Goal: Task Accomplishment & Management: Manage account settings

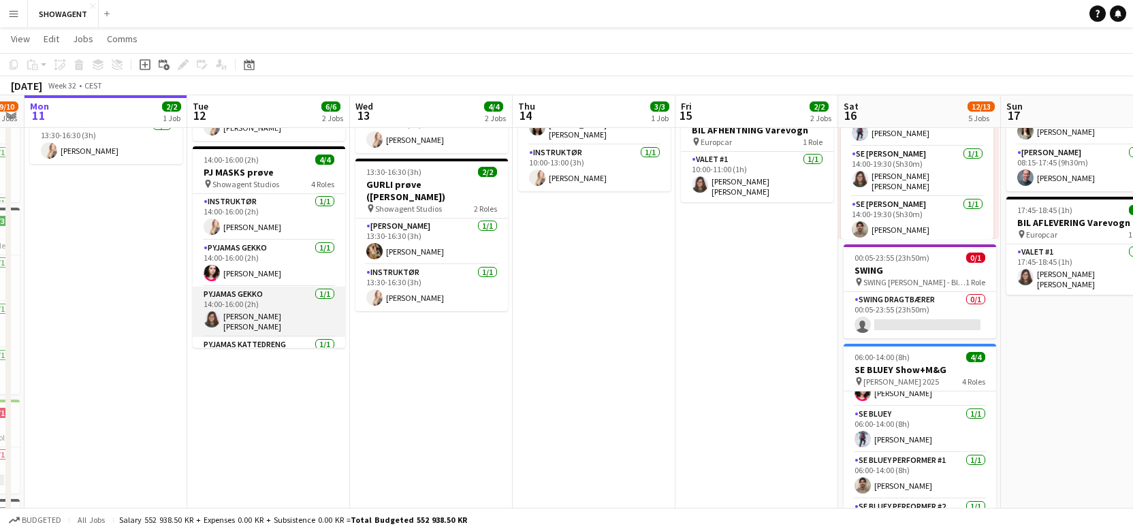
scroll to position [31, 0]
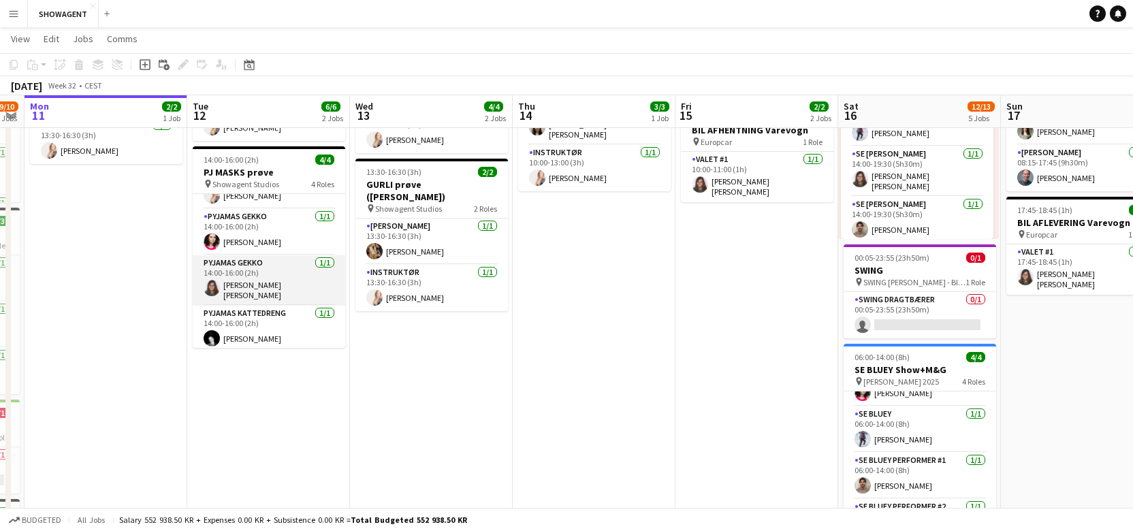
click at [273, 271] on app-card-role "PYJAMAS GEKKO [DATE] 14:00-16:00 (2h) [PERSON_NAME] [PERSON_NAME] [PERSON_NAME]" at bounding box center [269, 280] width 152 height 50
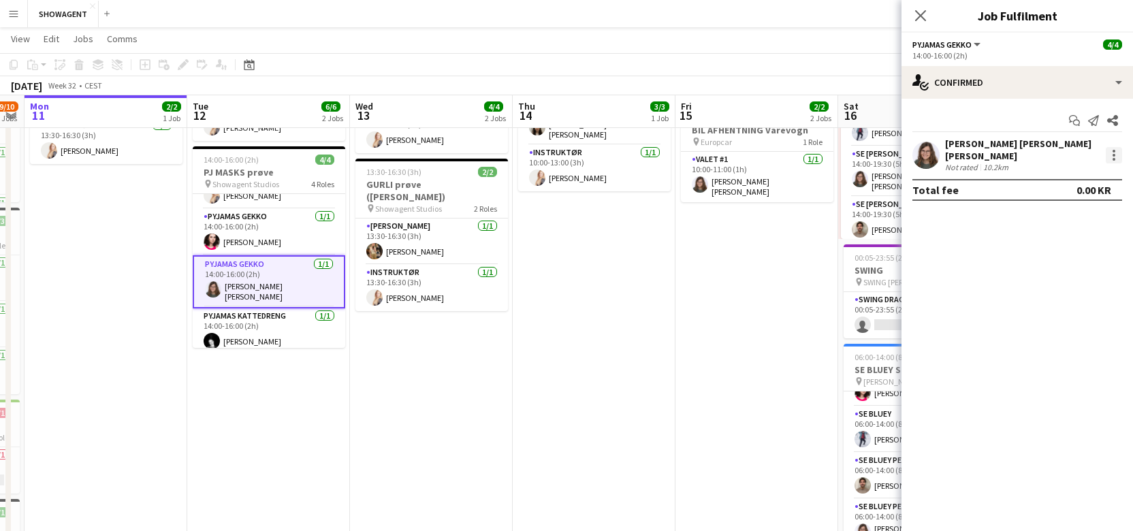
click at [1114, 152] on div at bounding box center [1113, 155] width 16 height 16
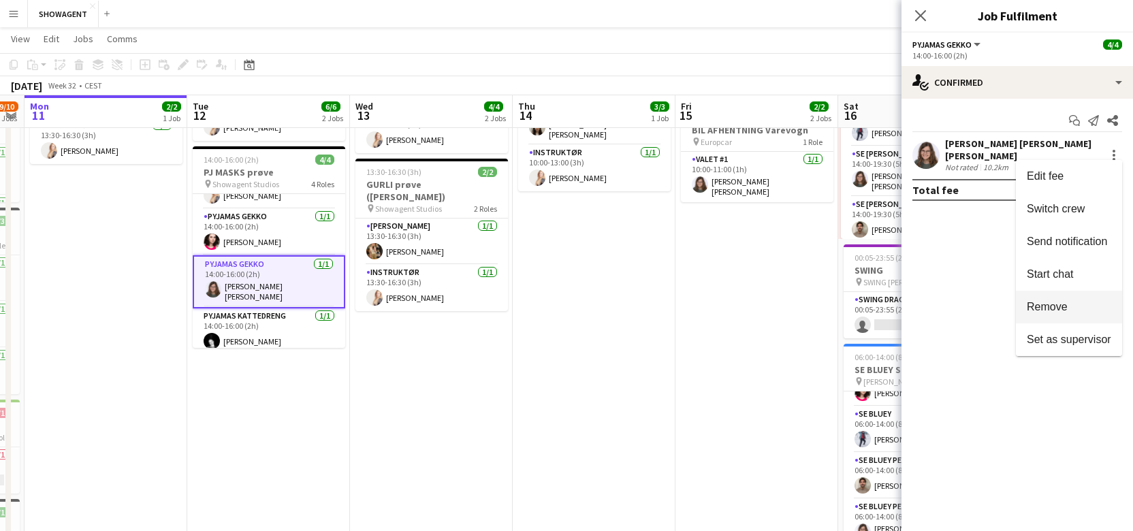
click at [1062, 295] on button "Remove" at bounding box center [1068, 307] width 106 height 33
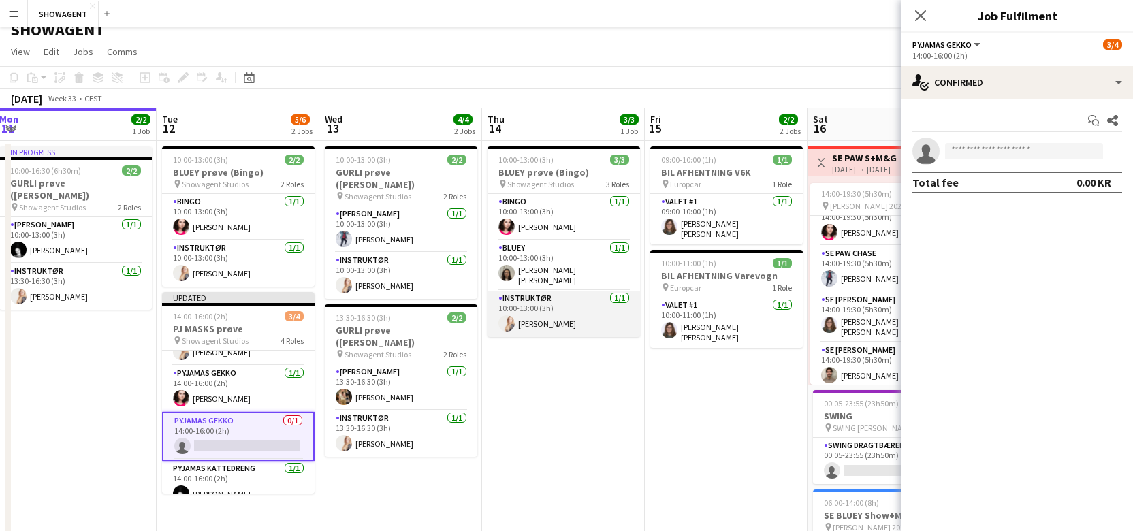
scroll to position [0, 330]
click at [255, 425] on app-card-role "PYJAMAS GEKKO 0/1 14:00-16:00 (2h) single-neutral-actions" at bounding box center [239, 436] width 152 height 49
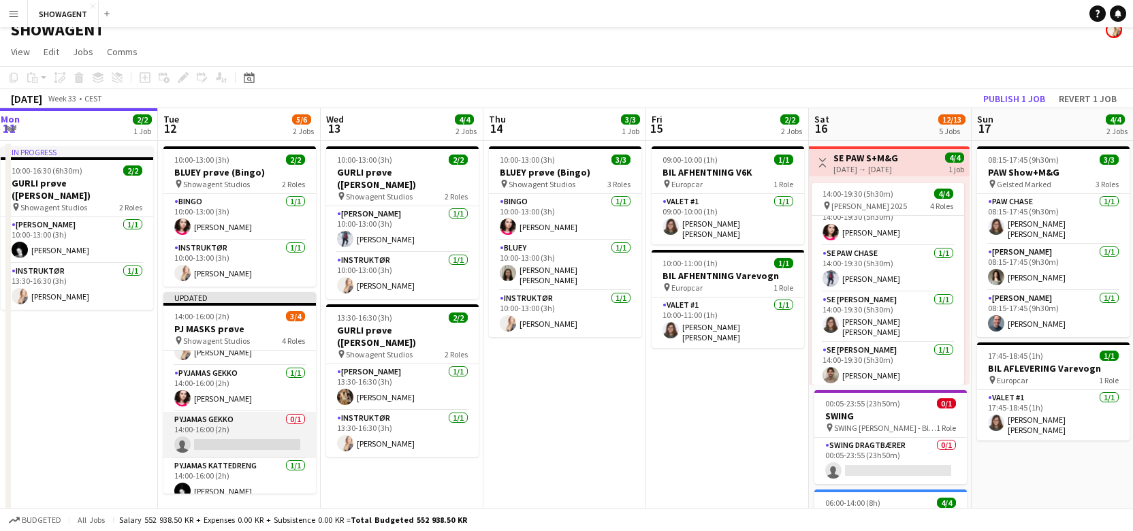
click at [254, 424] on app-card-role "PYJAMAS GEKKO 0/1 14:00-16:00 (2h) single-neutral-actions" at bounding box center [239, 435] width 152 height 46
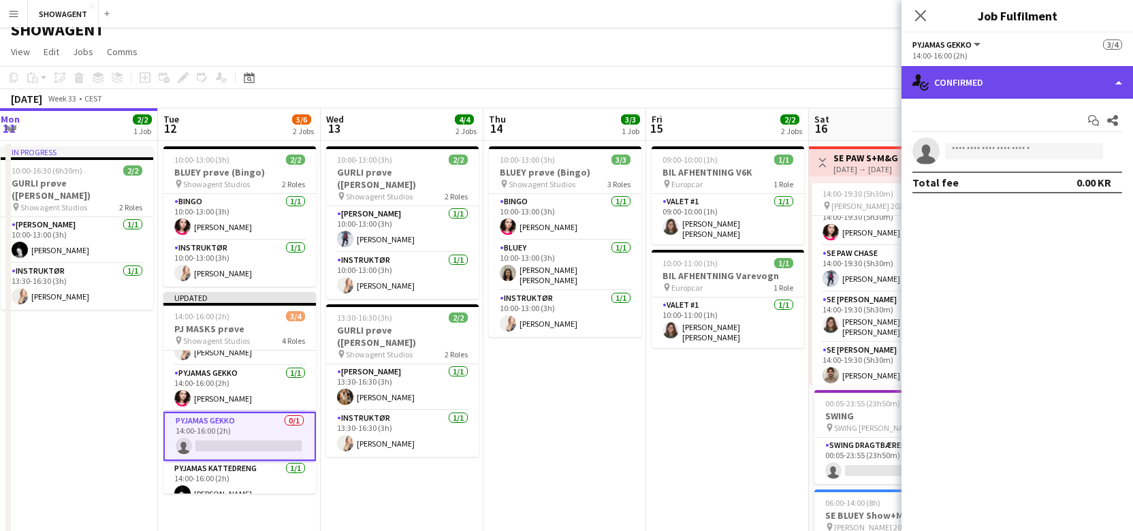
click at [1120, 80] on div "single-neutral-actions-check-2 Confirmed" at bounding box center [1016, 82] width 231 height 33
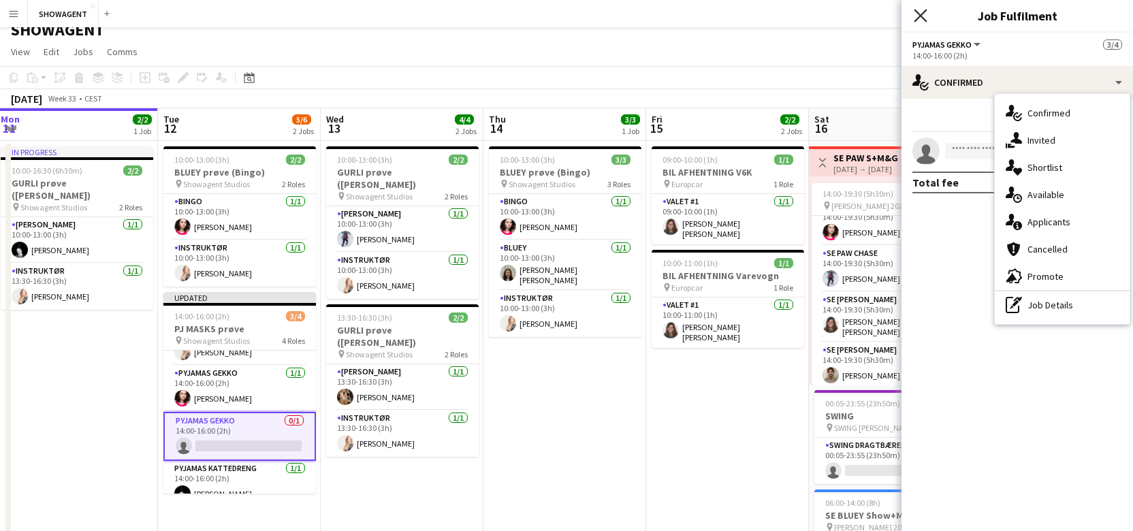
click at [920, 11] on icon "Close pop-in" at bounding box center [919, 15] width 13 height 13
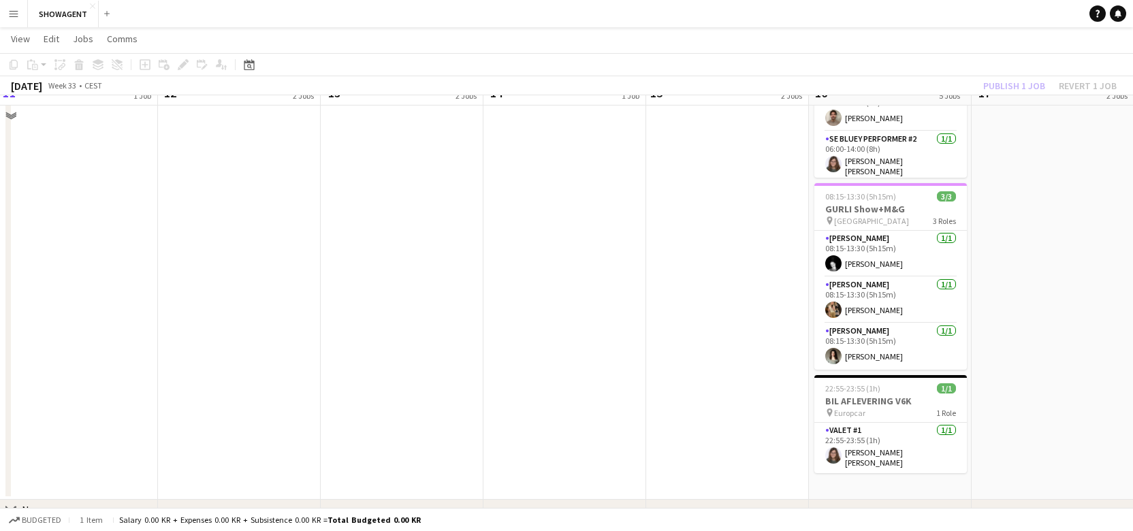
scroll to position [528, 0]
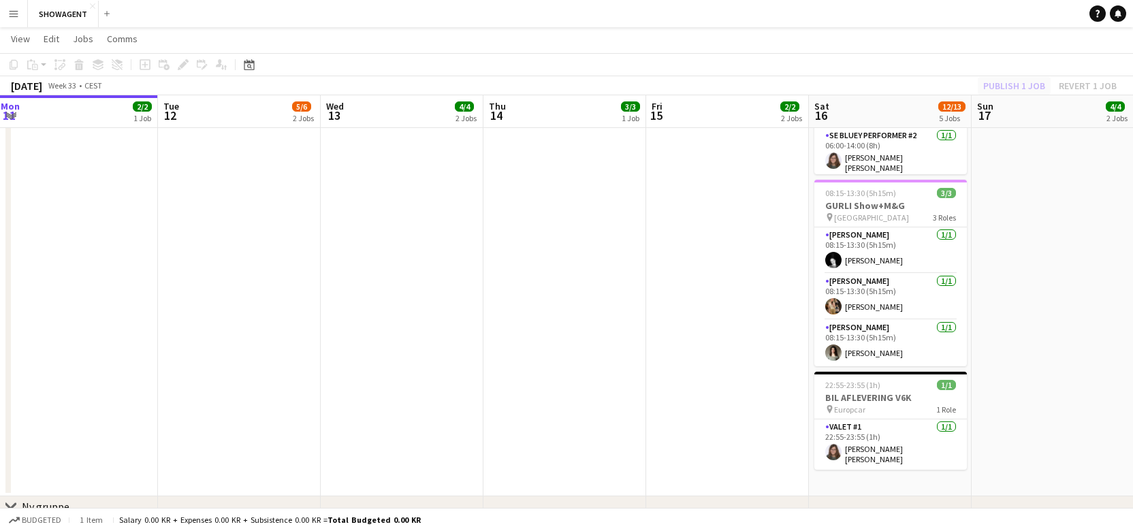
drag, startPoint x: 1026, startPoint y: 92, endPoint x: 1018, endPoint y: 88, distance: 9.1
click at [1025, 92] on div "Publish 1 job Revert 1 job" at bounding box center [1049, 86] width 166 height 18
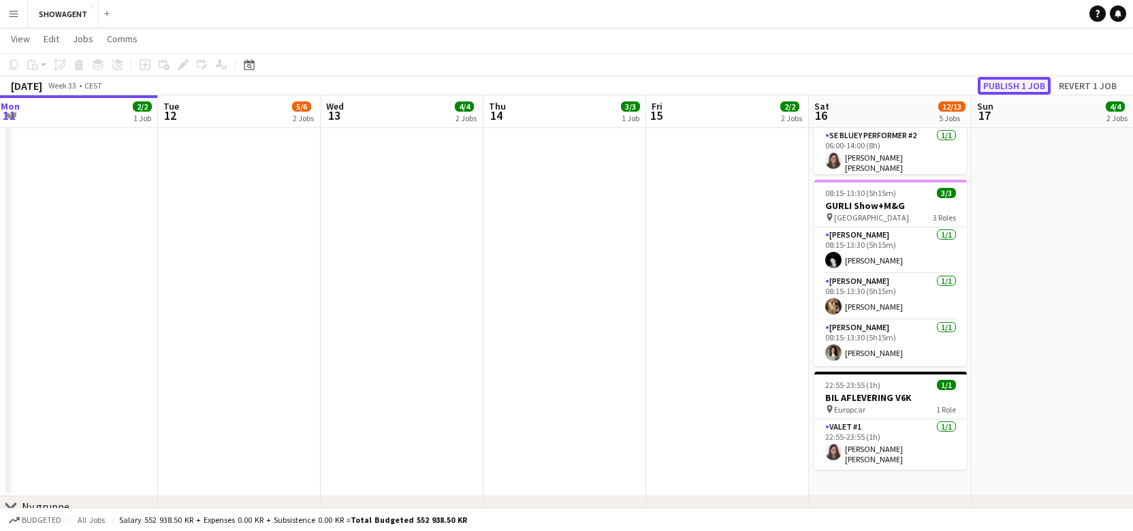
click at [1017, 87] on button "Publish 1 job" at bounding box center [1013, 86] width 73 height 18
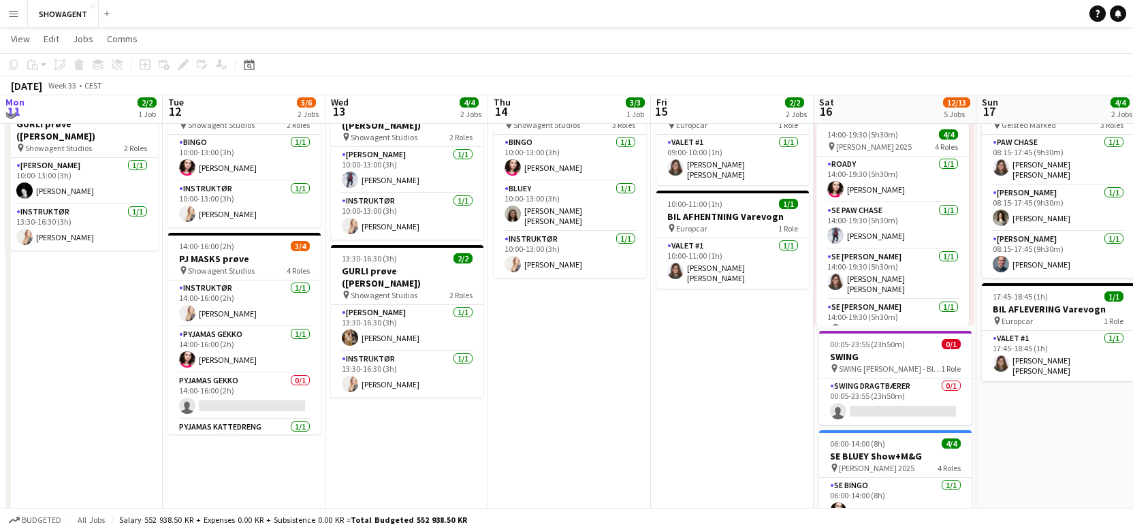
scroll to position [85, 0]
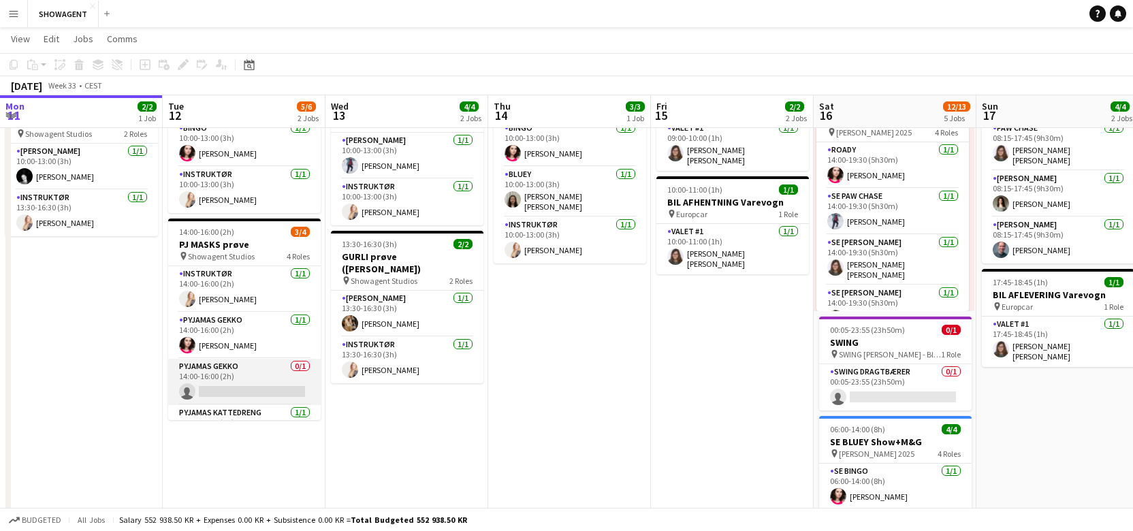
click at [265, 374] on app-card-role "PYJAMAS GEKKO 0/1 14:00-16:00 (2h) single-neutral-actions" at bounding box center [244, 382] width 152 height 46
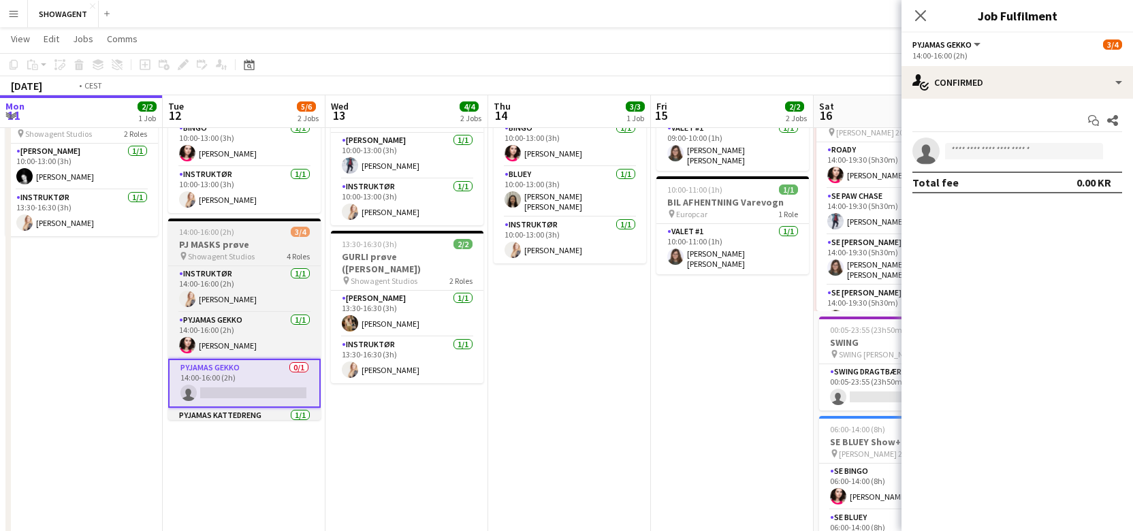
click at [208, 252] on span "Showagent Studios" at bounding box center [221, 256] width 67 height 10
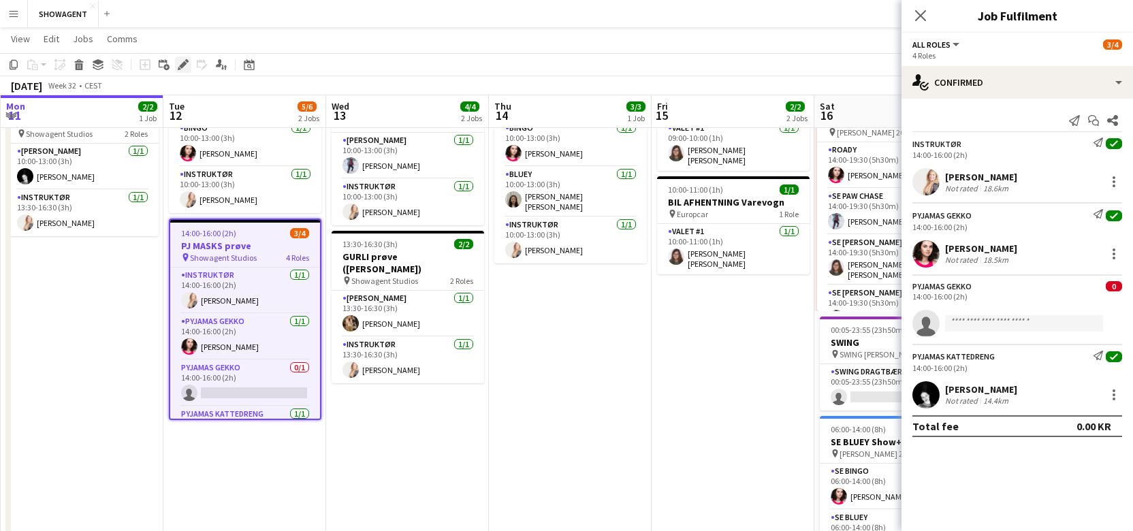
click at [184, 63] on icon at bounding box center [182, 64] width 7 height 7
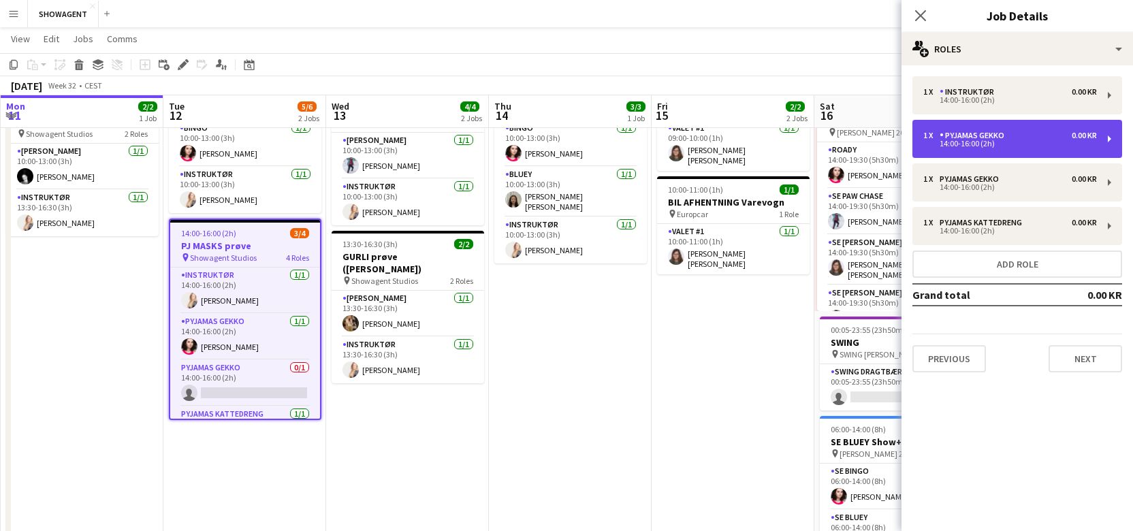
click at [1107, 138] on div "1 x PYJAMAS GEKKO 0.00 KR 14:00-16:00 (2h)" at bounding box center [1017, 139] width 210 height 38
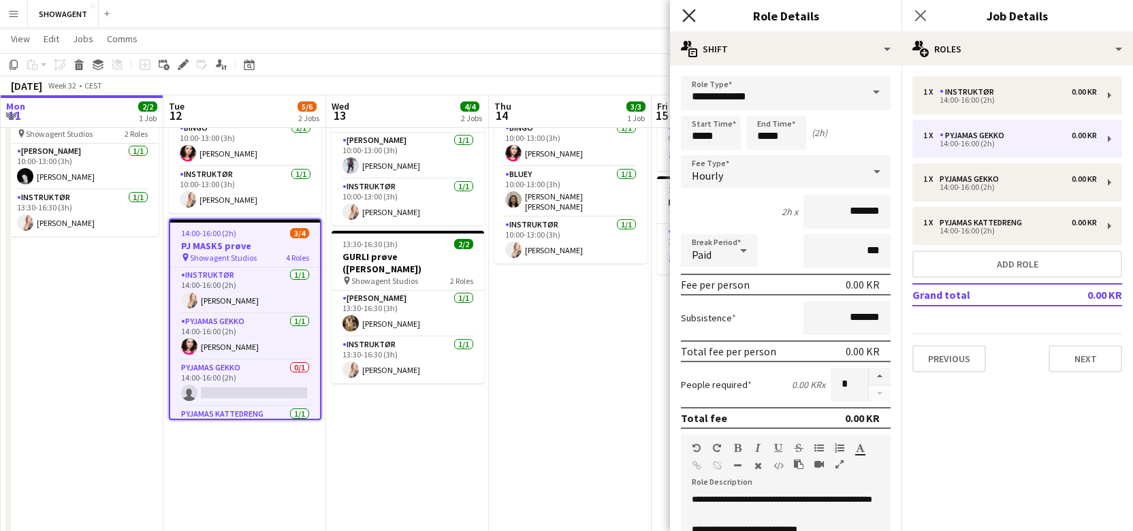
drag, startPoint x: 689, startPoint y: 14, endPoint x: 682, endPoint y: 12, distance: 7.6
click at [689, 14] on icon at bounding box center [688, 15] width 13 height 13
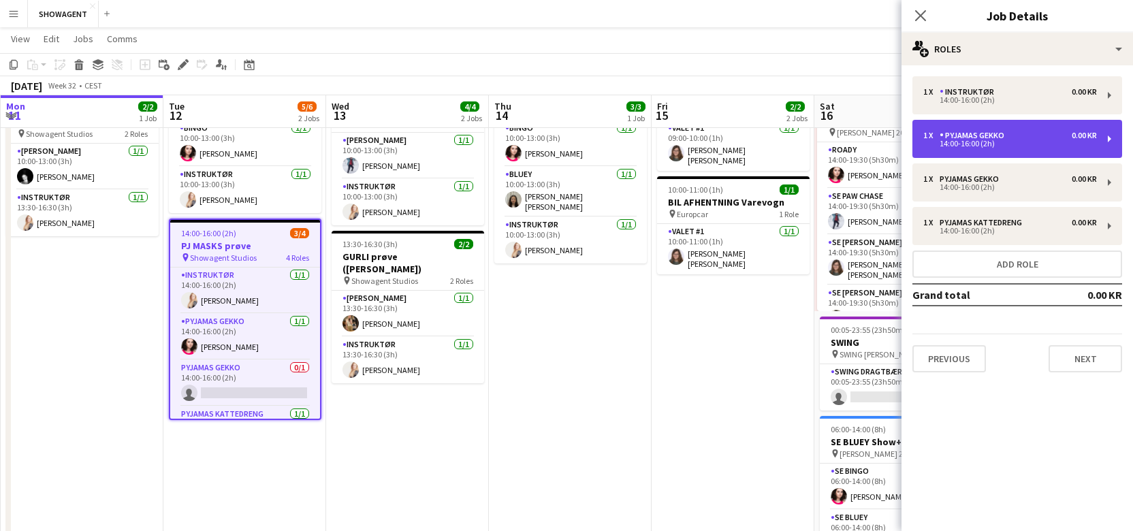
click at [930, 135] on div "1 x" at bounding box center [931, 136] width 16 height 10
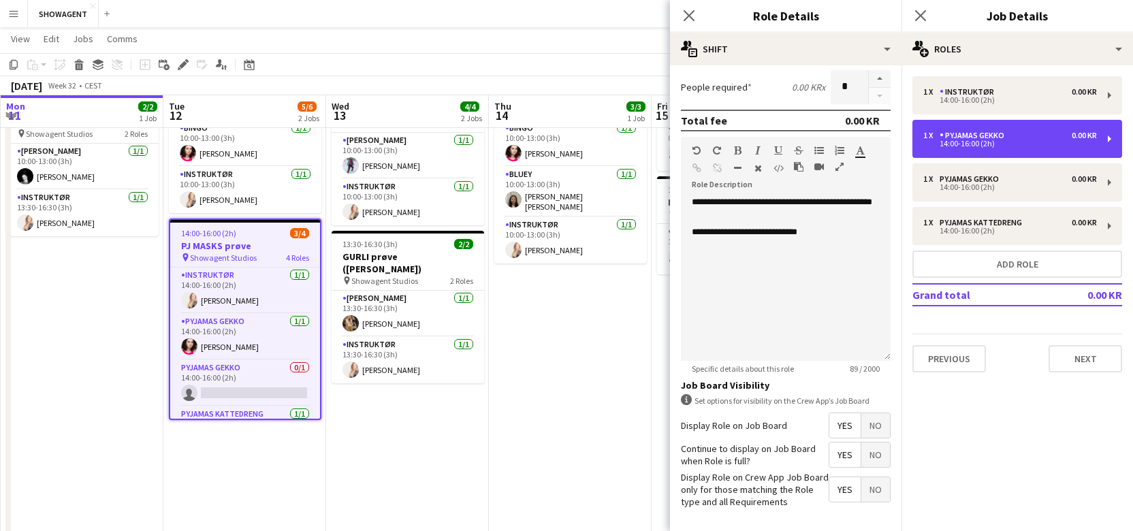
scroll to position [352, 0]
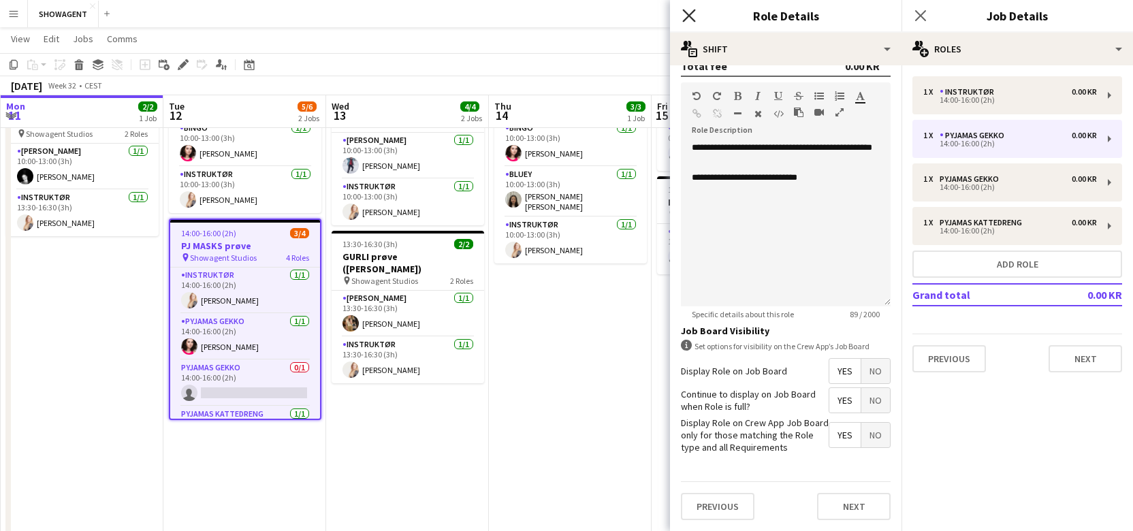
click at [688, 16] on icon at bounding box center [688, 15] width 13 height 13
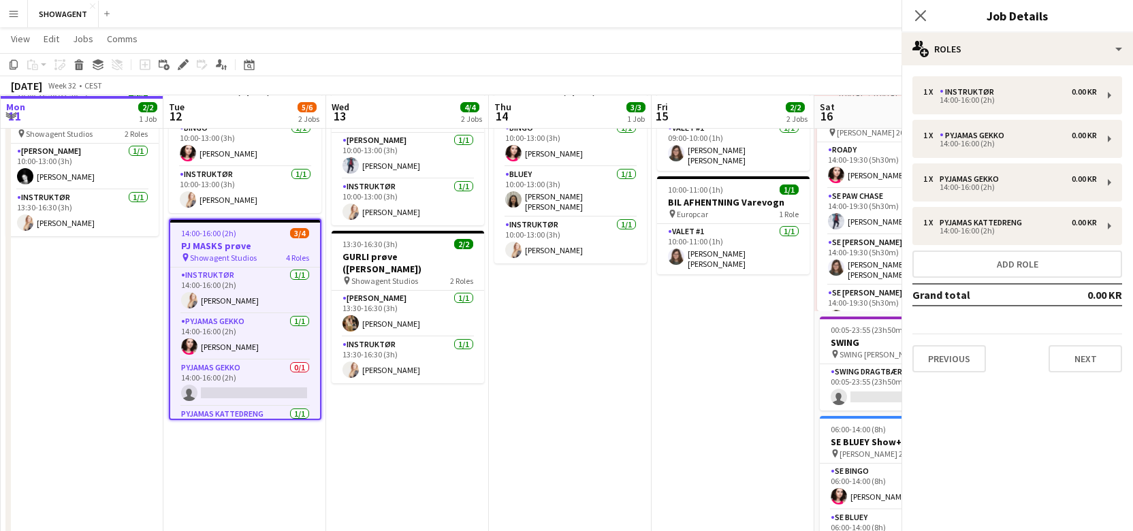
scroll to position [86, 0]
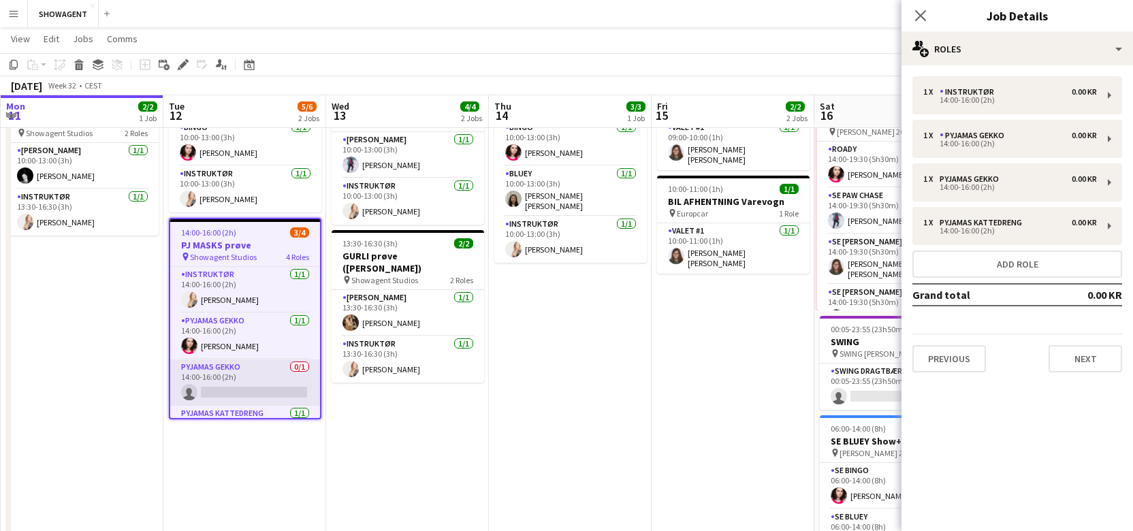
click at [278, 372] on app-card-role "PYJAMAS GEKKO 0/1 14:00-16:00 (2h) single-neutral-actions" at bounding box center [245, 382] width 150 height 46
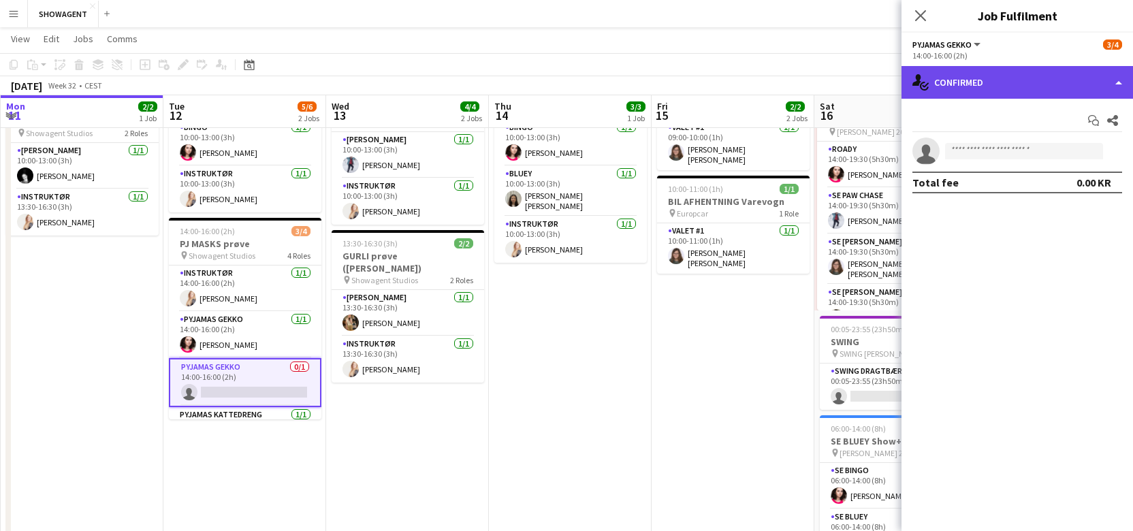
click at [1037, 78] on div "single-neutral-actions-check-2 Confirmed" at bounding box center [1016, 82] width 231 height 33
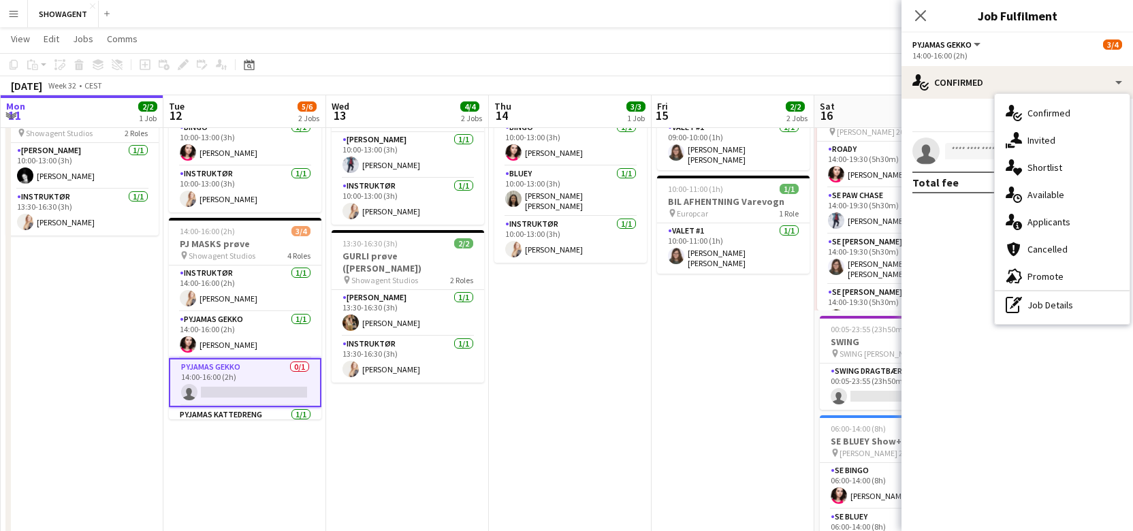
click at [945, 279] on mat-expansion-panel "check Confirmed Start chat Share single-neutral-actions Total fee 0.00 KR" at bounding box center [1016, 315] width 231 height 432
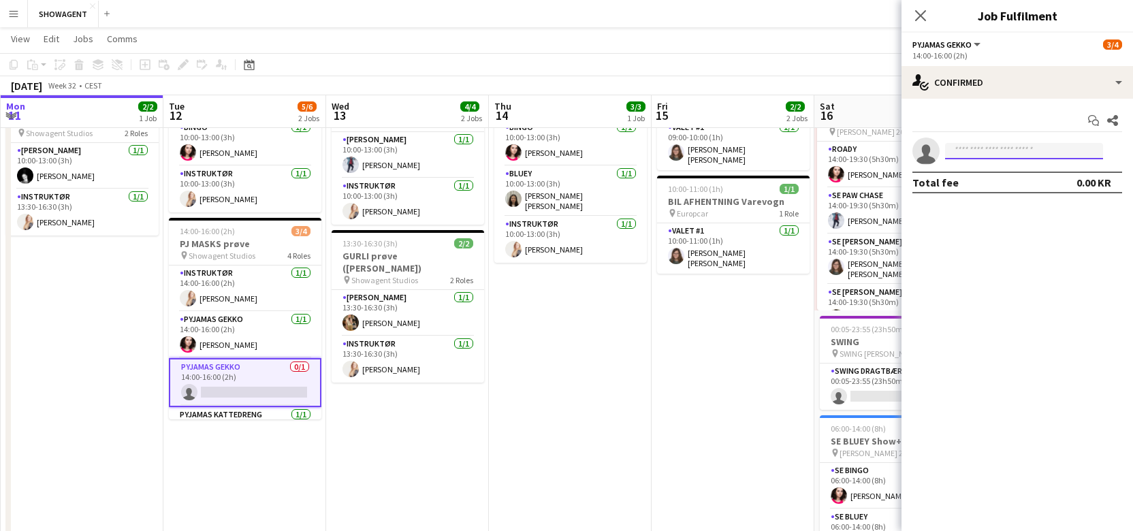
click at [978, 150] on input at bounding box center [1024, 151] width 158 height 16
click at [728, 343] on app-date-cell "09:00-10:00 (1h) 1/1 BIL AFHENTNING V6K pin Europcar 1 Role Valet #1 [DATE] 09:…" at bounding box center [732, 503] width 163 height 872
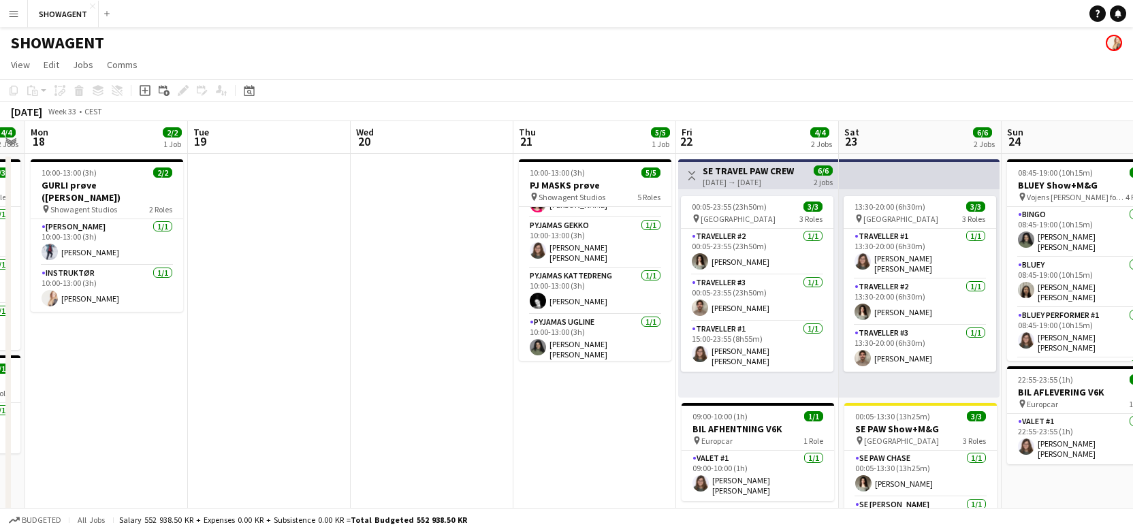
scroll to position [0, 0]
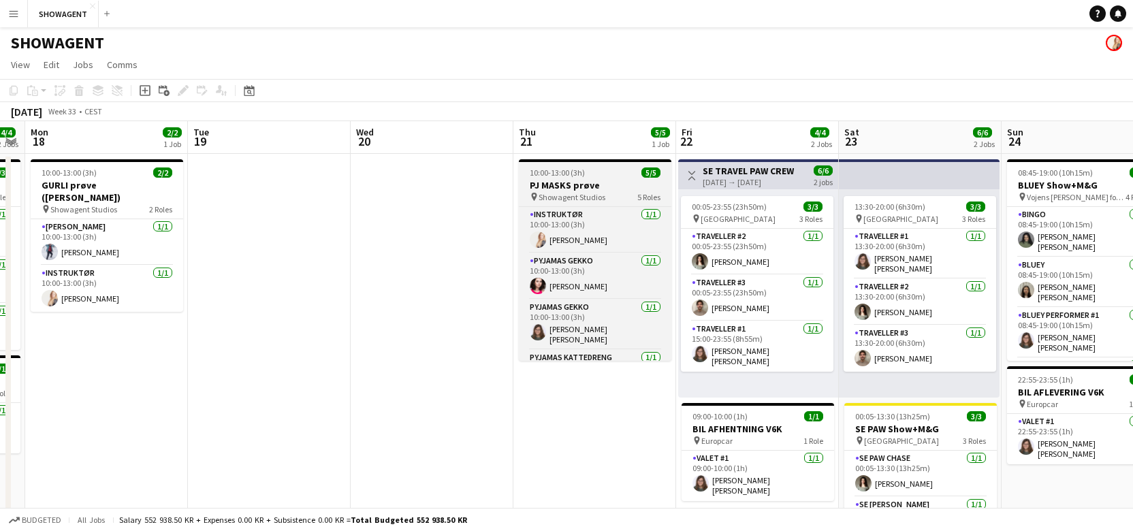
click at [590, 169] on div "10:00-13:00 (3h) 5/5" at bounding box center [595, 172] width 152 height 10
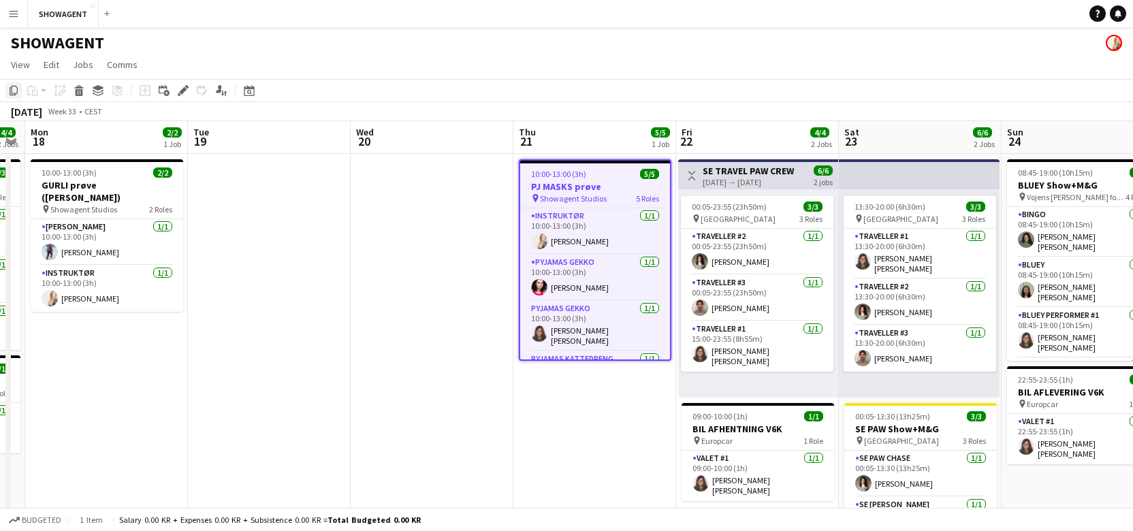
click at [13, 88] on icon "Copy" at bounding box center [13, 90] width 11 height 11
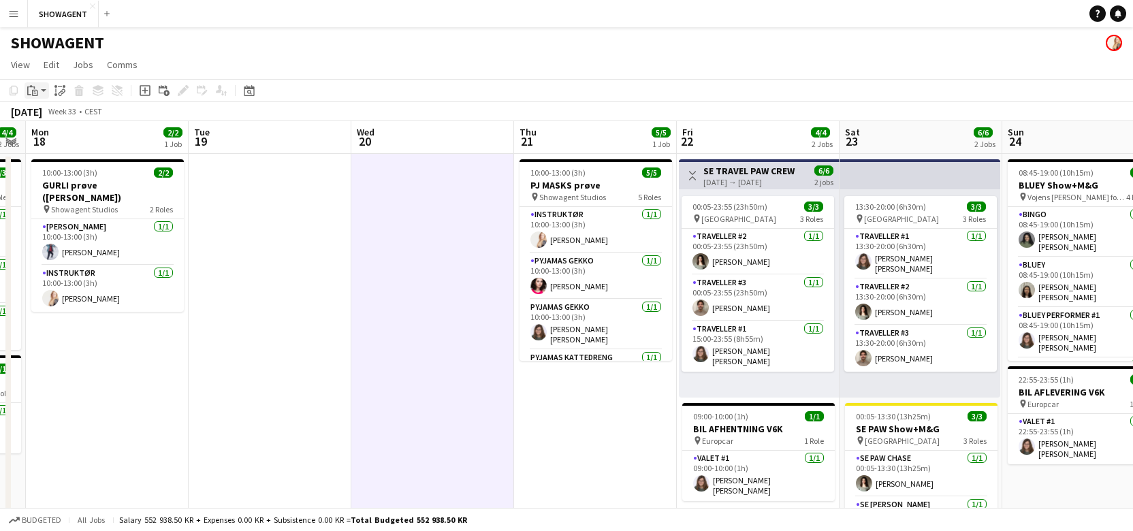
click at [31, 87] on icon at bounding box center [30, 86] width 3 height 2
click at [50, 112] on link "Paste Command V" at bounding box center [90, 116] width 108 height 12
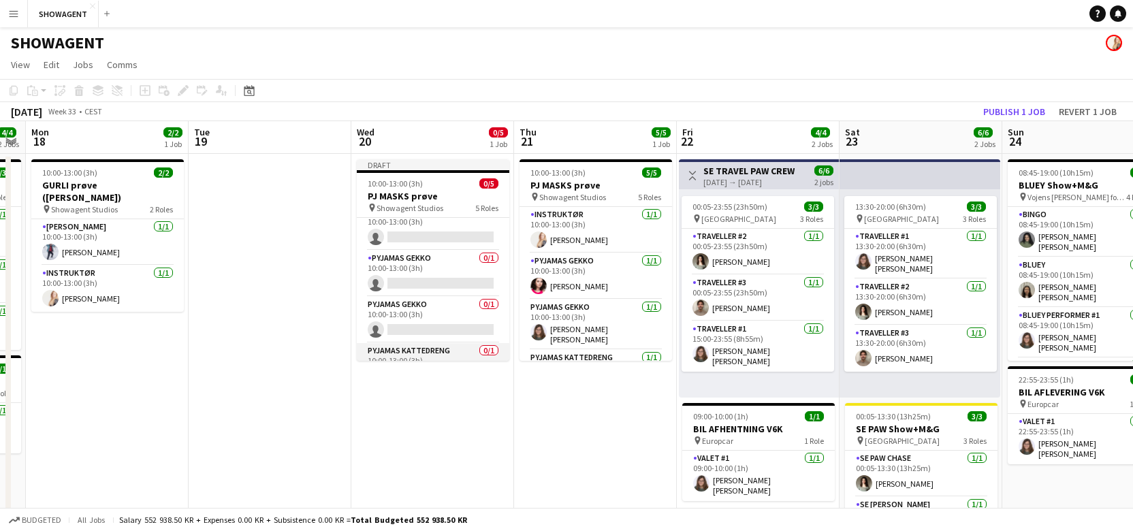
scroll to position [0, 0]
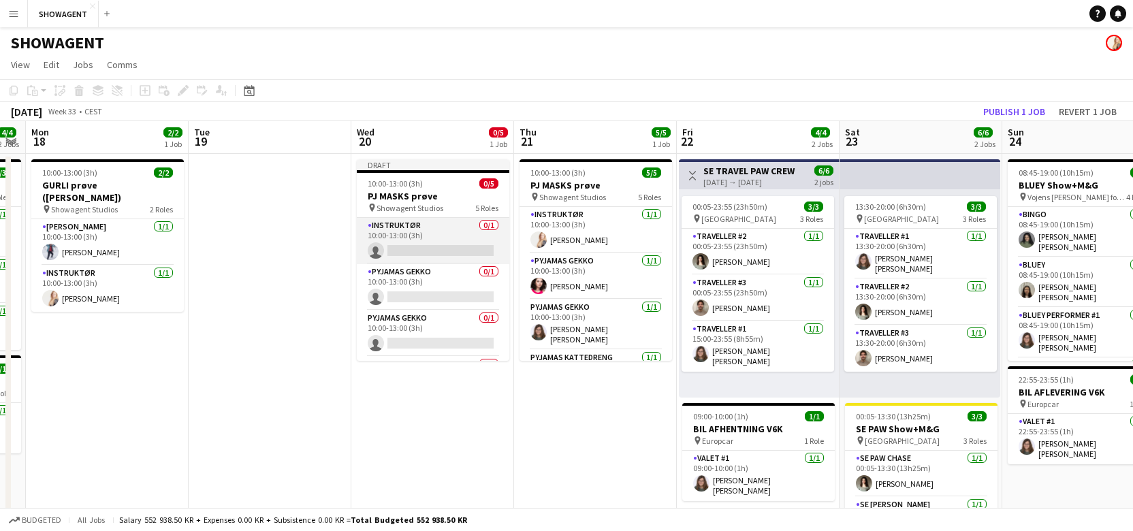
click at [433, 232] on app-card-role "INSTRUKTØR 0/1 10:00-13:00 (3h) single-neutral-actions" at bounding box center [433, 241] width 152 height 46
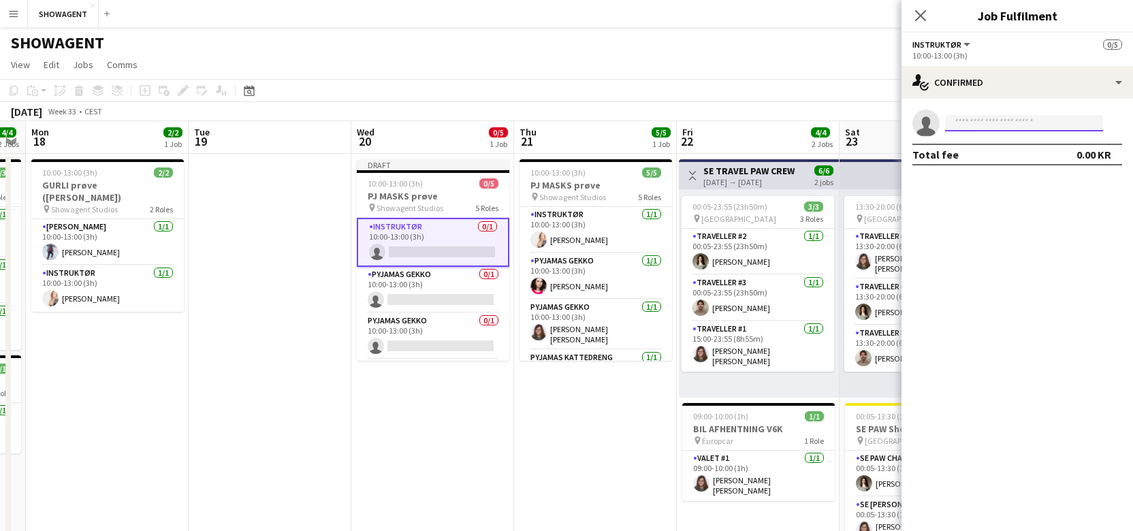
click at [1007, 123] on input at bounding box center [1024, 123] width 158 height 16
type input "****"
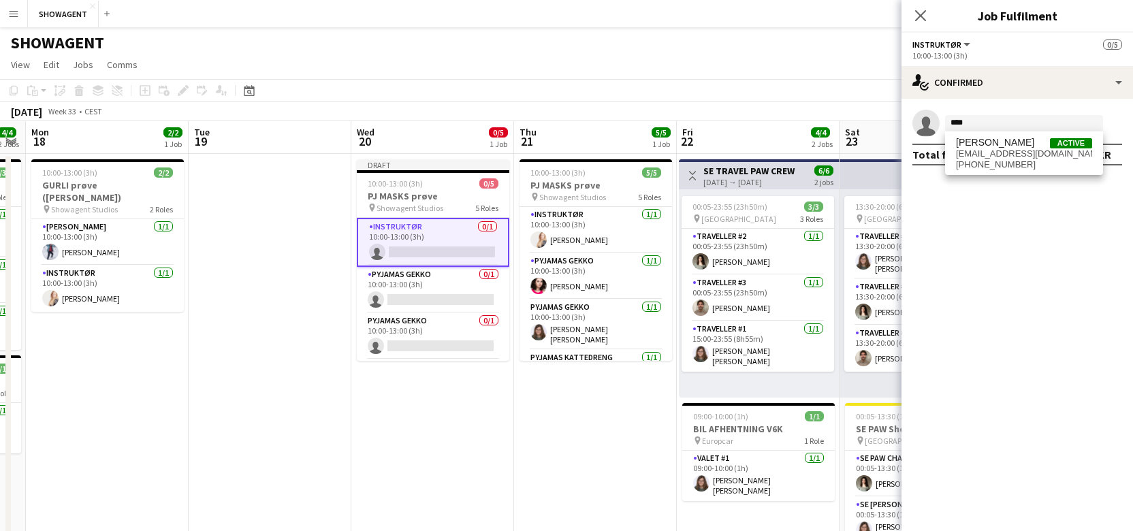
drag, startPoint x: 1019, startPoint y: 161, endPoint x: 1011, endPoint y: 164, distance: 8.2
click at [1019, 161] on span "[PHONE_NUMBER]" at bounding box center [1024, 164] width 136 height 11
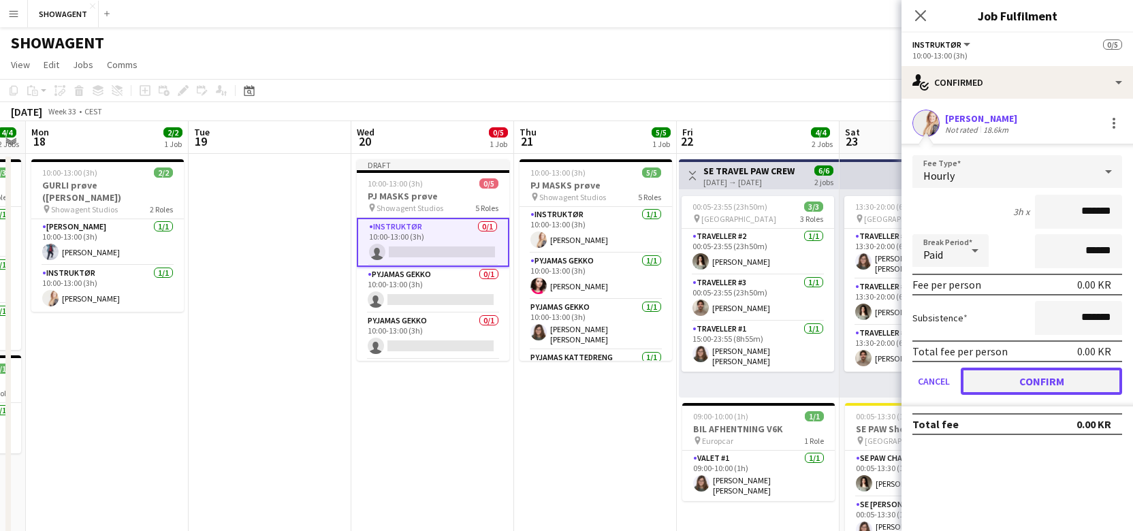
click at [1035, 377] on button "Confirm" at bounding box center [1040, 381] width 161 height 27
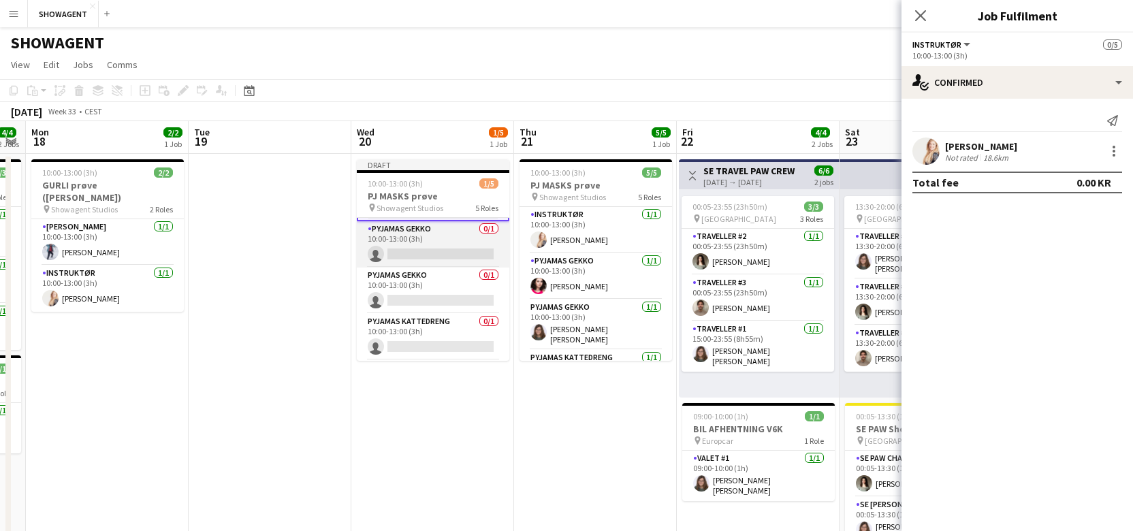
click at [436, 229] on app-card-role "PYJAMAS GEKKO 0/1 10:00-13:00 (3h) single-neutral-actions" at bounding box center [433, 244] width 152 height 46
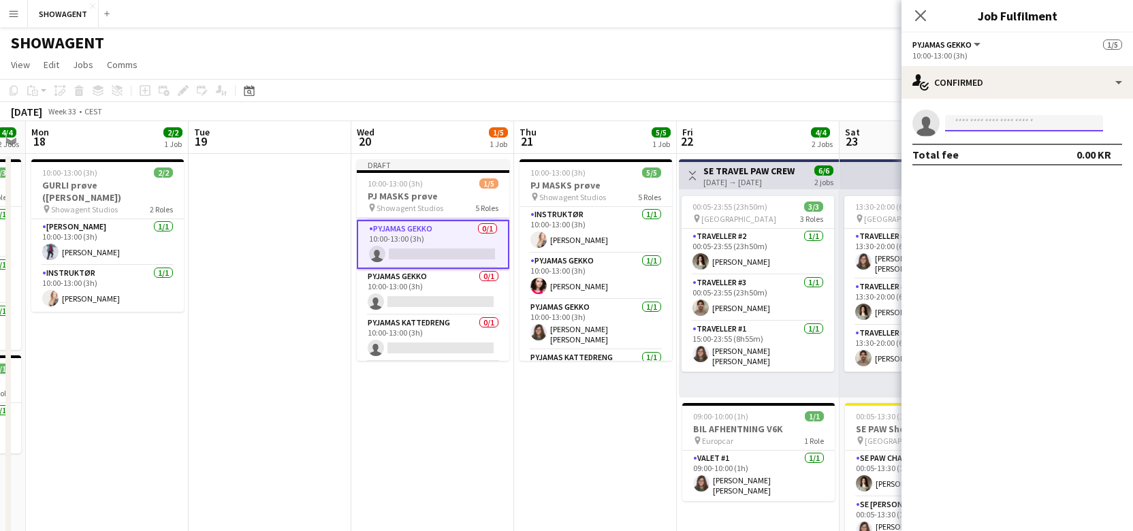
click at [1001, 127] on input at bounding box center [1024, 123] width 158 height 16
type input "******"
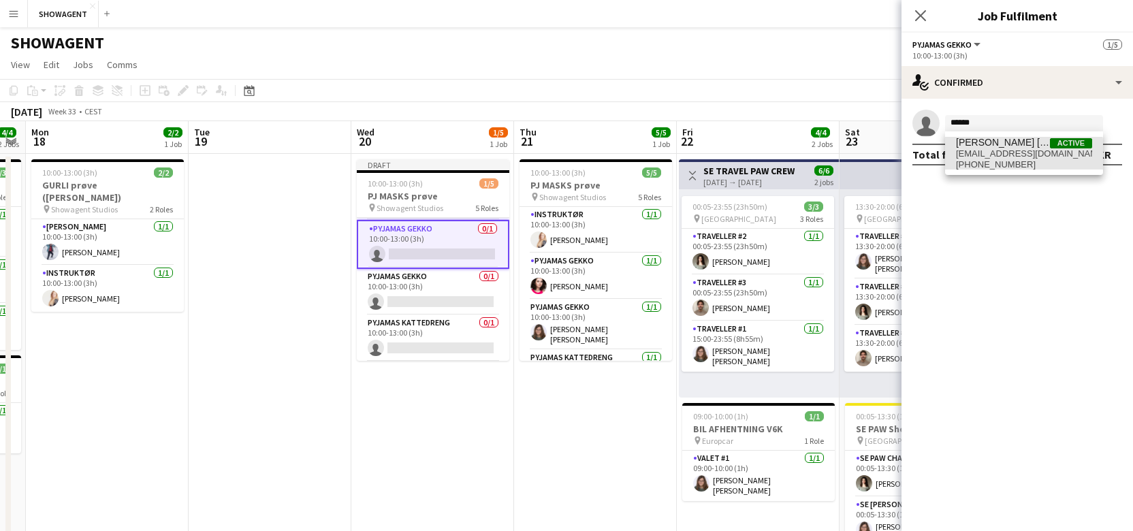
click at [999, 155] on span "[EMAIL_ADDRESS][DOMAIN_NAME]" at bounding box center [1024, 153] width 136 height 11
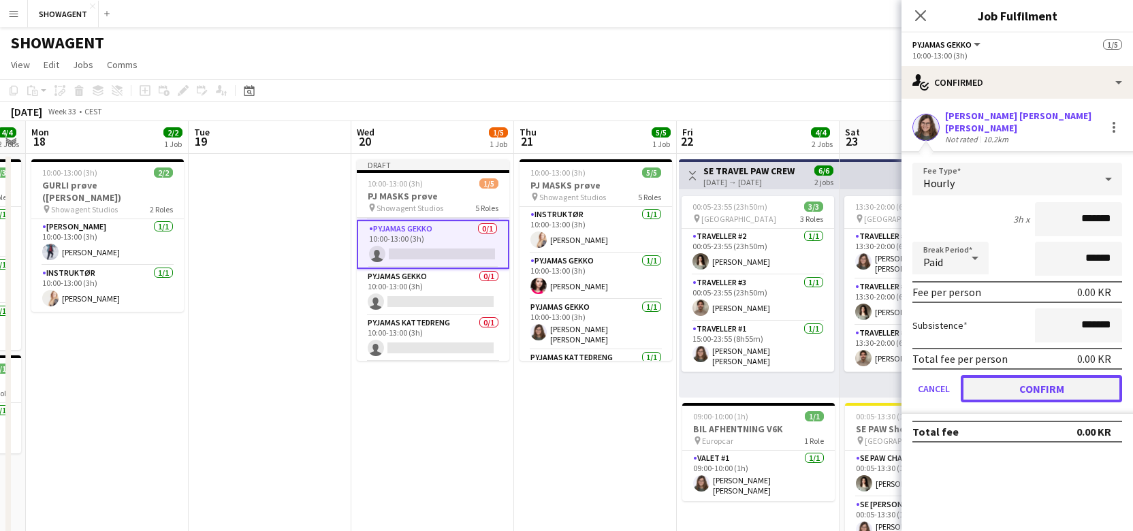
click at [1062, 386] on button "Confirm" at bounding box center [1040, 388] width 161 height 27
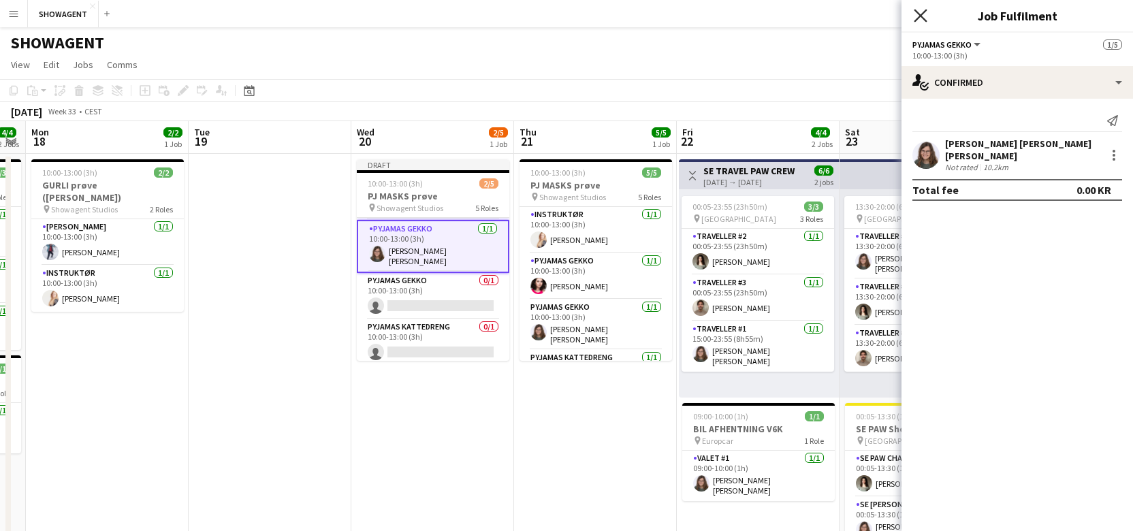
click at [917, 14] on icon "Close pop-in" at bounding box center [919, 15] width 13 height 13
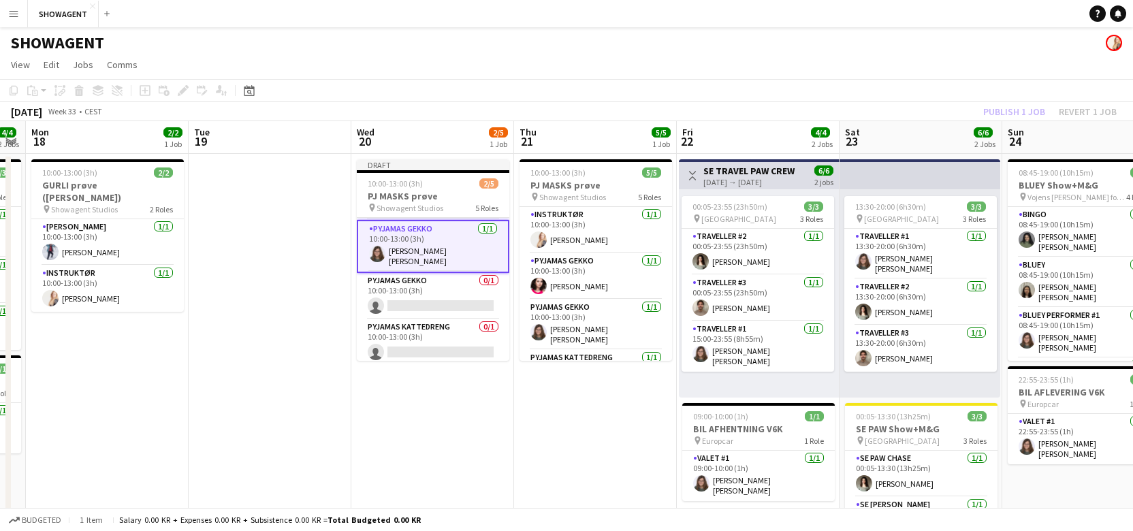
click at [1002, 112] on div "Publish 1 job Revert 1 job" at bounding box center [1049, 112] width 166 height 18
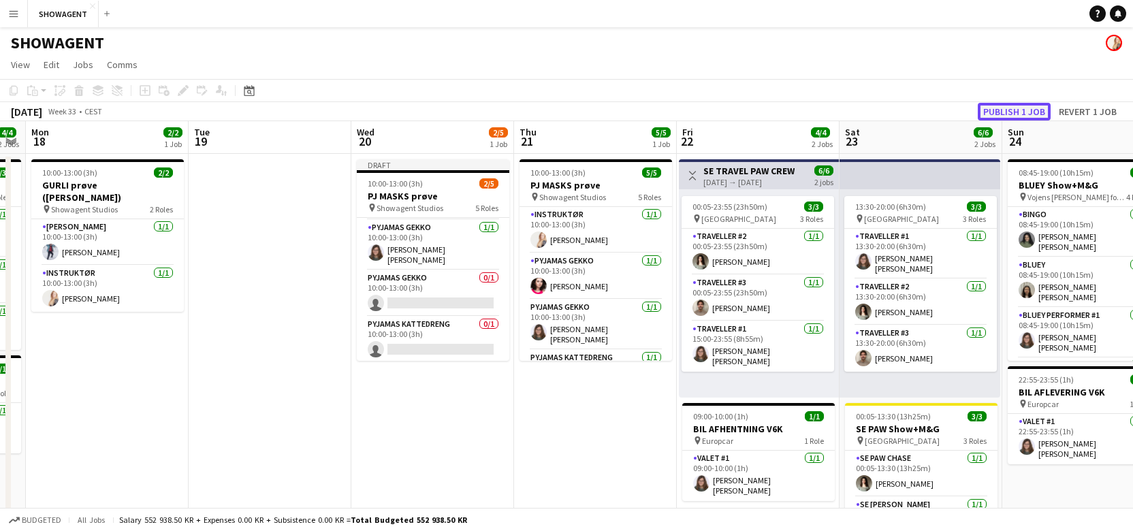
click at [1002, 112] on button "Publish 1 job" at bounding box center [1013, 112] width 73 height 18
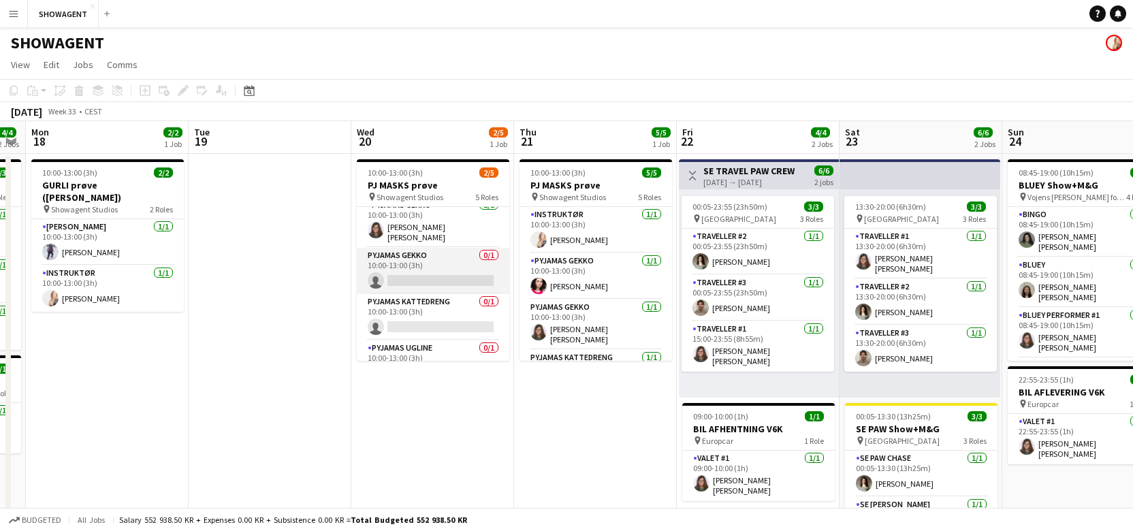
scroll to position [78, 0]
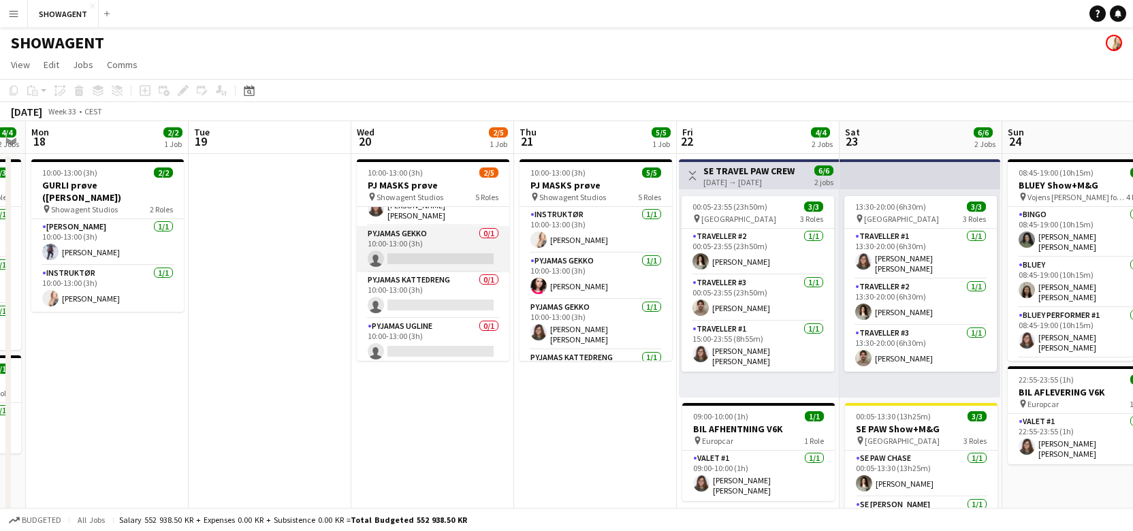
click at [429, 229] on app-card-role "PYJAMAS GEKKO 0/1 10:00-13:00 (3h) single-neutral-actions" at bounding box center [433, 249] width 152 height 46
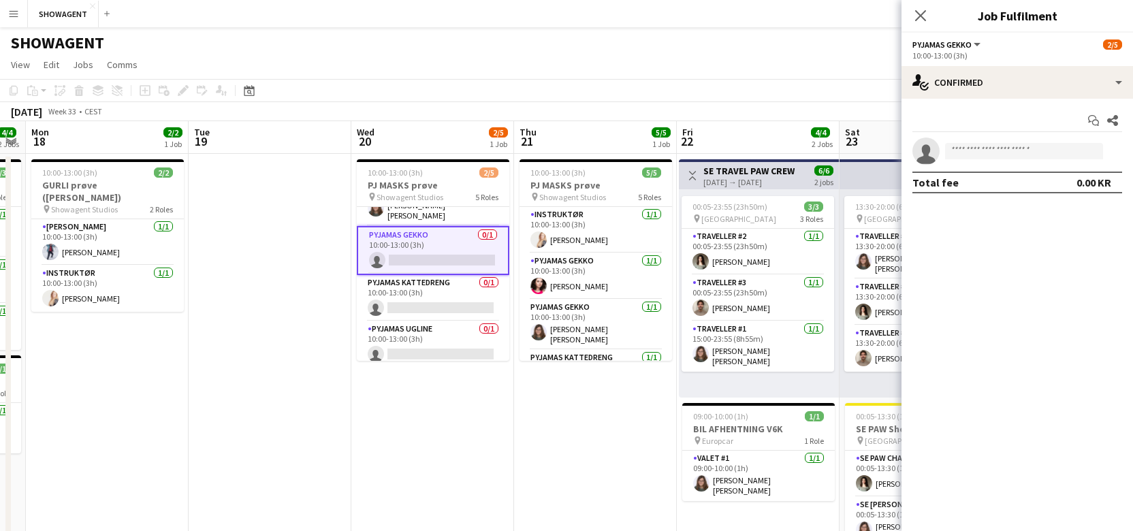
click at [973, 44] on button "PYJAMAS GEKKO" at bounding box center [947, 44] width 70 height 10
click at [1059, 37] on app-options-switcher "PYJAMAS GEKKO All roles PYJAMAS GEKKO [DATE] 10:00-13:00 (3h)" at bounding box center [1016, 49] width 231 height 33
click at [1121, 40] on div "2/5" at bounding box center [1112, 44] width 19 height 12
click at [1114, 42] on span "2/5" at bounding box center [1112, 44] width 19 height 10
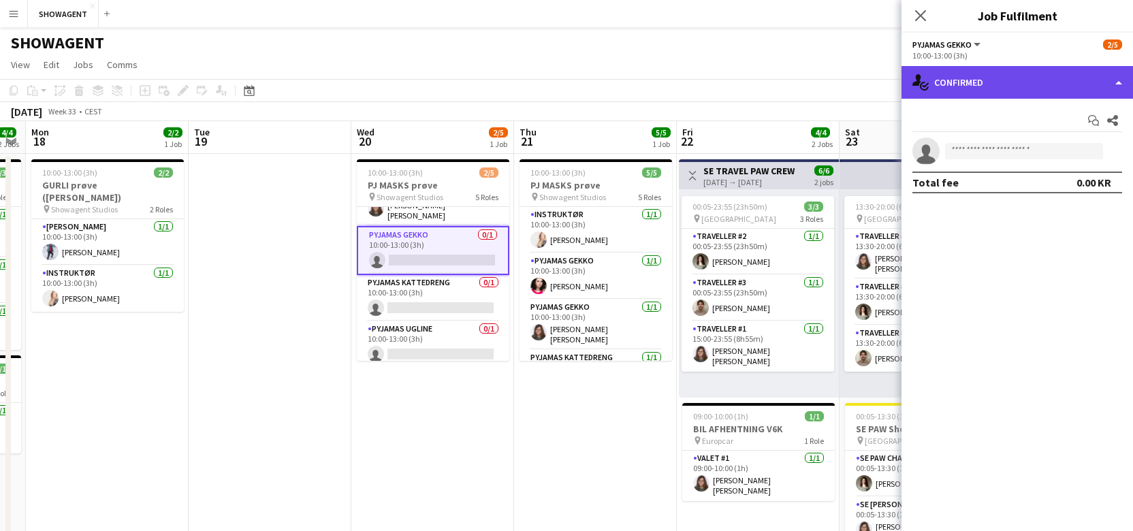
click at [1116, 84] on div "single-neutral-actions-check-2 Confirmed" at bounding box center [1016, 82] width 231 height 33
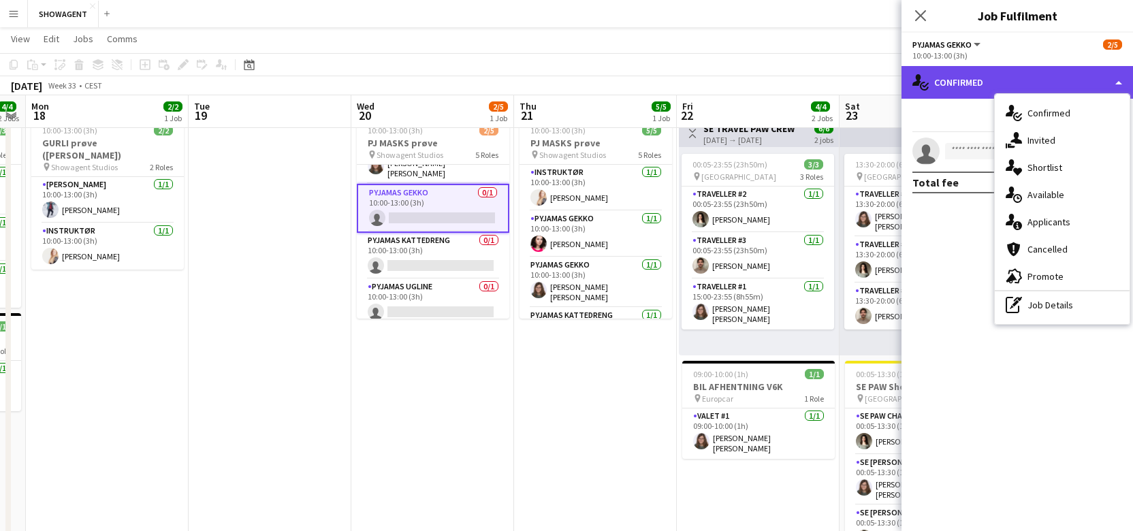
scroll to position [42, 0]
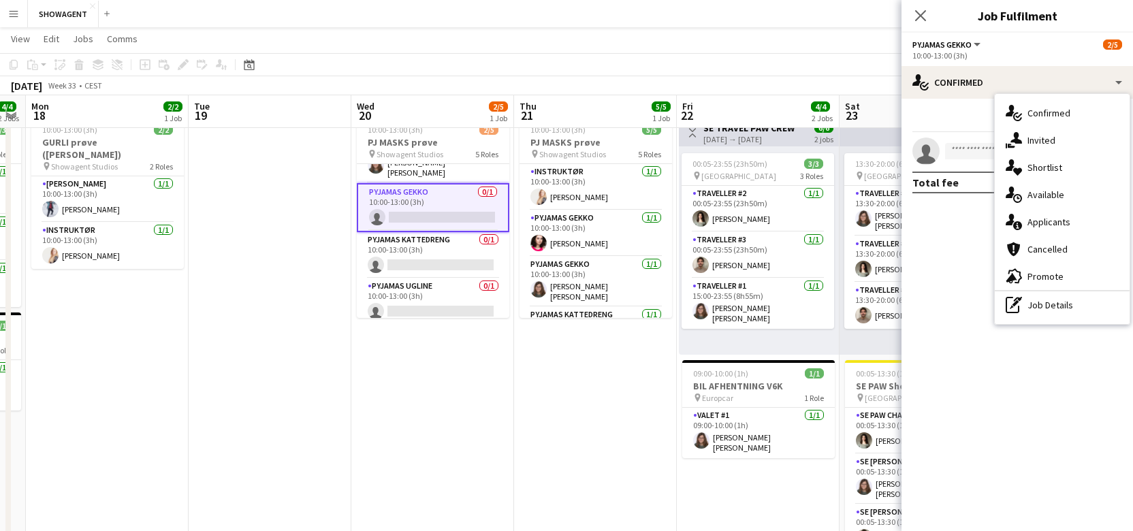
click at [940, 252] on mat-expansion-panel "check Confirmed Start chat Share single-neutral-actions Total fee 0.00 KR" at bounding box center [1016, 315] width 231 height 432
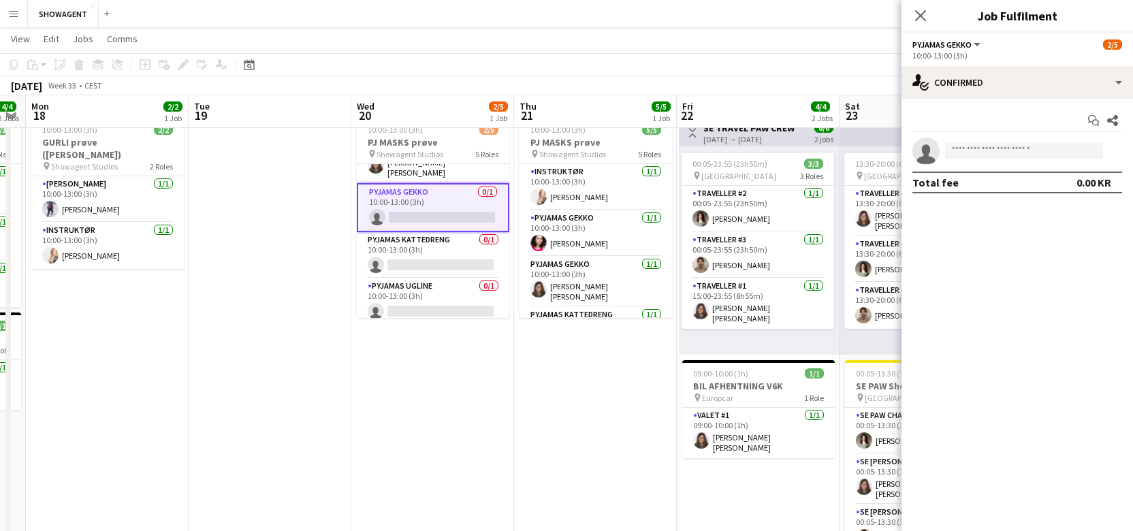
click at [917, 21] on icon "Close pop-in" at bounding box center [920, 15] width 11 height 11
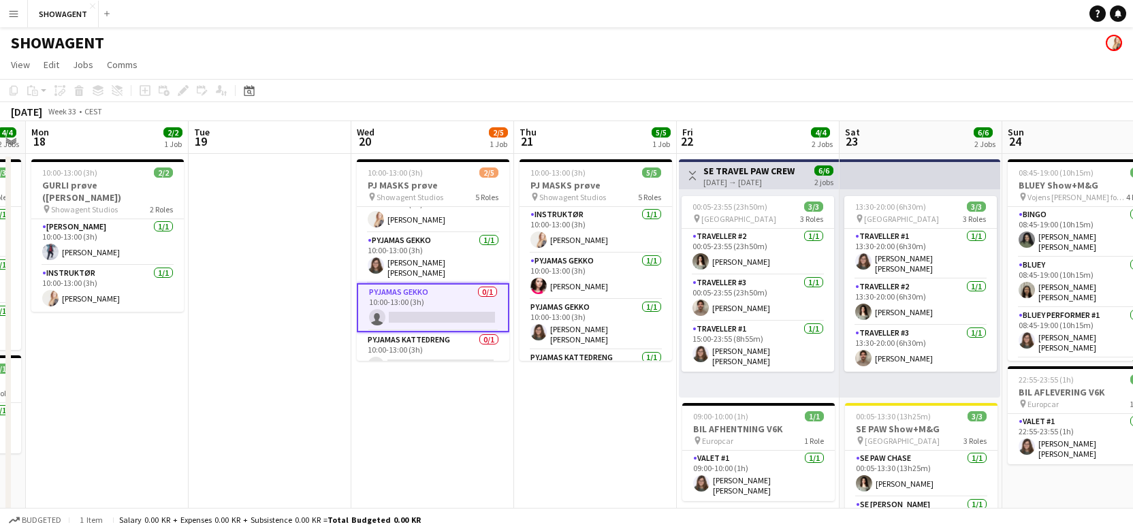
scroll to position [25, 0]
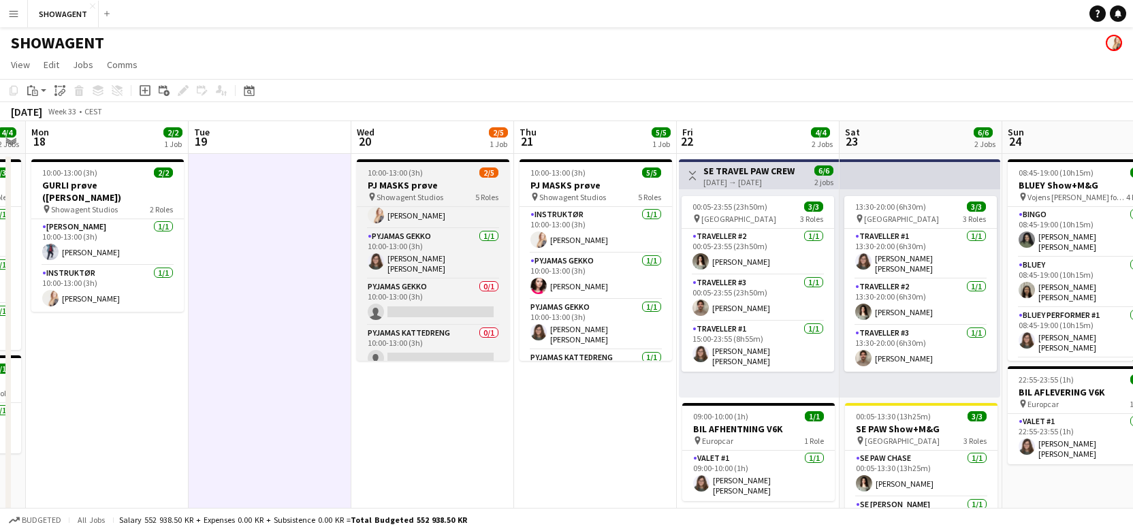
click at [383, 182] on h3 "PJ MASKS prøve" at bounding box center [433, 185] width 152 height 12
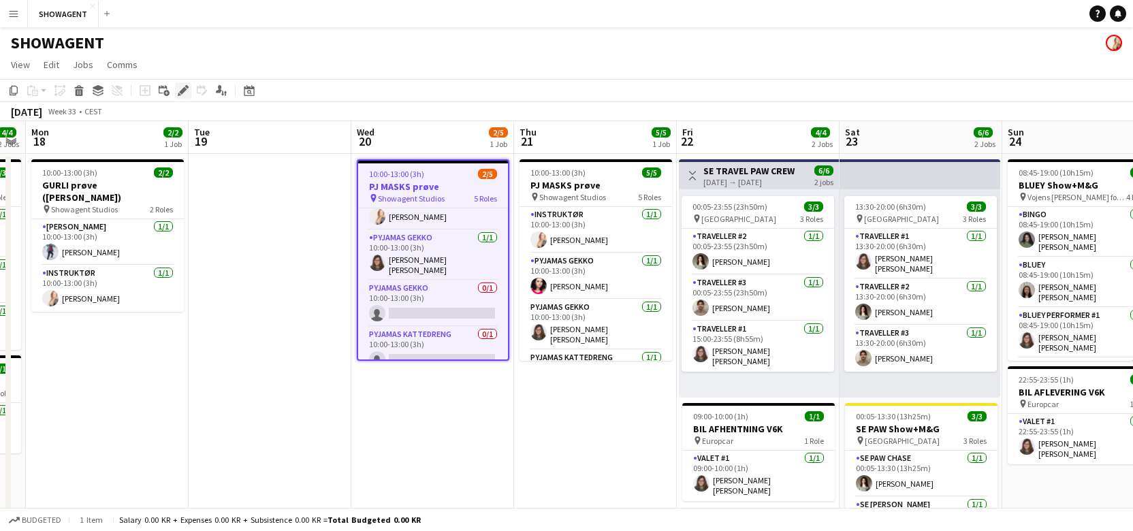
click at [186, 91] on icon "Edit" at bounding box center [183, 90] width 11 height 11
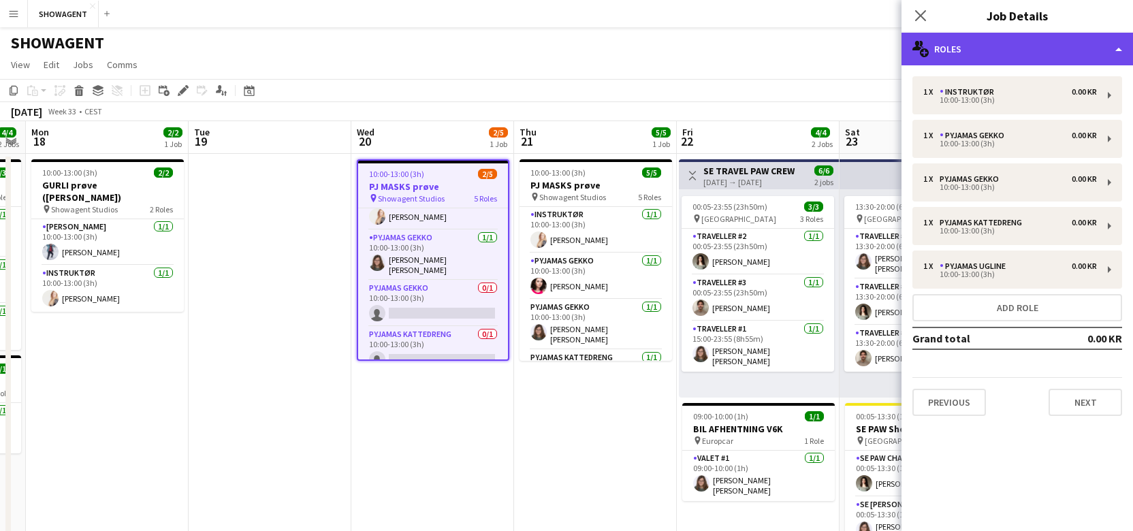
click at [1120, 50] on div "multiple-users-add Roles" at bounding box center [1016, 49] width 231 height 33
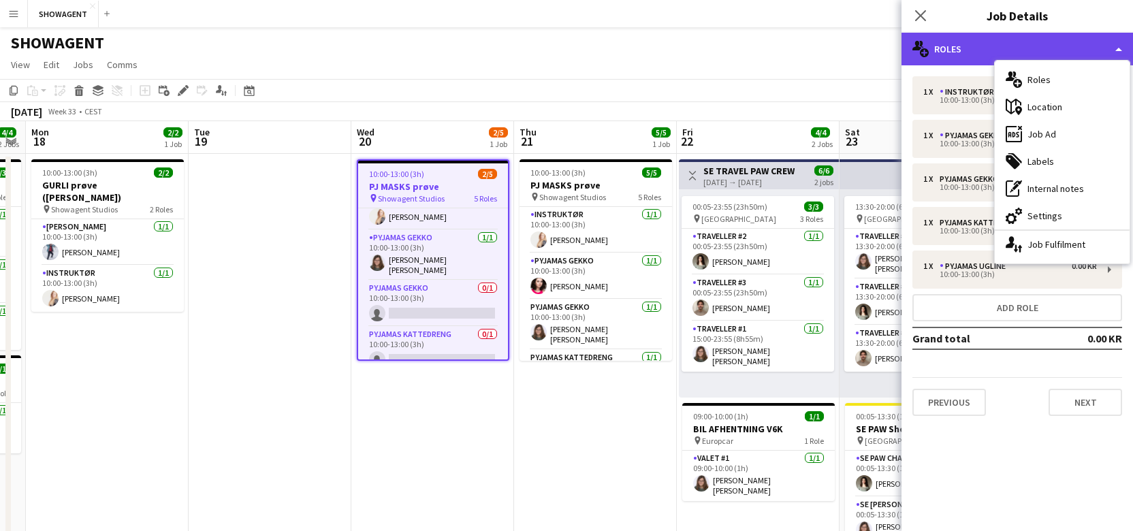
click at [1119, 50] on div "multiple-users-add Roles" at bounding box center [1016, 49] width 231 height 33
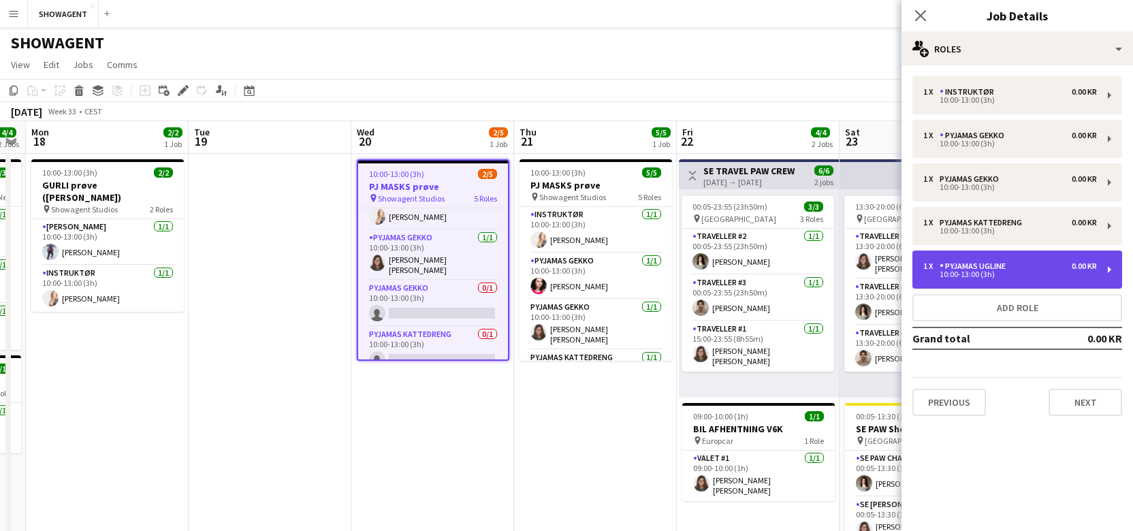
click at [1028, 275] on div "10:00-13:00 (3h)" at bounding box center [1010, 274] width 174 height 7
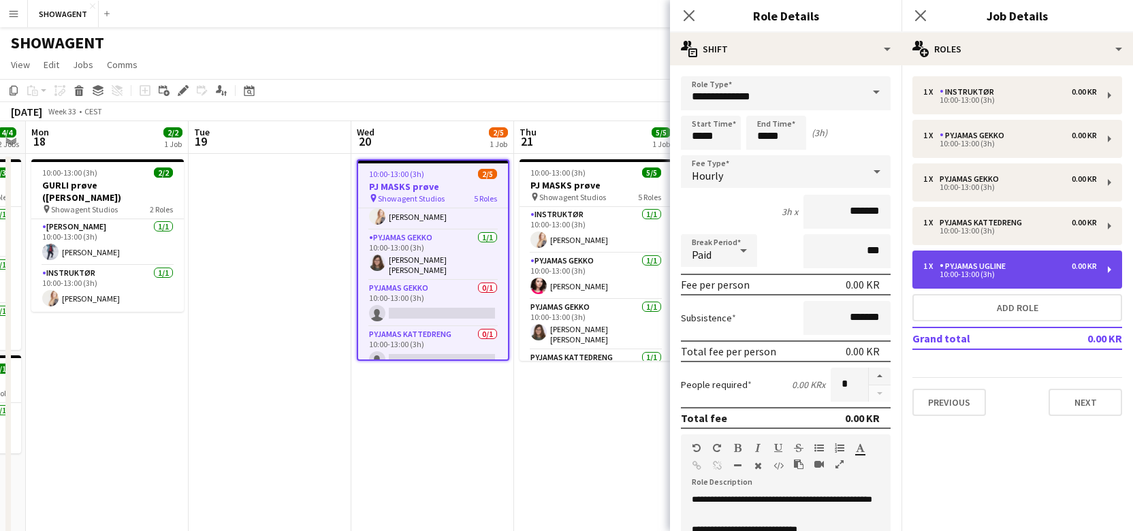
click at [1108, 270] on div "1 x PYJAMAS UGLINE 0.00 KR 10:00-13:00 (3h)" at bounding box center [1017, 269] width 210 height 38
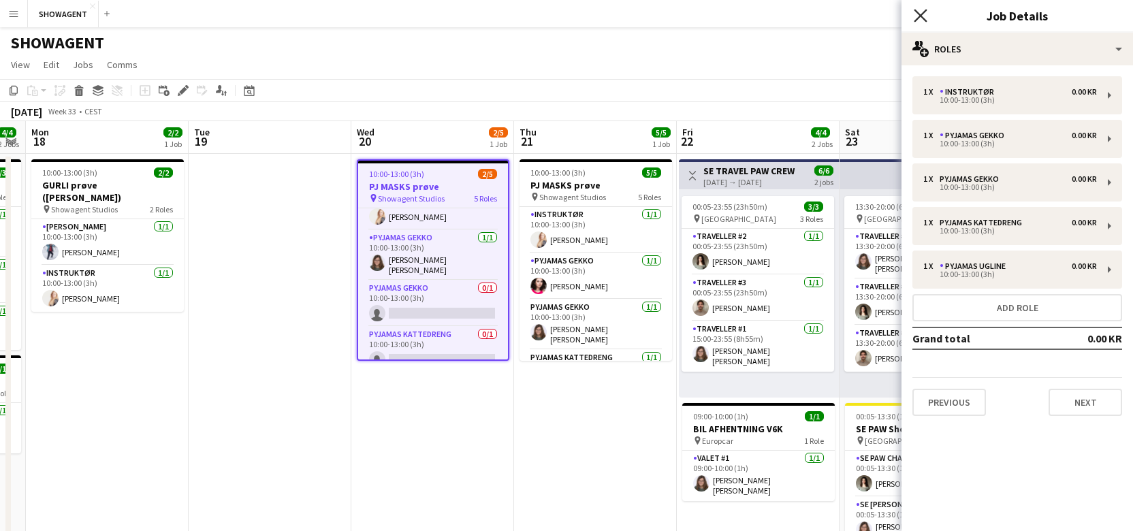
click at [920, 16] on icon at bounding box center [919, 15] width 13 height 13
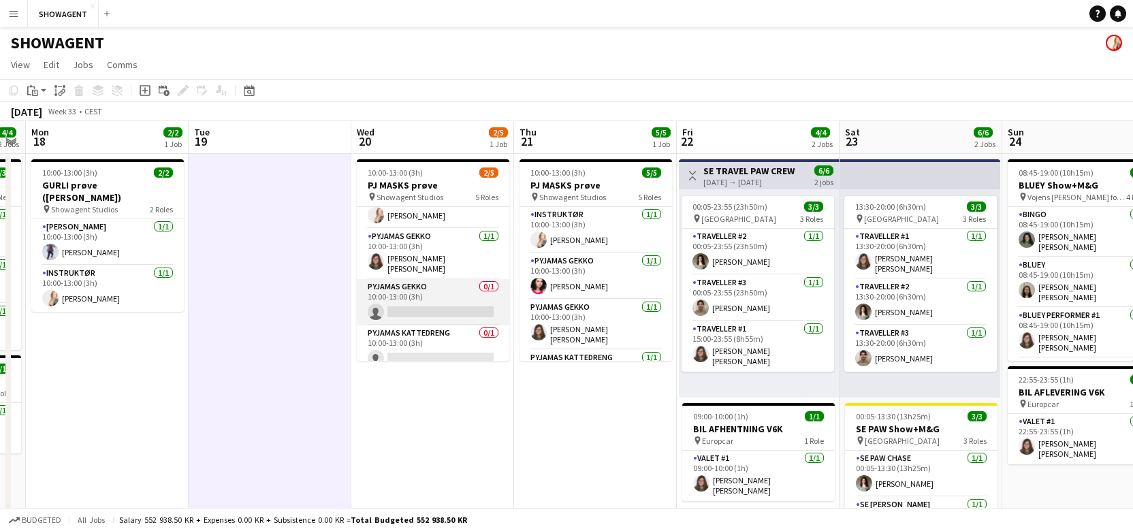
scroll to position [36, 0]
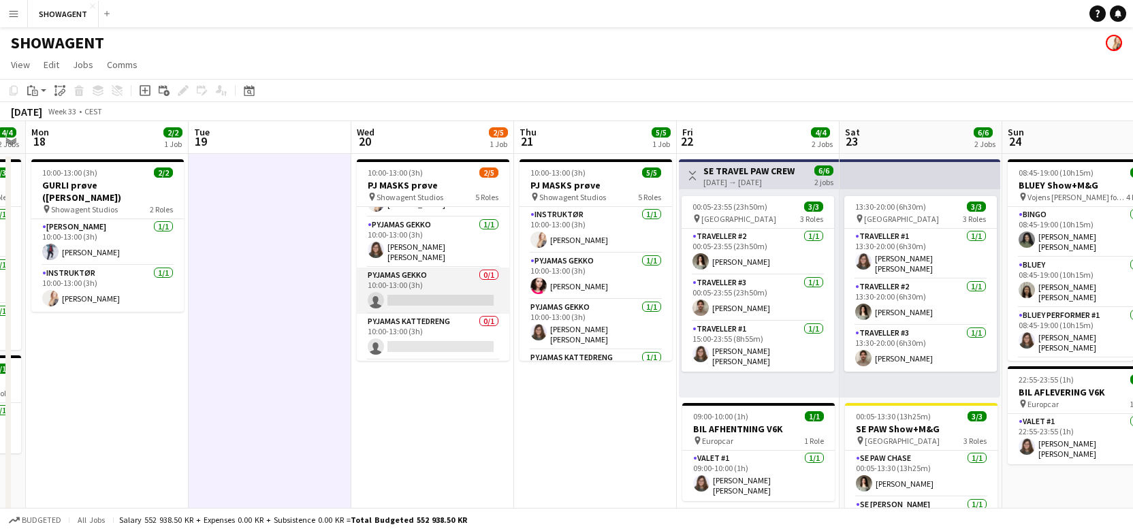
click at [430, 282] on app-card-role "PYJAMAS GEKKO 0/1 10:00-13:00 (3h) single-neutral-actions" at bounding box center [433, 290] width 152 height 46
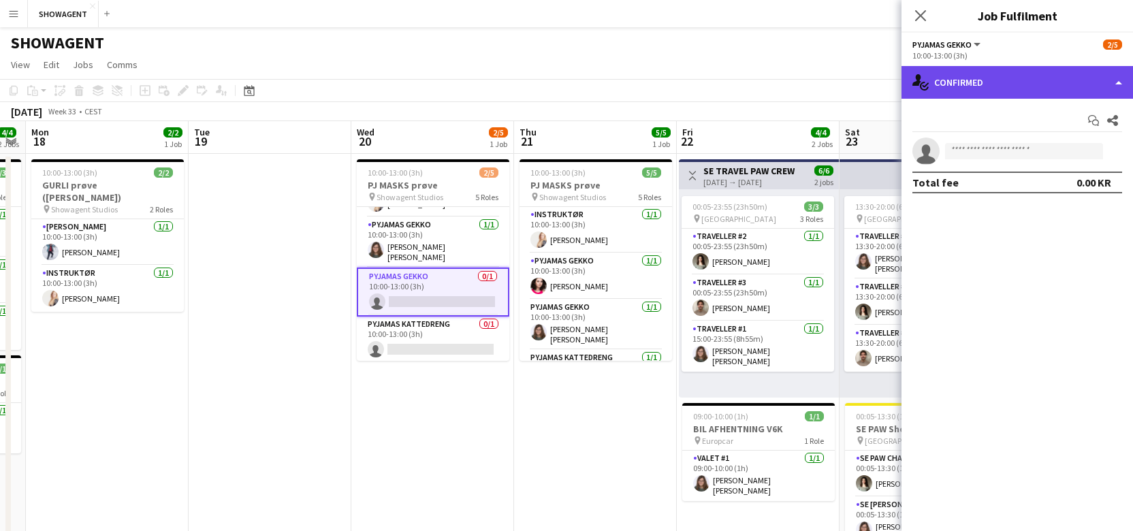
click at [1119, 83] on div "single-neutral-actions-check-2 Confirmed" at bounding box center [1016, 82] width 231 height 33
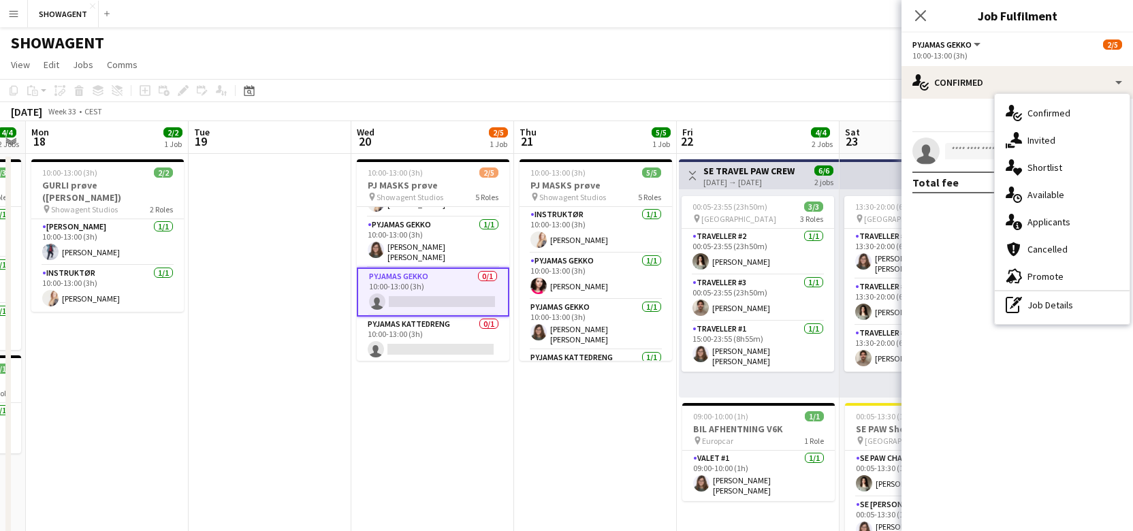
click at [952, 239] on mat-expansion-panel "check Confirmed Start chat Share single-neutral-actions Total fee 0.00 KR" at bounding box center [1016, 315] width 231 height 432
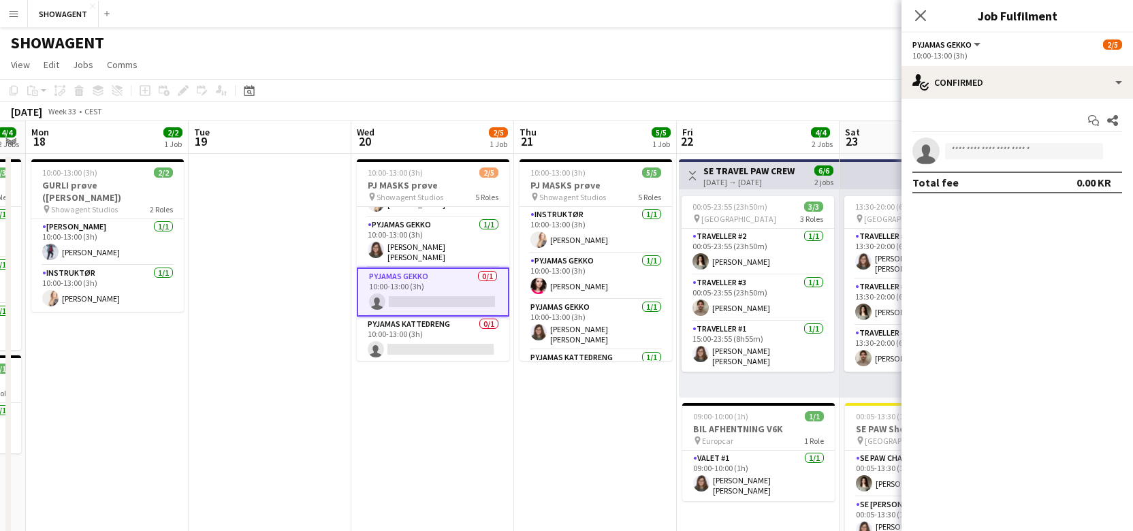
click at [977, 42] on button "PYJAMAS GEKKO" at bounding box center [947, 44] width 70 height 10
click at [1046, 39] on div "PYJAMAS GEKKO All roles PYJAMAS GEKKO 2/5" at bounding box center [1017, 44] width 210 height 12
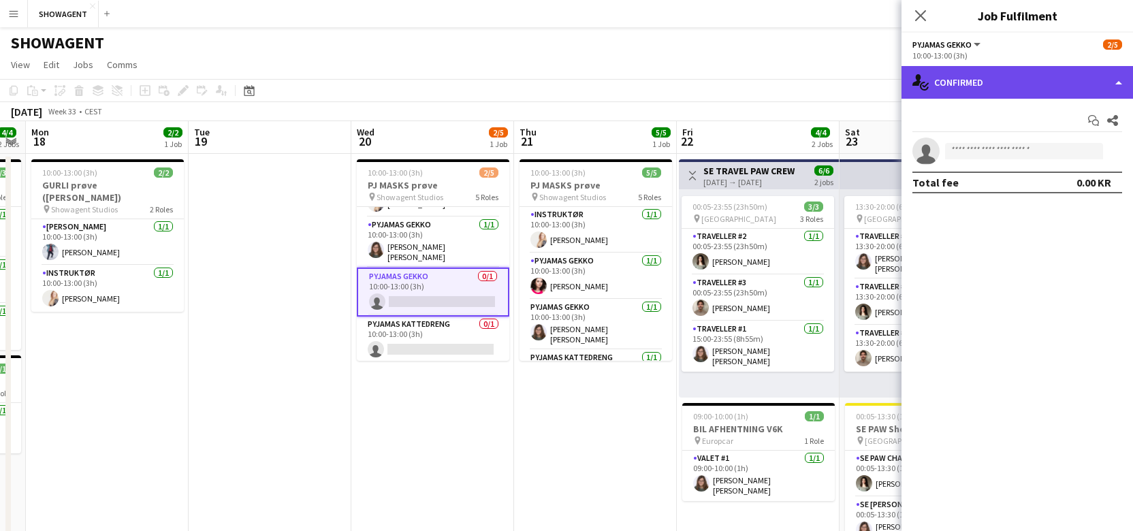
click at [1118, 84] on div "single-neutral-actions-check-2 Confirmed" at bounding box center [1016, 82] width 231 height 33
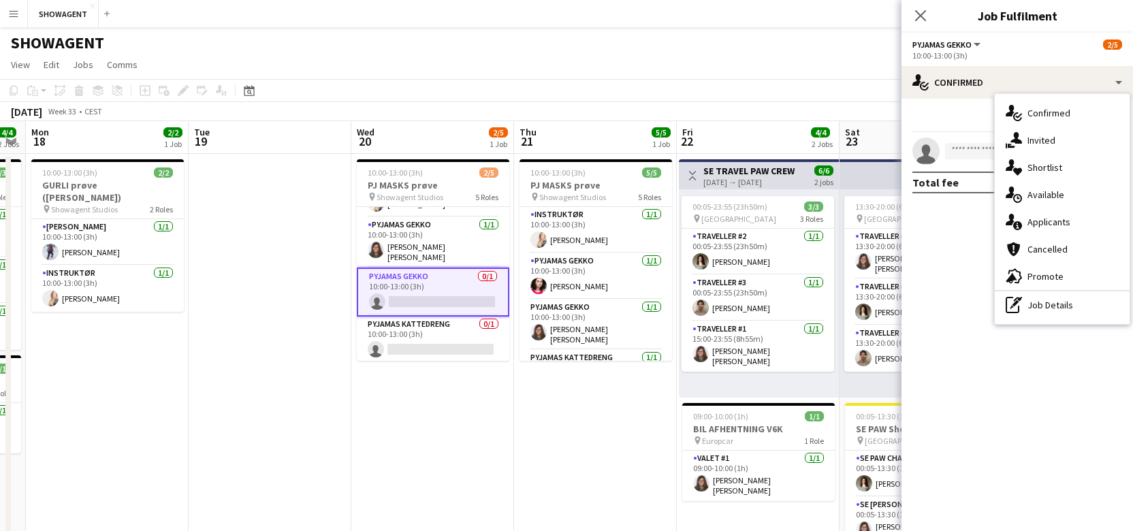
click at [933, 266] on mat-expansion-panel "check Confirmed Start chat Share single-neutral-actions Total fee 0.00 KR" at bounding box center [1016, 315] width 231 height 432
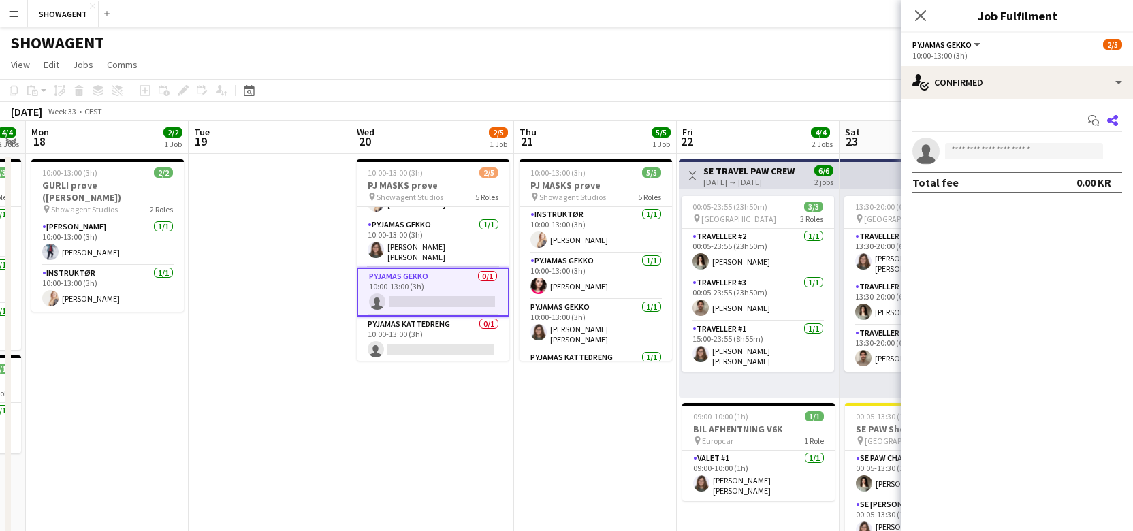
click at [1111, 122] on icon at bounding box center [1112, 120] width 11 height 11
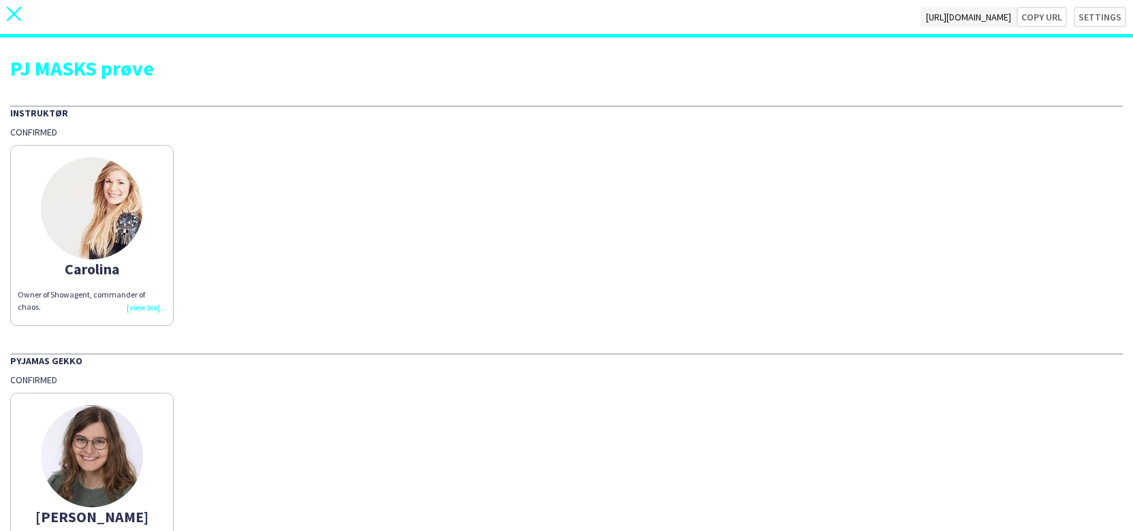
click at [12, 16] on icon at bounding box center [14, 14] width 14 height 14
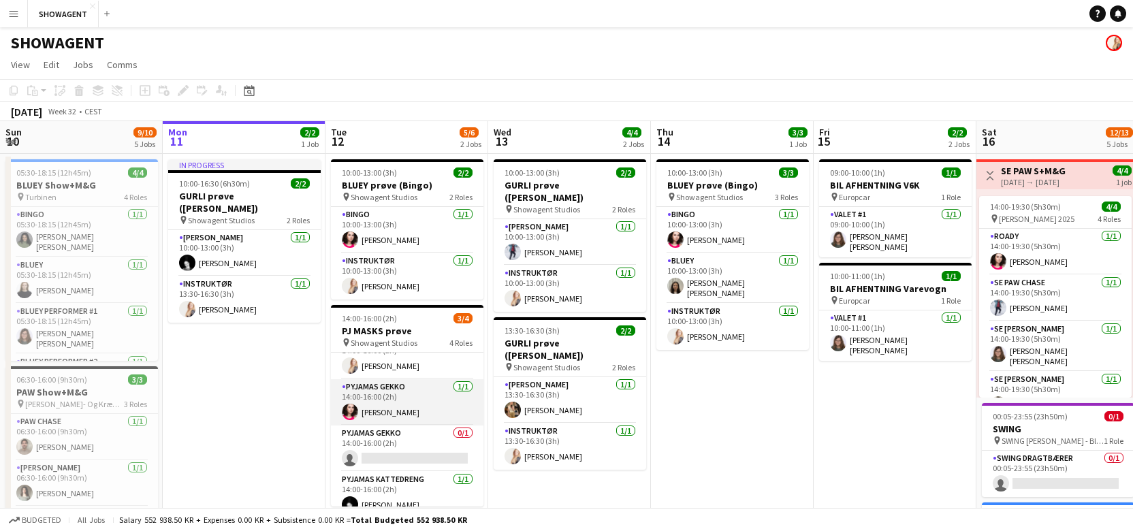
scroll to position [31, 0]
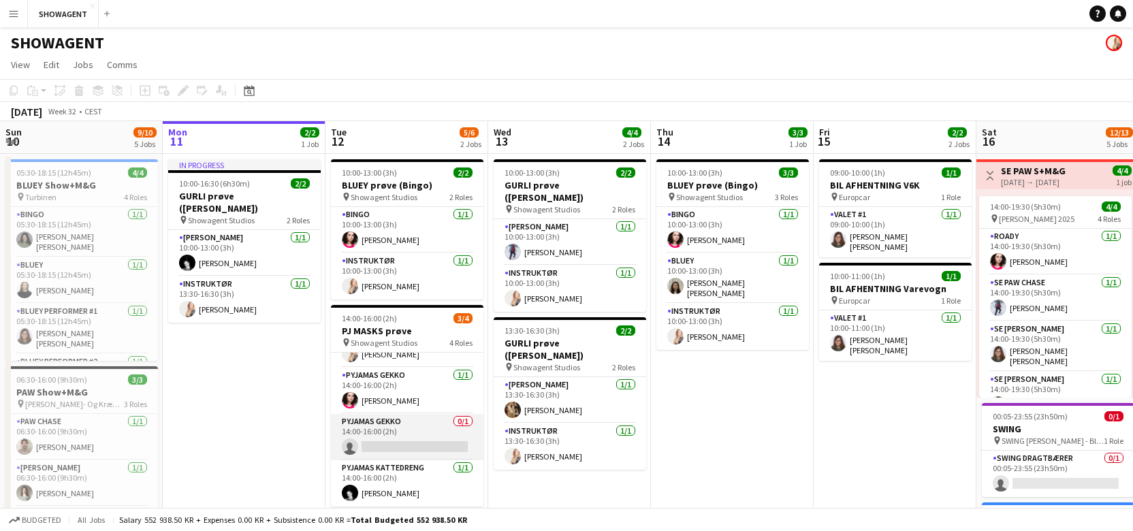
click at [441, 434] on app-card-role "PYJAMAS GEKKO 0/1 14:00-16:00 (2h) single-neutral-actions" at bounding box center [407, 437] width 152 height 46
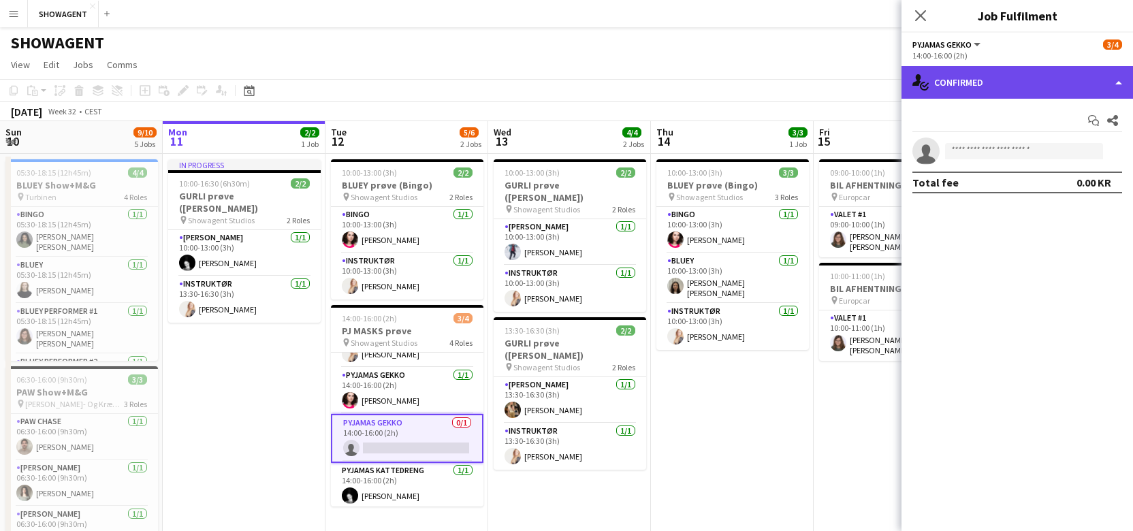
click at [1118, 83] on div "single-neutral-actions-check-2 Confirmed" at bounding box center [1016, 82] width 231 height 33
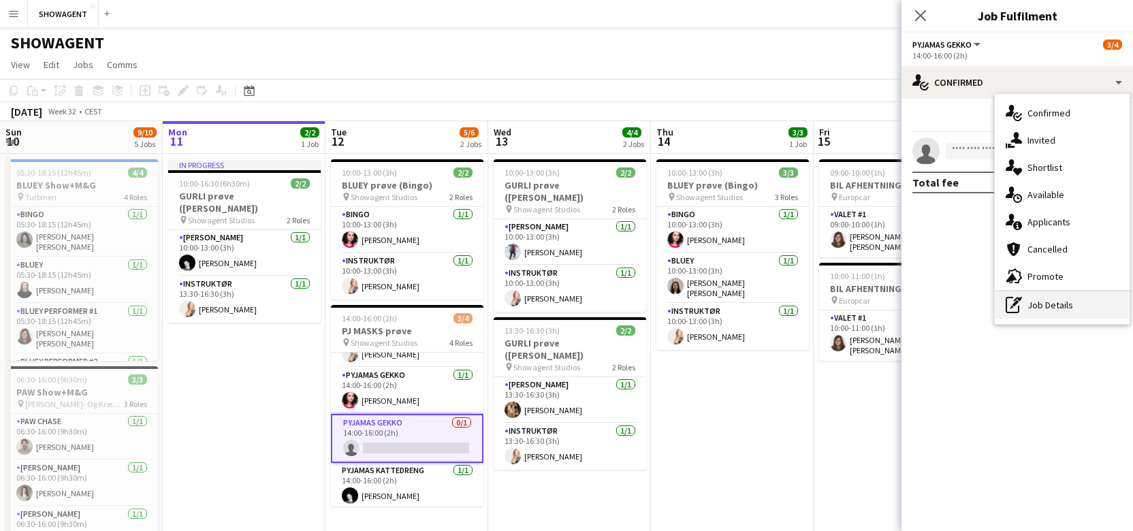
click at [1042, 309] on div "pen-write Job Details" at bounding box center [1061, 304] width 135 height 27
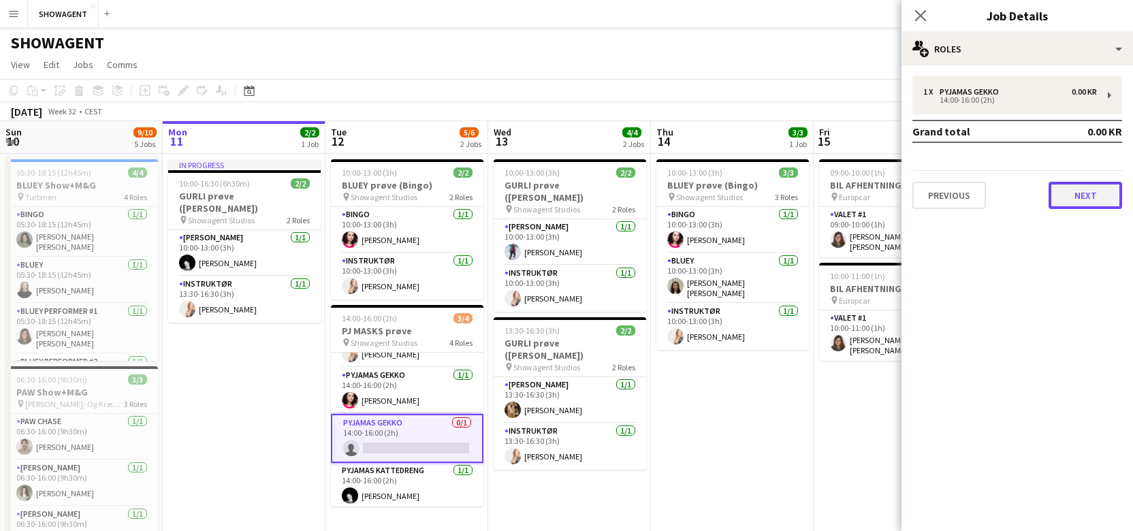
click at [1085, 193] on button "Next" at bounding box center [1085, 195] width 74 height 27
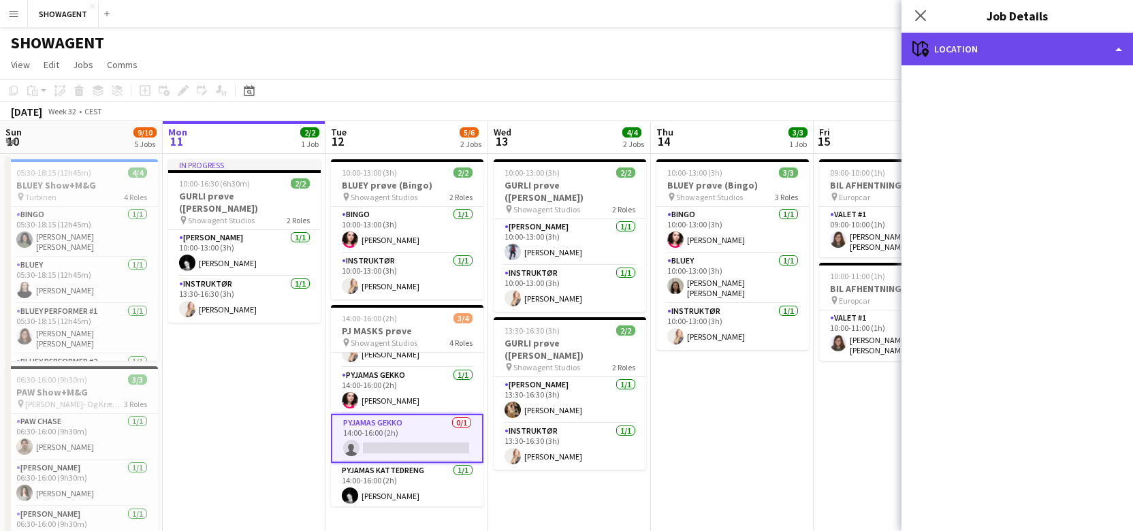
click at [1111, 52] on div "maps-pin-1 Location" at bounding box center [1016, 49] width 231 height 33
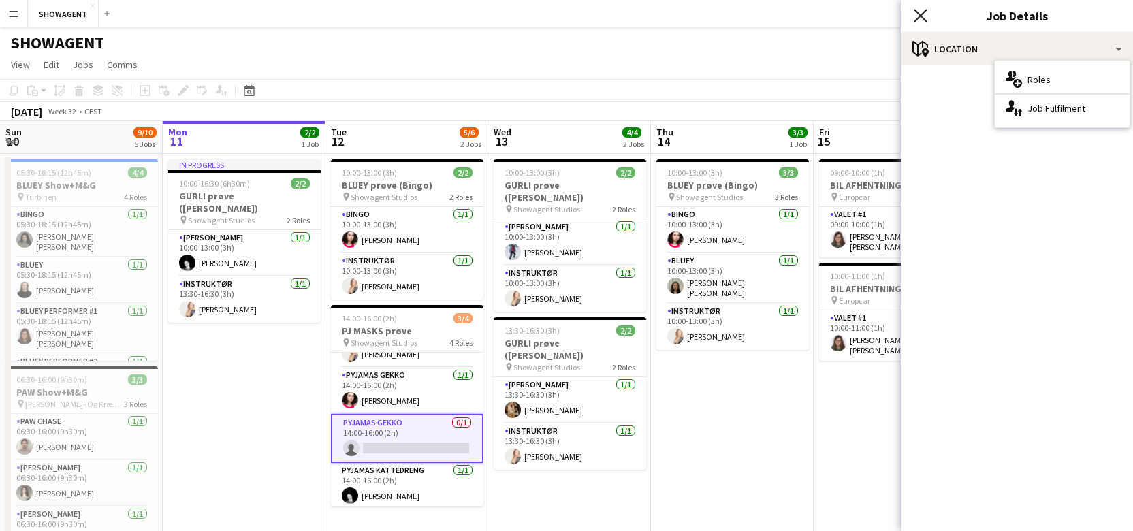
click at [916, 16] on icon "Close pop-in" at bounding box center [919, 15] width 13 height 13
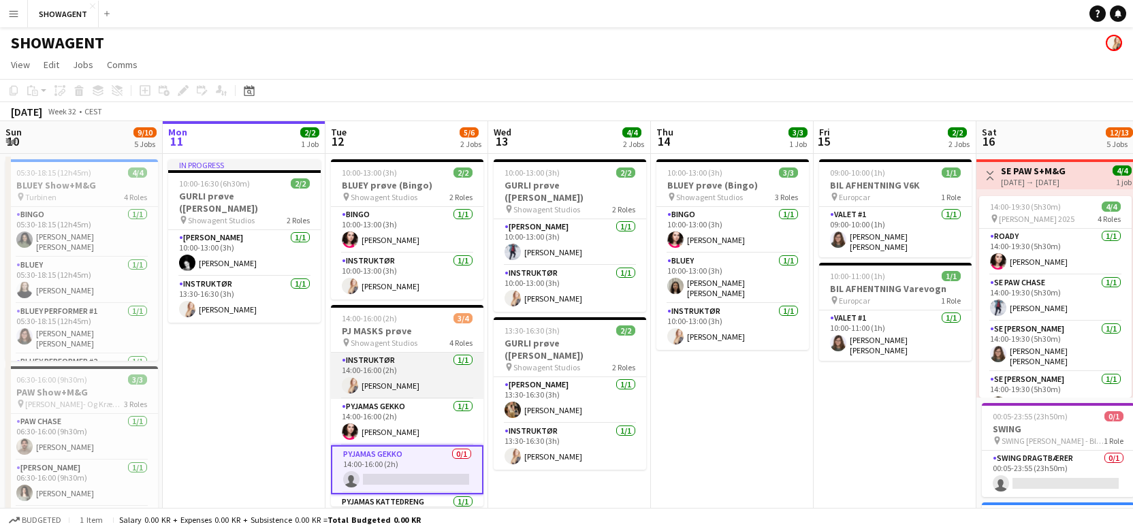
scroll to position [34, 0]
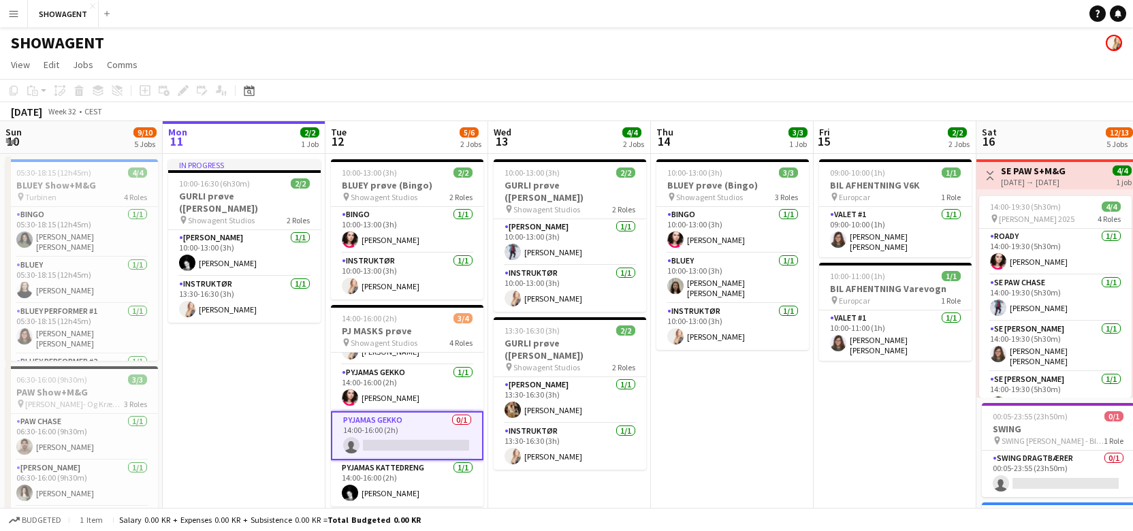
click at [427, 432] on app-card-role "PYJAMAS GEKKO 0/1 14:00-16:00 (2h) single-neutral-actions" at bounding box center [407, 435] width 152 height 49
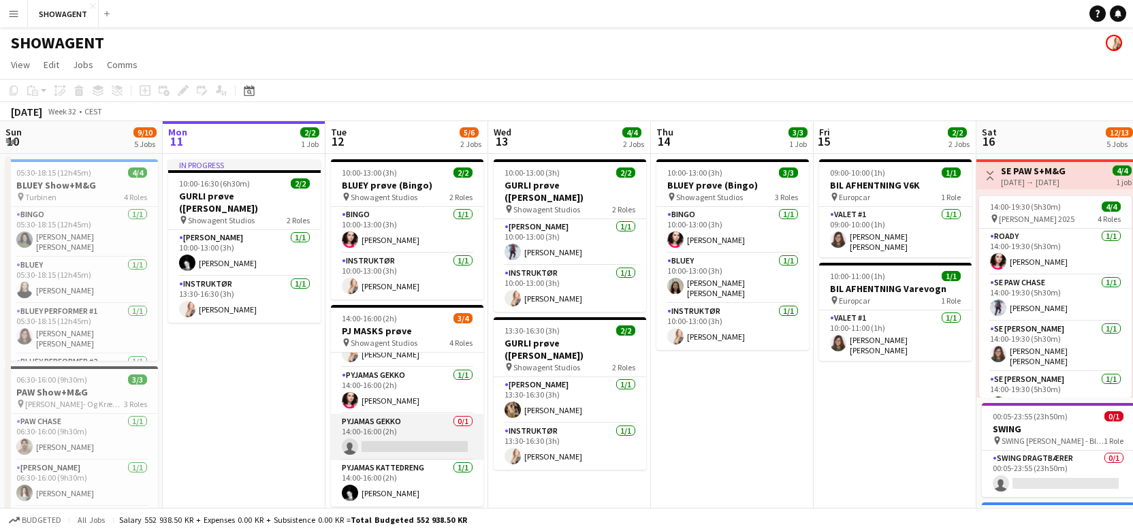
scroll to position [0, 326]
click at [427, 431] on app-card-role "PYJAMAS GEKKO 0/1 14:00-16:00 (2h) single-neutral-actions" at bounding box center [406, 437] width 152 height 46
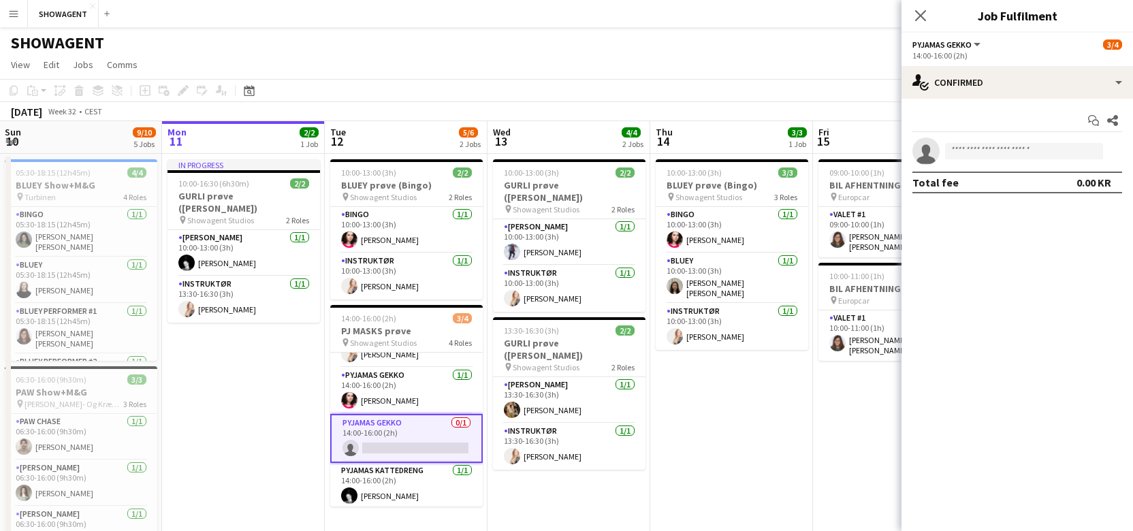
scroll to position [34, 0]
click at [397, 430] on app-card-role "PYJAMAS GEKKO 0/1 14:00-16:00 (2h) single-neutral-actions" at bounding box center [406, 435] width 152 height 49
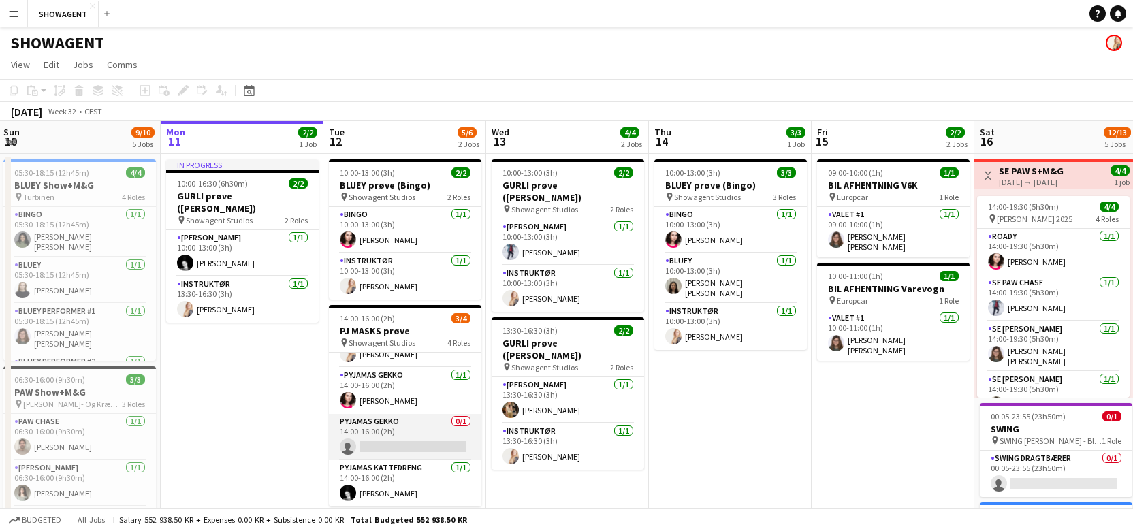
click at [394, 434] on app-card-role "PYJAMAS GEKKO 0/1 14:00-16:00 (2h) single-neutral-actions" at bounding box center [405, 437] width 152 height 46
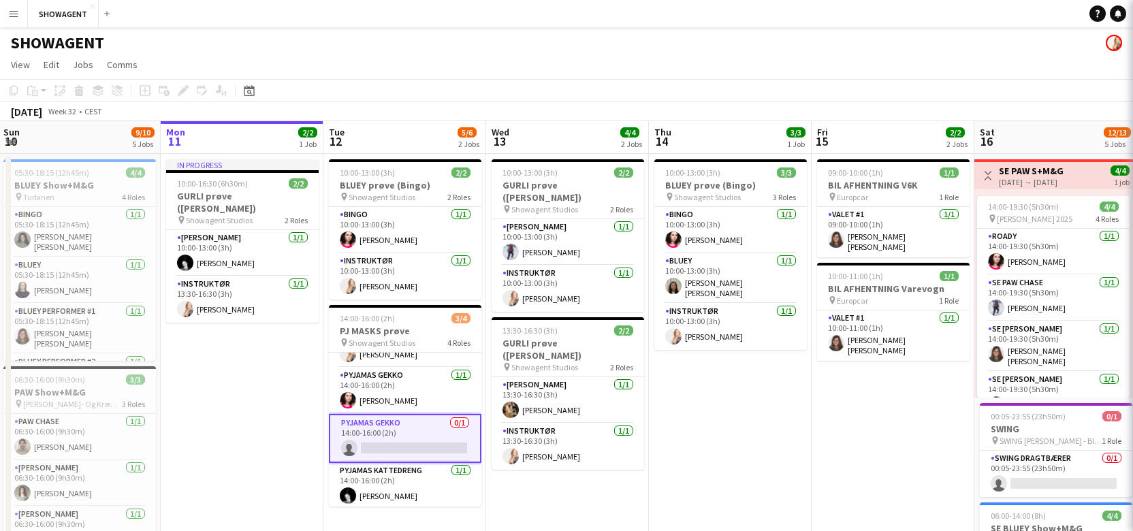
scroll to position [34, 0]
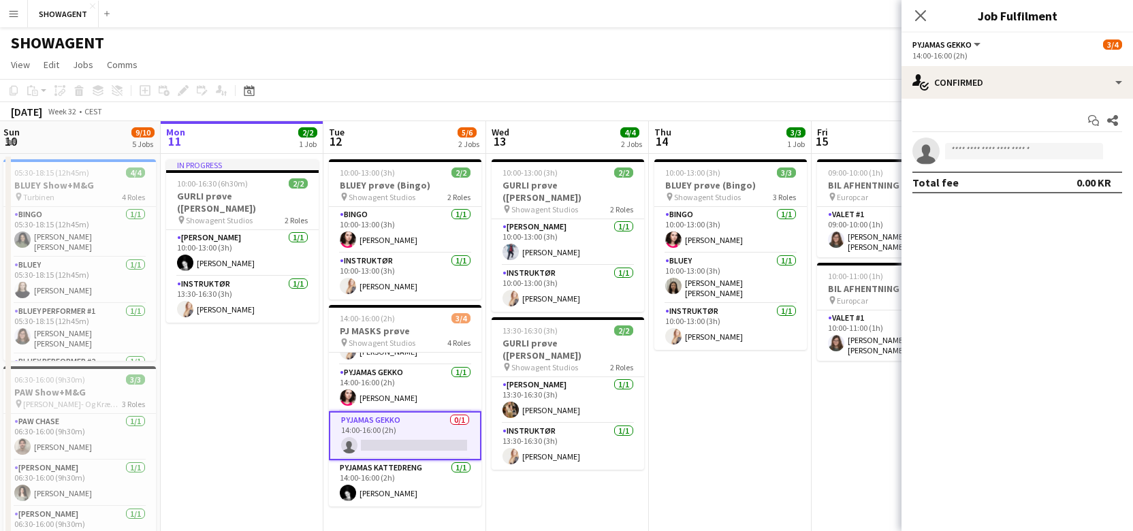
click at [915, 13] on icon "Close pop-in" at bounding box center [920, 15] width 11 height 11
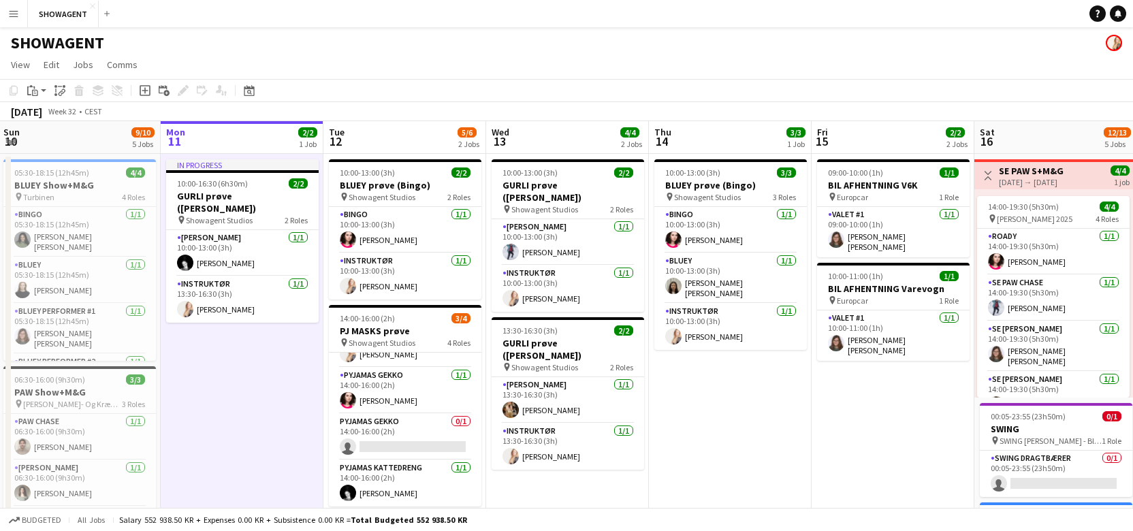
scroll to position [31, 0]
click at [383, 432] on app-card-role "PYJAMAS GEKKO 0/1 14:00-16:00 (2h) single-neutral-actions" at bounding box center [405, 437] width 152 height 46
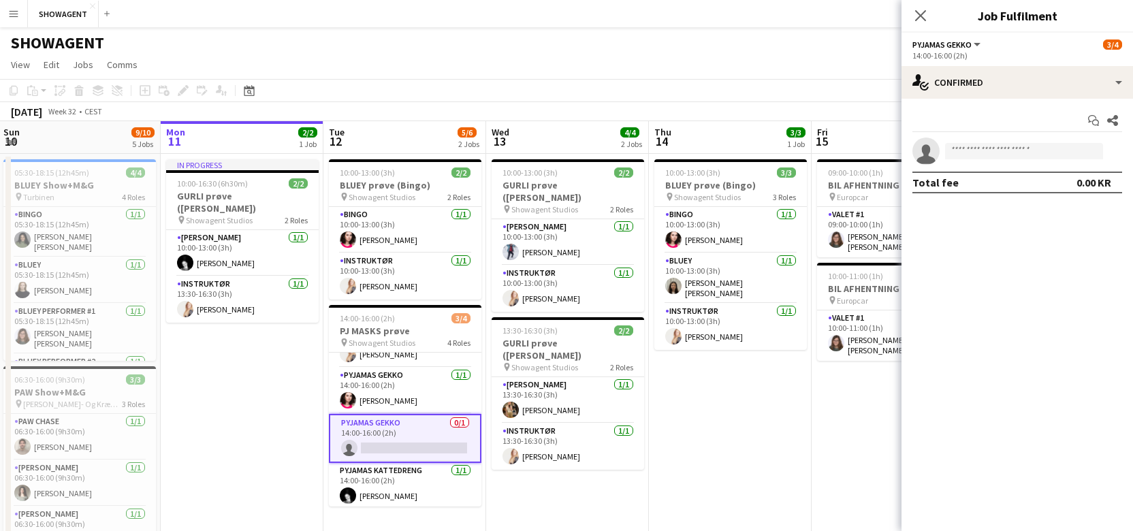
click at [975, 42] on button "PYJAMAS GEKKO" at bounding box center [947, 44] width 70 height 10
click at [1050, 41] on div "PYJAMAS GEKKO All roles PYJAMAS GEKKO 3/4" at bounding box center [1017, 44] width 210 height 12
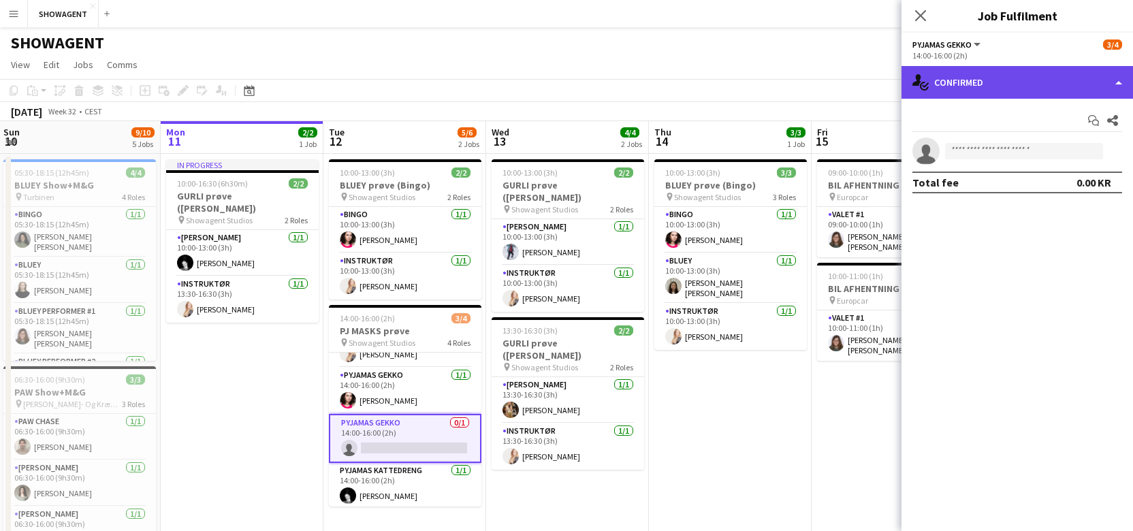
click at [1114, 83] on div "single-neutral-actions-check-2 Confirmed" at bounding box center [1016, 82] width 231 height 33
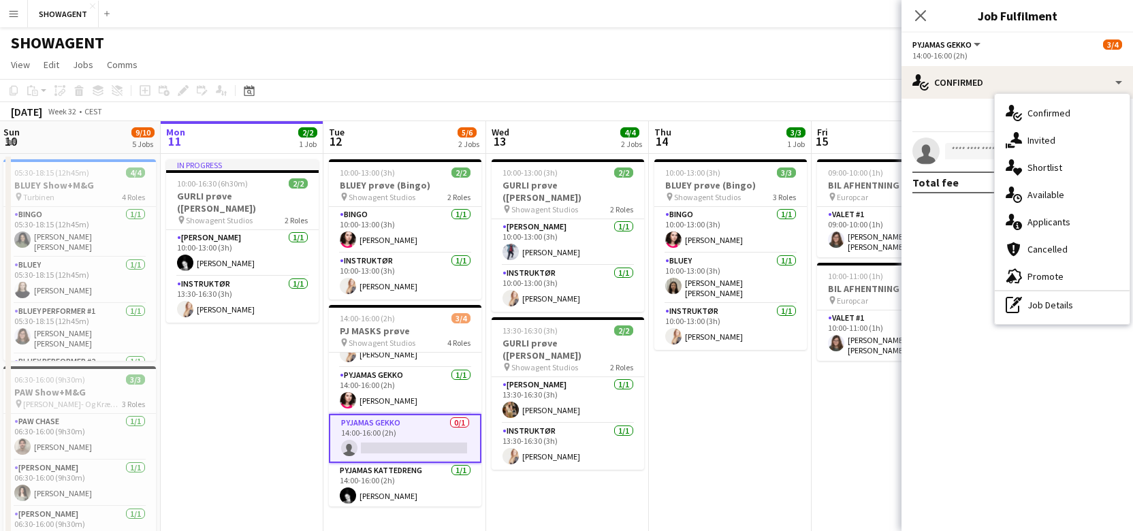
click at [1050, 252] on div "cancellation Cancelled" at bounding box center [1061, 248] width 135 height 27
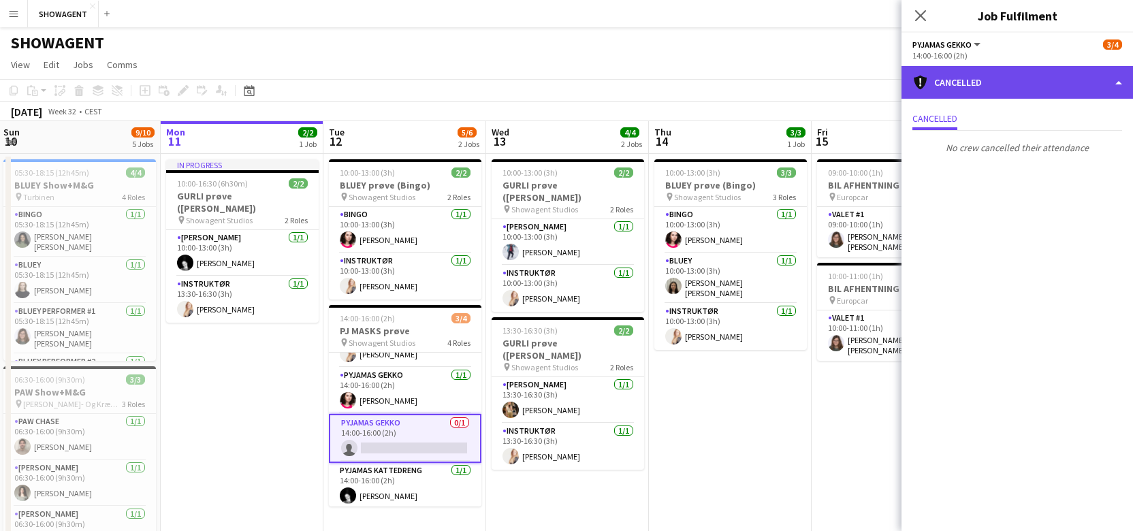
click at [1118, 76] on div "cancellation Cancelled" at bounding box center [1016, 82] width 231 height 33
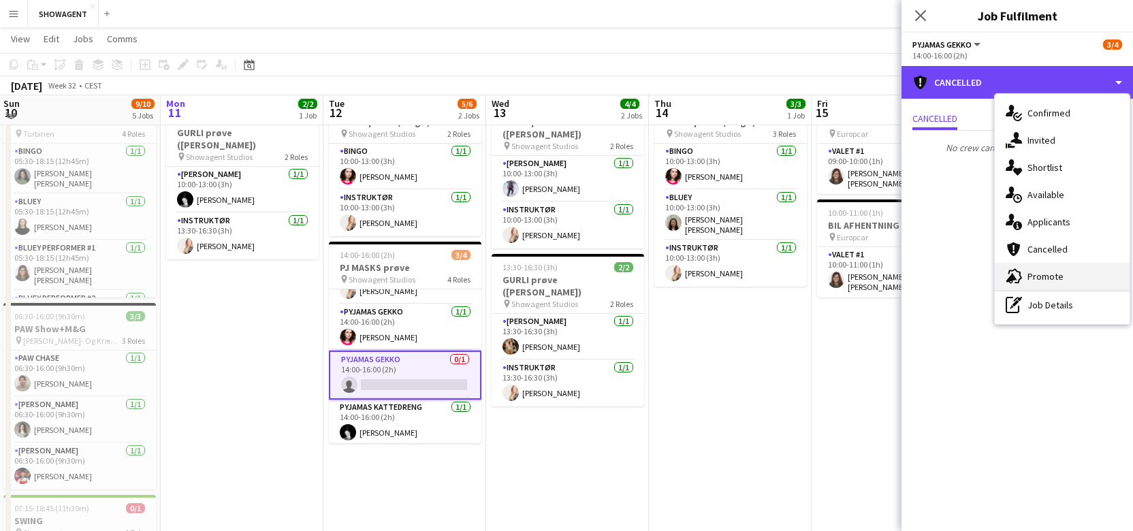
scroll to position [63, 0]
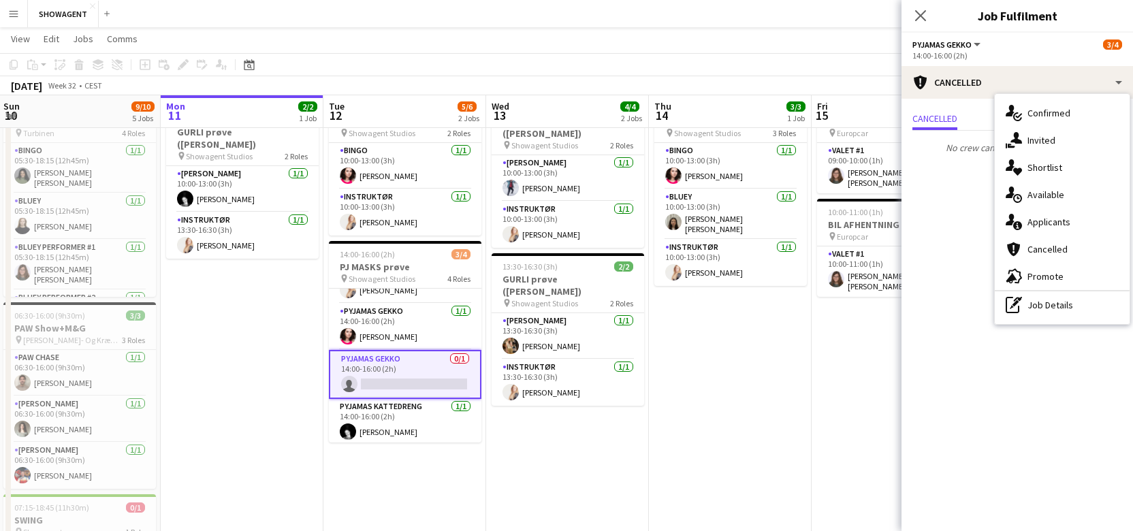
click at [580, 450] on app-date-cell "10:00-13:00 (3h) 2/2 GURLI prøve ([PERSON_NAME]) pin Showagent Studios 2 Roles …" at bounding box center [567, 526] width 163 height 872
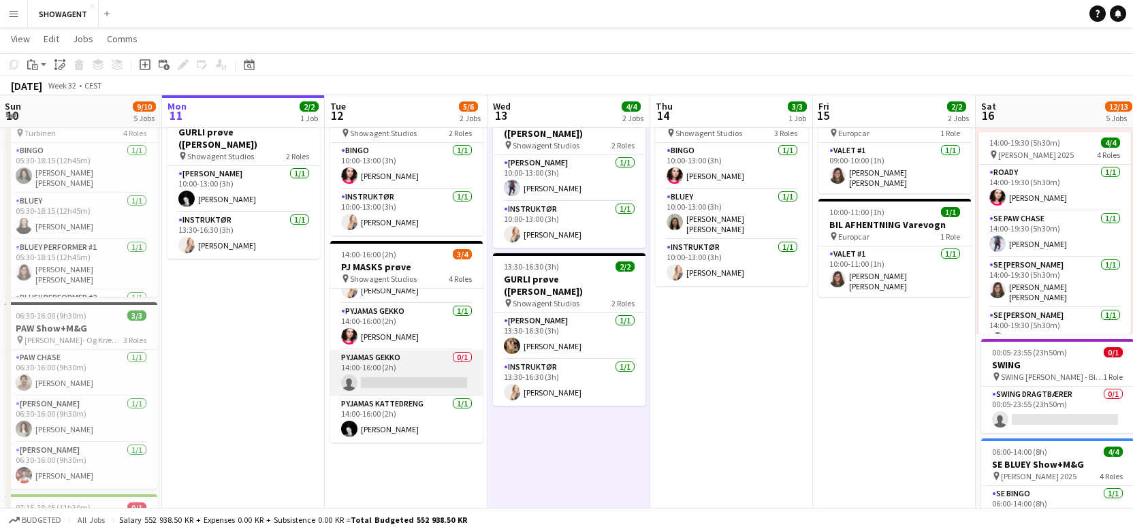
click at [411, 355] on app-card-role "PYJAMAS GEKKO 0/1 14:00-16:00 (2h) single-neutral-actions" at bounding box center [406, 373] width 152 height 46
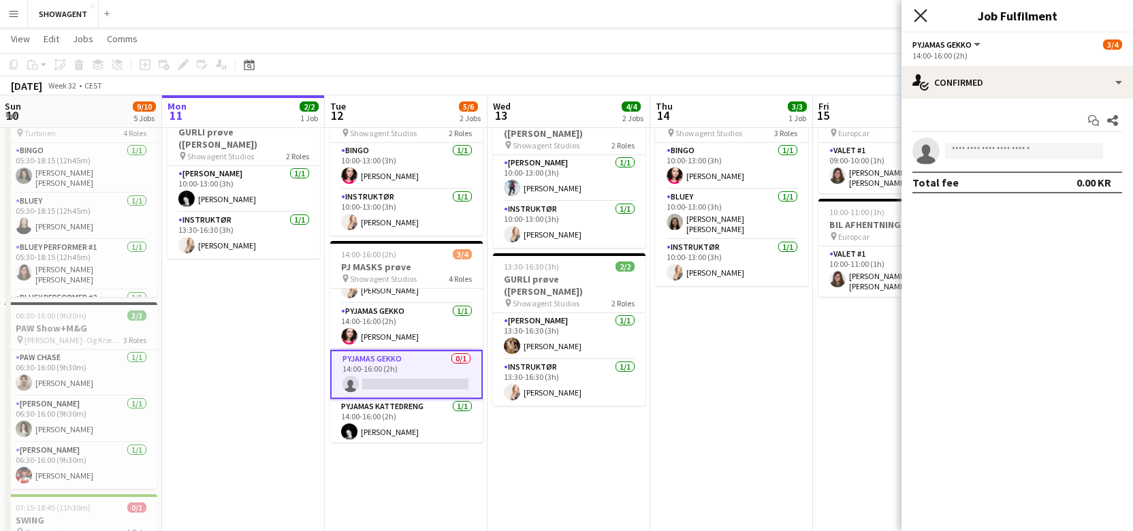
click at [915, 12] on icon "Close pop-in" at bounding box center [919, 15] width 13 height 13
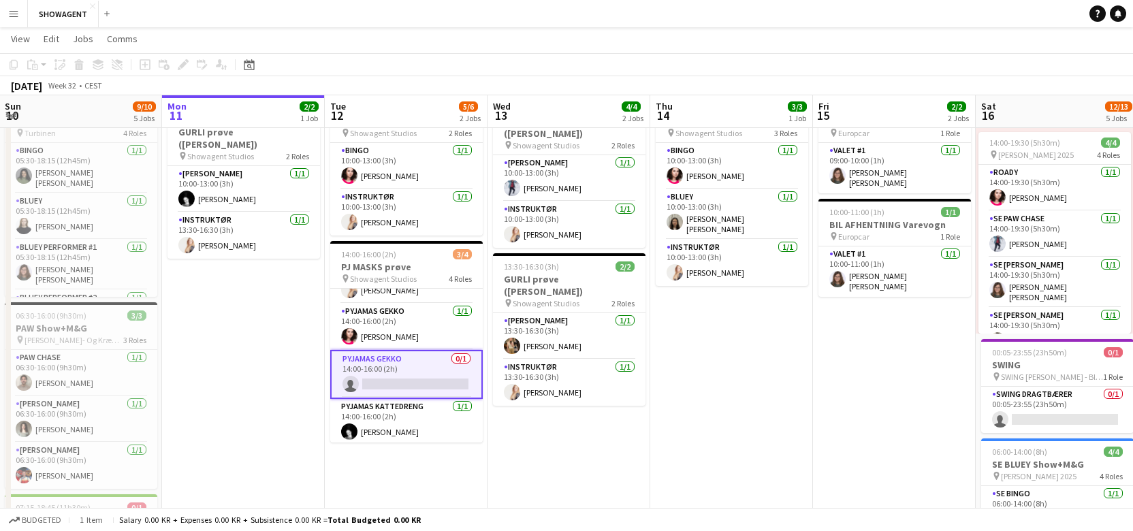
click at [464, 361] on app-card-role "PYJAMAS GEKKO 0/1 14:00-16:00 (2h) single-neutral-actions" at bounding box center [406, 374] width 152 height 49
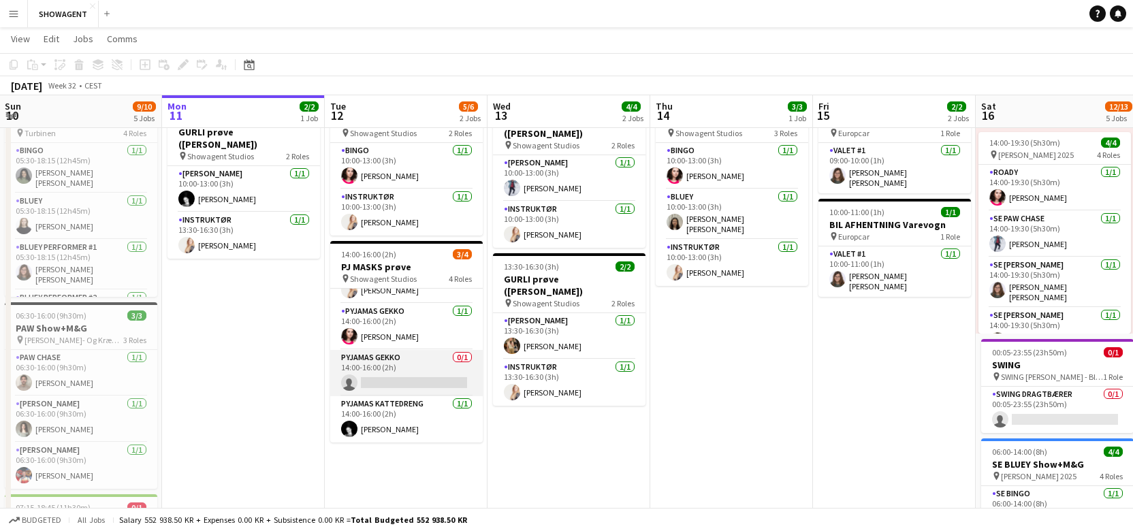
click at [464, 359] on app-card-role "PYJAMAS GEKKO 0/1 14:00-16:00 (2h) single-neutral-actions" at bounding box center [406, 373] width 152 height 46
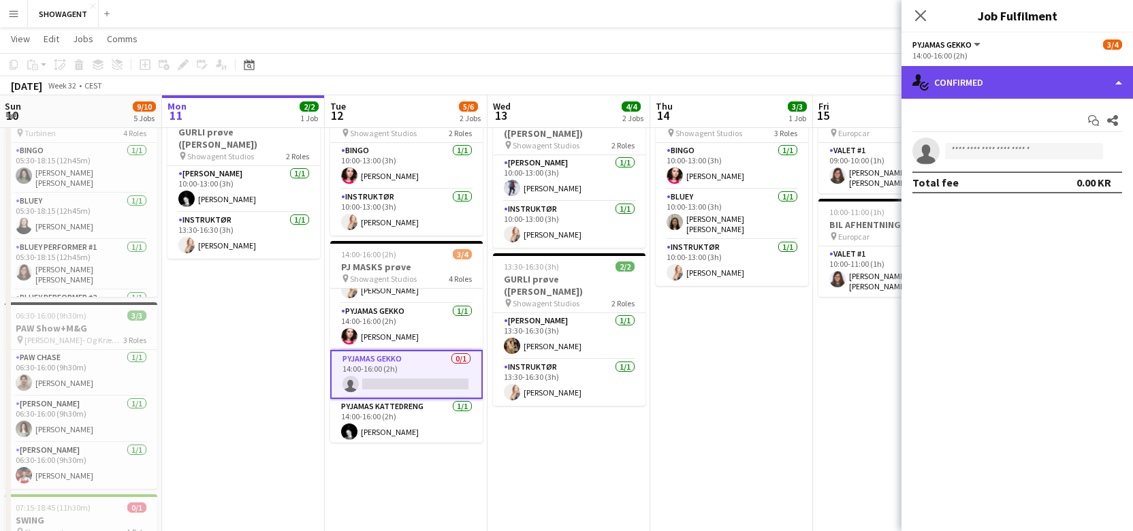
click at [971, 80] on div "single-neutral-actions-check-2 Confirmed" at bounding box center [1016, 82] width 231 height 33
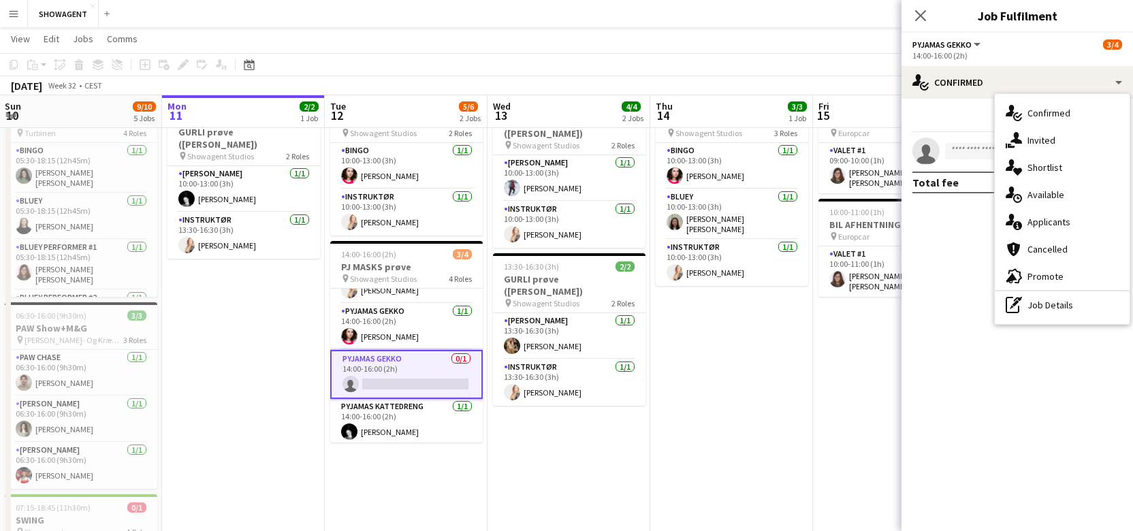
drag, startPoint x: 964, startPoint y: 253, endPoint x: 959, endPoint y: 243, distance: 11.6
click at [964, 252] on mat-expansion-panel "check Confirmed Start chat Share single-neutral-actions Total fee 0.00 KR" at bounding box center [1016, 315] width 231 height 432
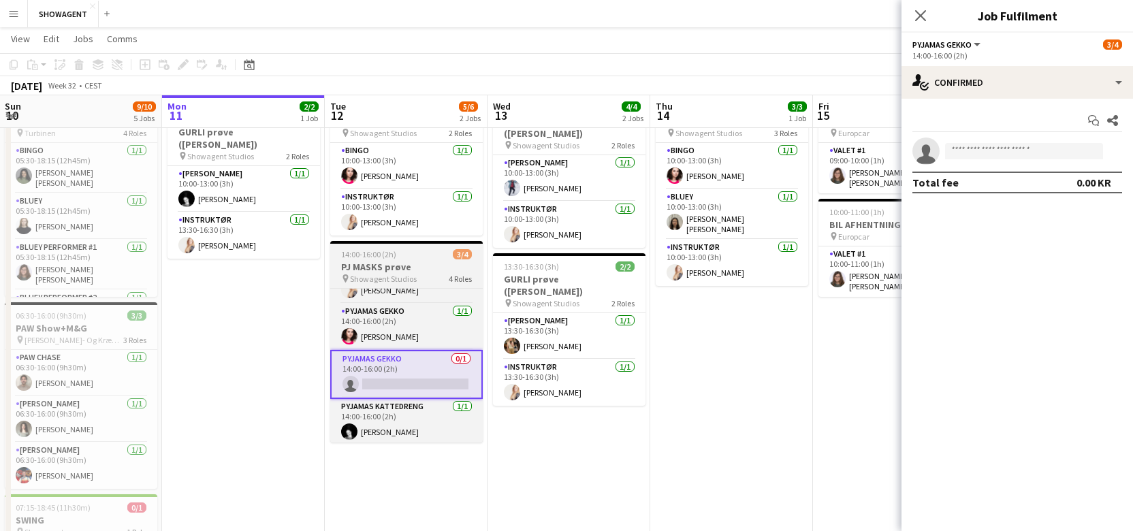
click at [405, 261] on h3 "PJ MASKS prøve" at bounding box center [406, 267] width 152 height 12
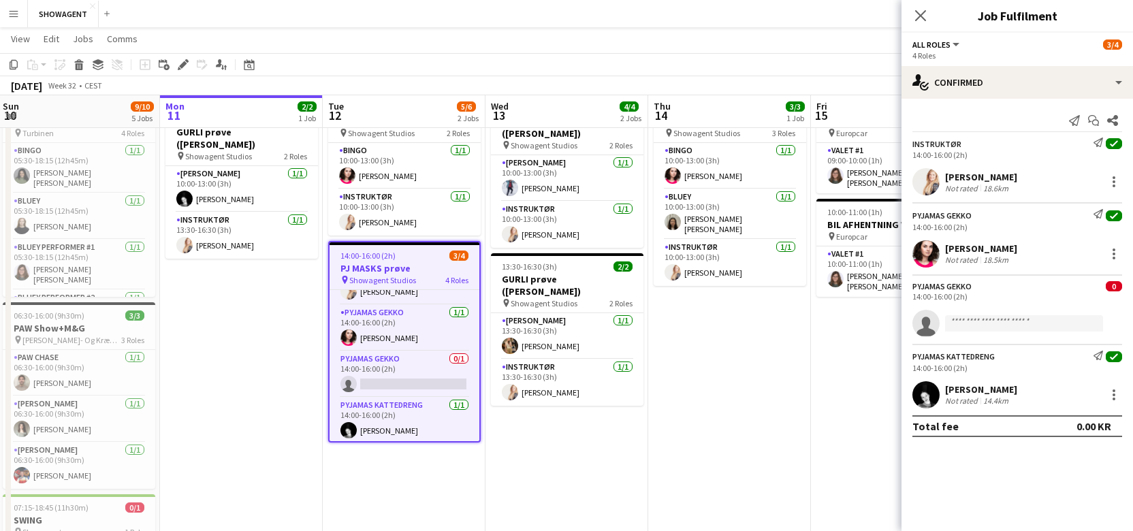
click at [1106, 285] on span "0" at bounding box center [1113, 286] width 16 height 10
click at [960, 287] on div "PYJAMAS GEKKO" at bounding box center [941, 286] width 59 height 10
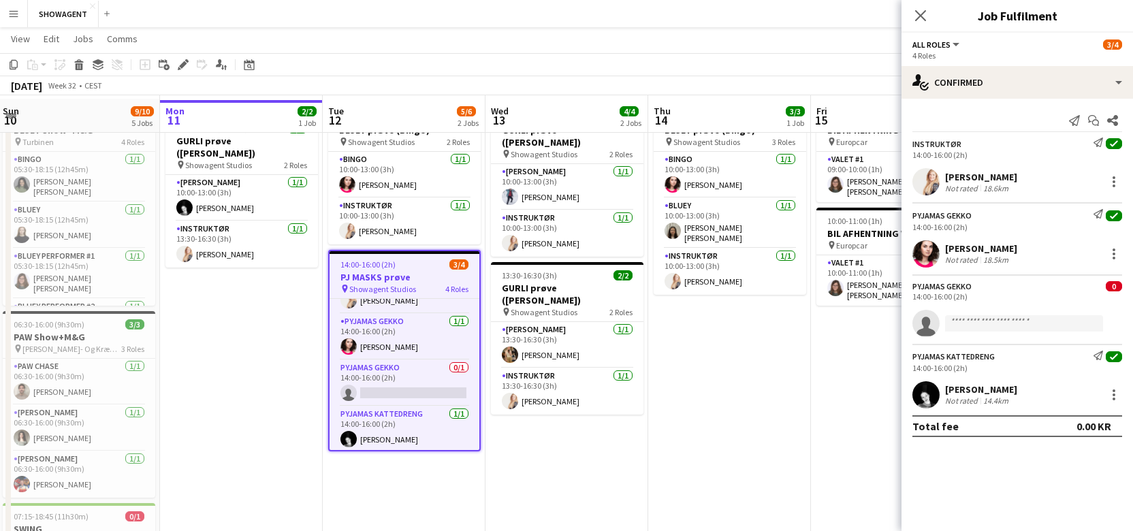
scroll to position [45, 0]
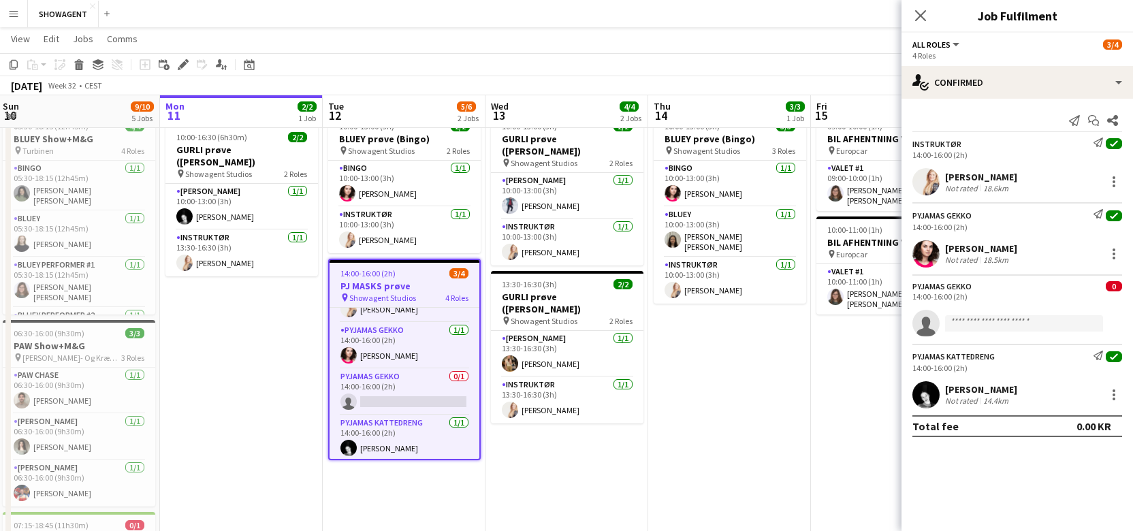
click at [958, 42] on button "All roles" at bounding box center [936, 44] width 49 height 10
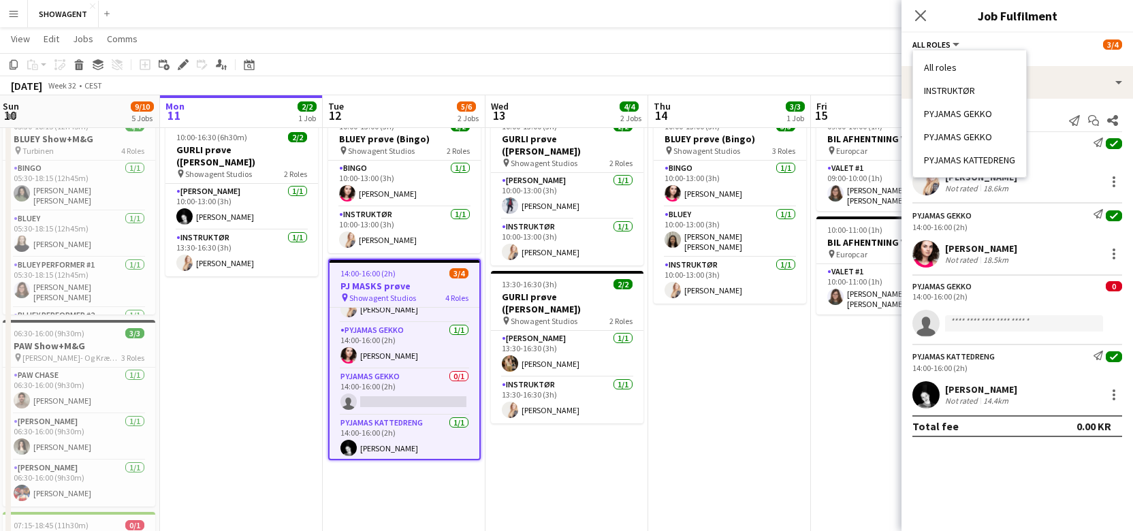
click at [953, 44] on button "All roles" at bounding box center [936, 44] width 49 height 10
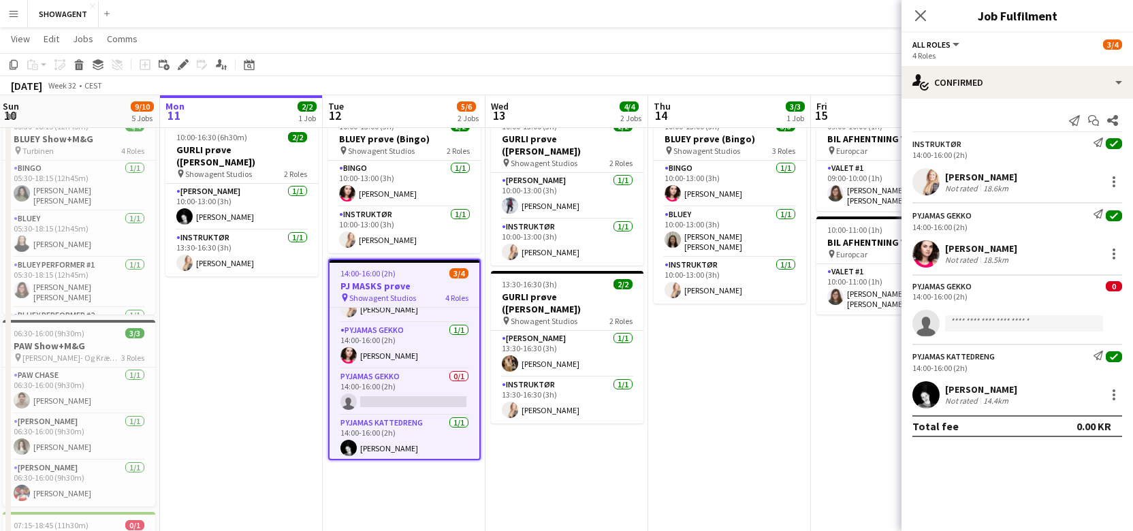
click at [1026, 299] on div "PYJAMAS GEKKO 0 14:00-16:00 (2h) single-neutral-actions" at bounding box center [1016, 305] width 231 height 63
click at [1118, 284] on span "0" at bounding box center [1113, 286] width 16 height 10
click at [1115, 322] on form at bounding box center [1030, 322] width 182 height 17
click at [1114, 254] on div at bounding box center [1113, 254] width 3 height 3
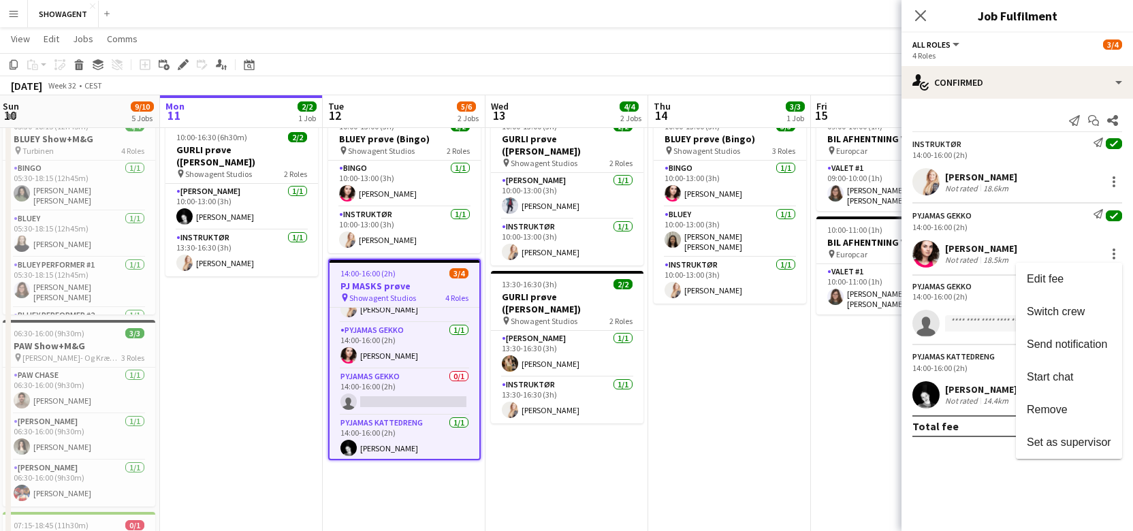
click at [1052, 231] on div at bounding box center [566, 265] width 1133 height 531
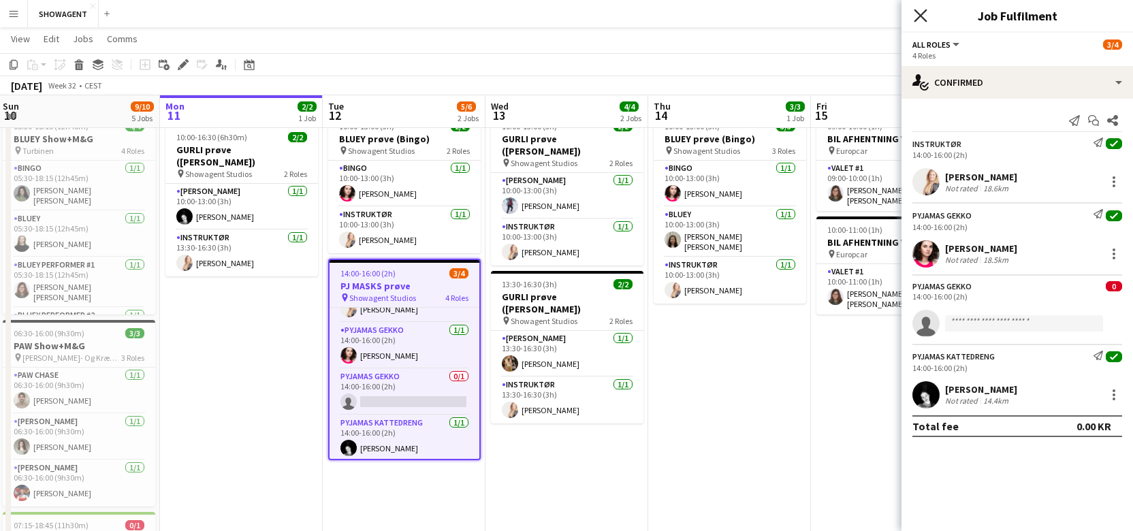
click at [920, 17] on icon "Close pop-in" at bounding box center [919, 15] width 13 height 13
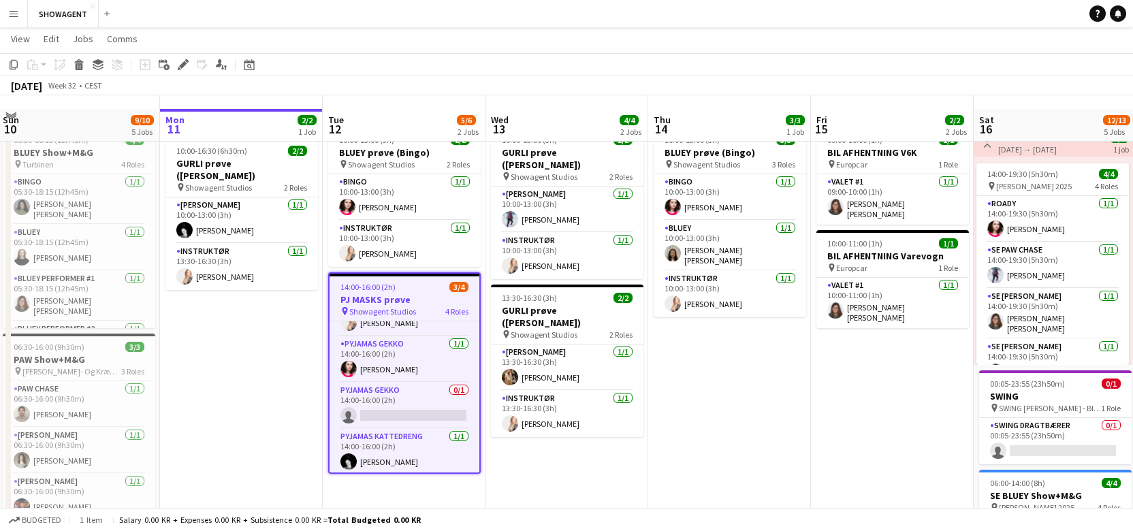
scroll to position [0, 0]
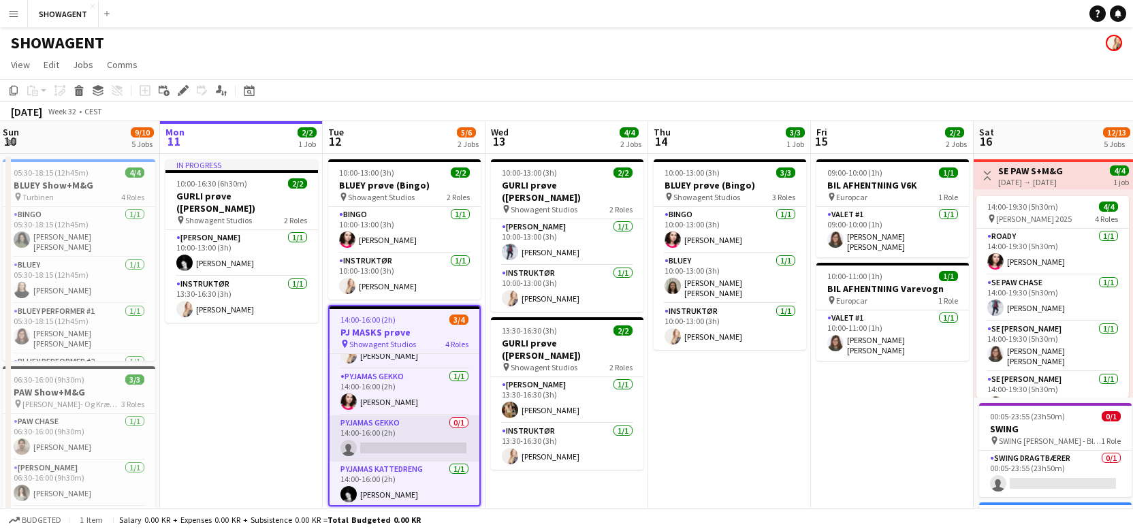
click at [417, 440] on app-card-role "PYJAMAS GEKKO 0/1 14:00-16:00 (2h) single-neutral-actions" at bounding box center [404, 438] width 150 height 46
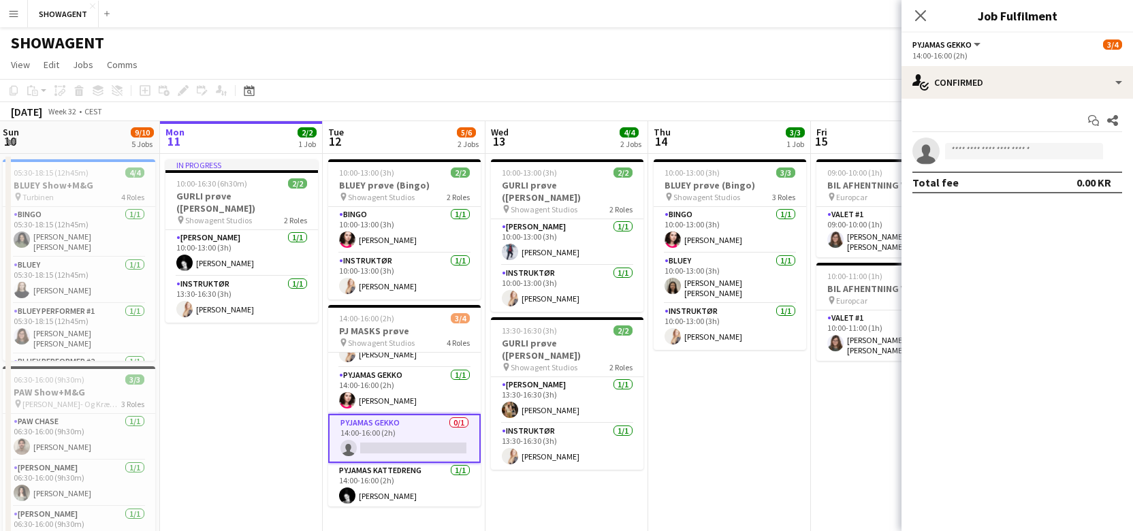
click at [980, 43] on button "PYJAMAS GEKKO" at bounding box center [947, 44] width 70 height 10
click at [979, 82] on ul "All roles PYJAMAS [PERSON_NAME]" at bounding box center [958, 78] width 68 height 35
click at [971, 92] on li "PYJAMAS GEKKO" at bounding box center [958, 90] width 68 height 12
click at [1047, 152] on input at bounding box center [1024, 151] width 158 height 16
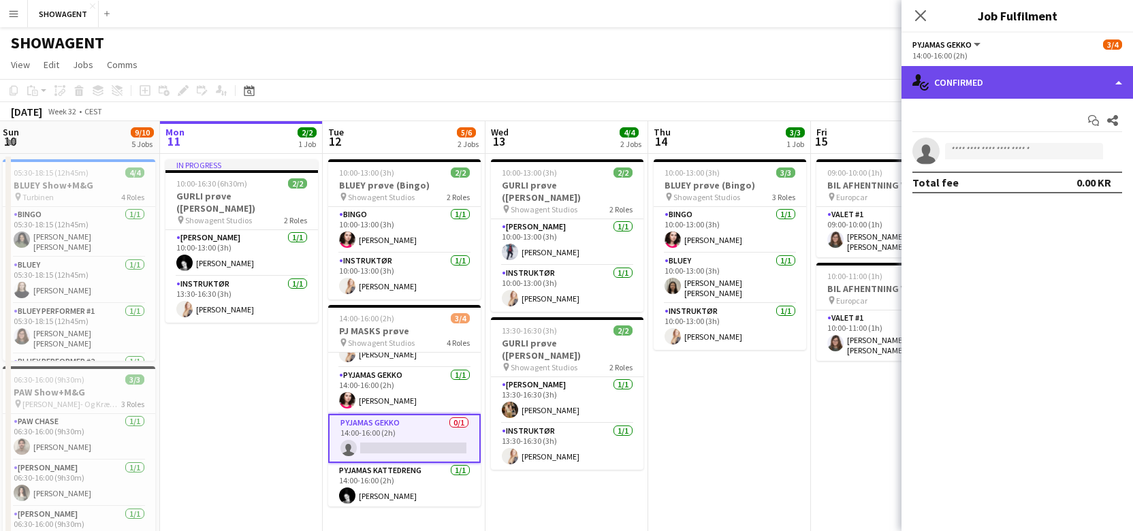
click at [1116, 78] on div "single-neutral-actions-check-2 Confirmed" at bounding box center [1016, 82] width 231 height 33
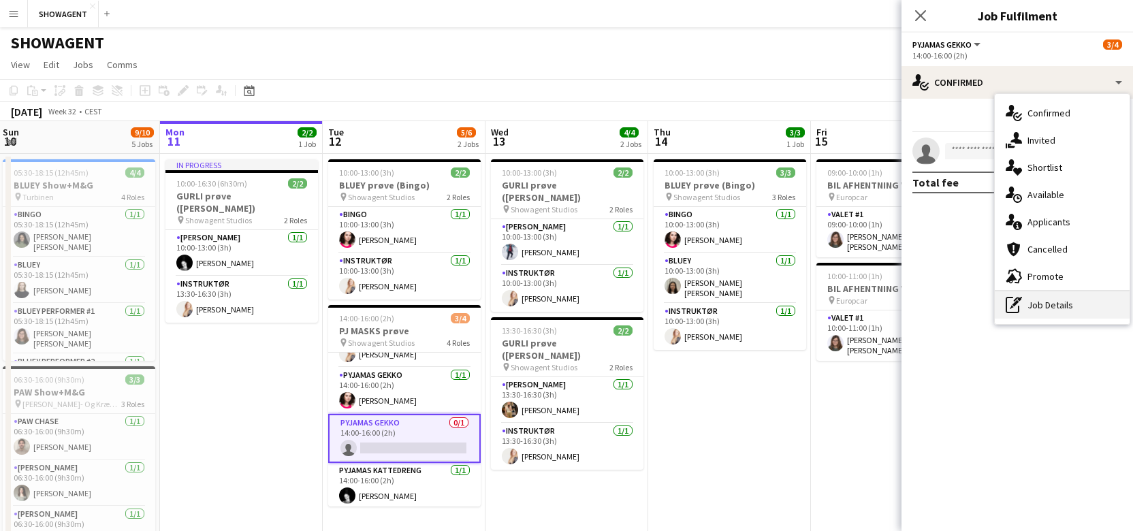
click at [1060, 296] on div "pen-write Job Details" at bounding box center [1061, 304] width 135 height 27
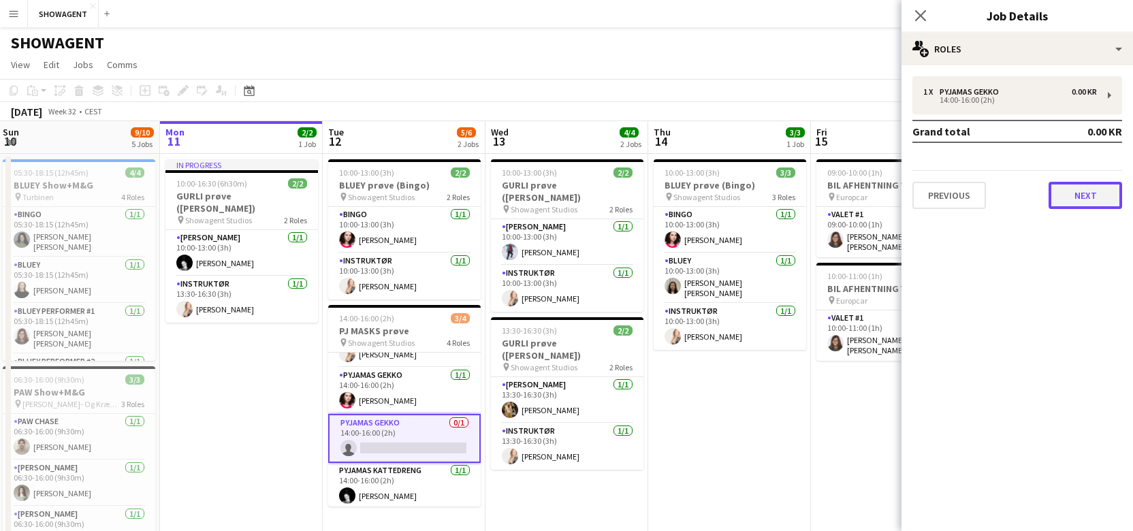
click at [1068, 199] on button "Next" at bounding box center [1085, 195] width 74 height 27
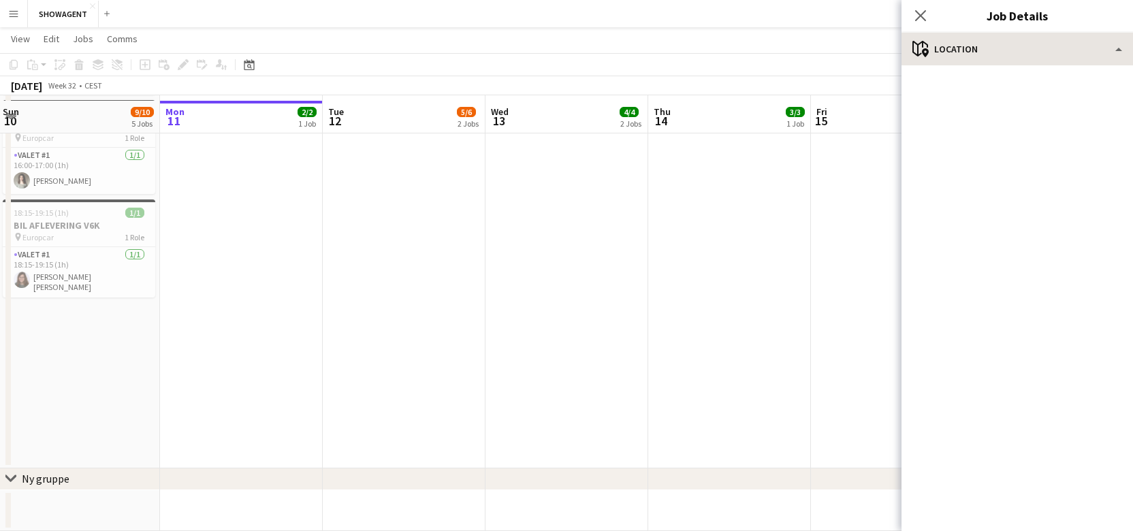
scroll to position [562, 0]
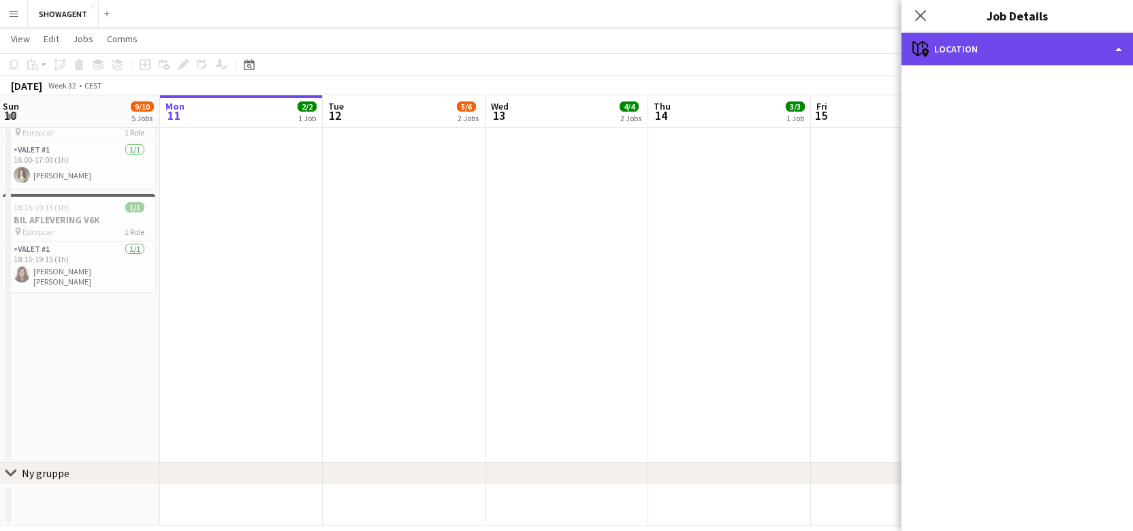
click at [1099, 44] on div "maps-pin-1 Location" at bounding box center [1016, 49] width 231 height 33
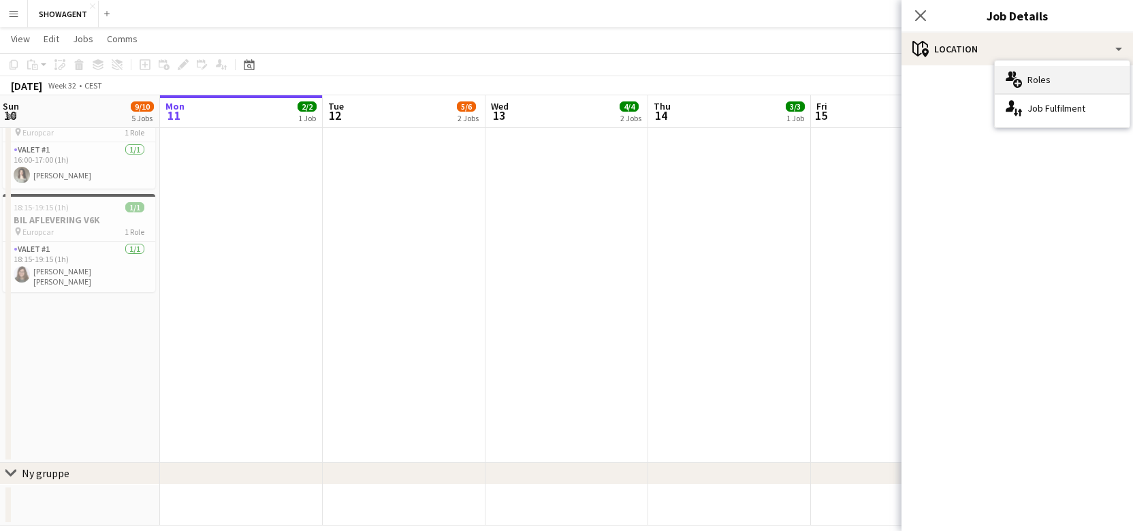
click at [1035, 65] on div "multiple-users-add Roles single-neutral-actions-up-down Job Fulfilment" at bounding box center [1061, 94] width 135 height 67
click at [1034, 67] on div "multiple-users-add Roles" at bounding box center [1061, 79] width 135 height 27
click at [922, 13] on icon at bounding box center [919, 15] width 13 height 13
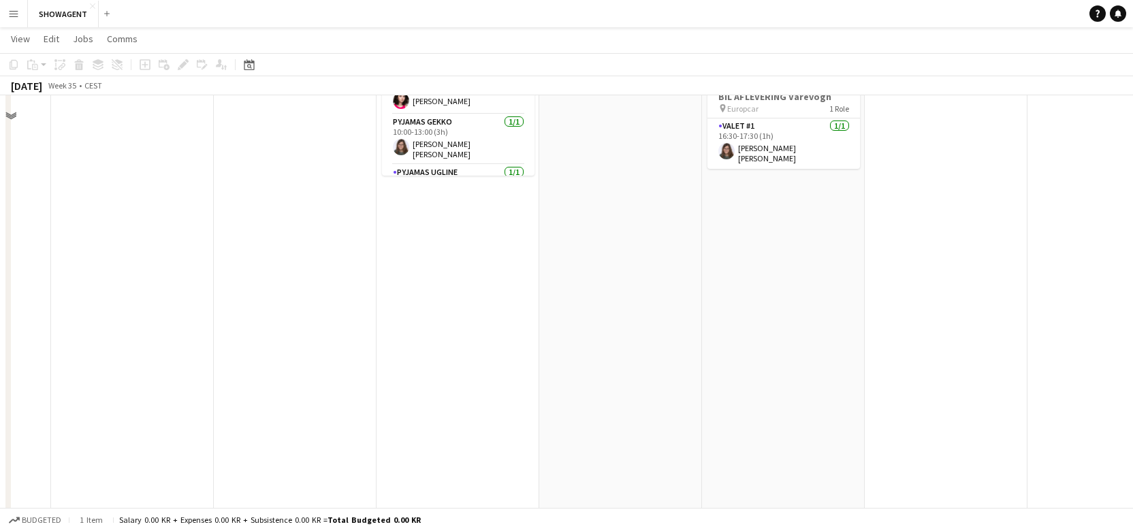
scroll to position [0, 0]
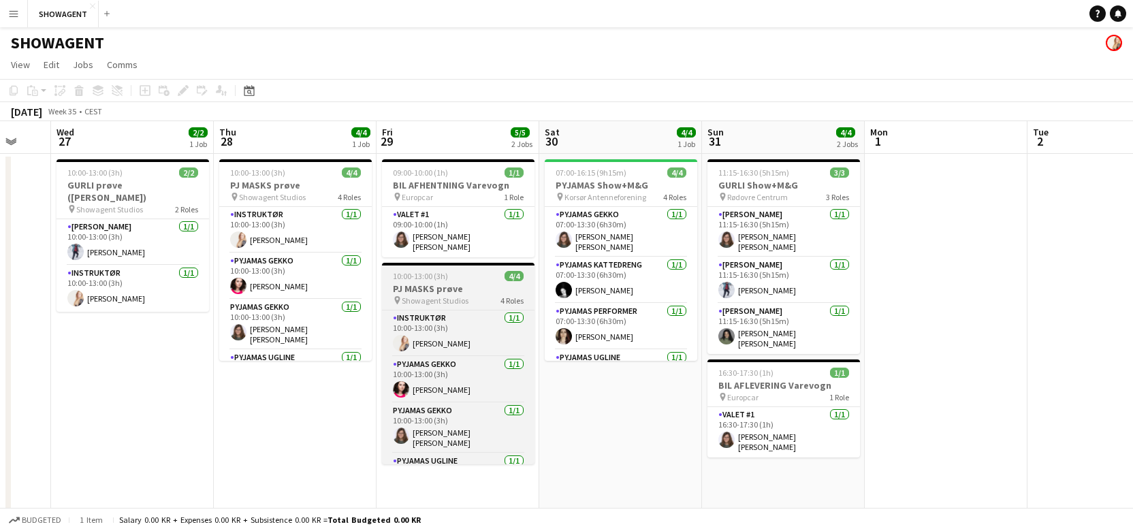
click at [471, 271] on div "10:00-13:00 (3h) 4/4" at bounding box center [458, 276] width 152 height 10
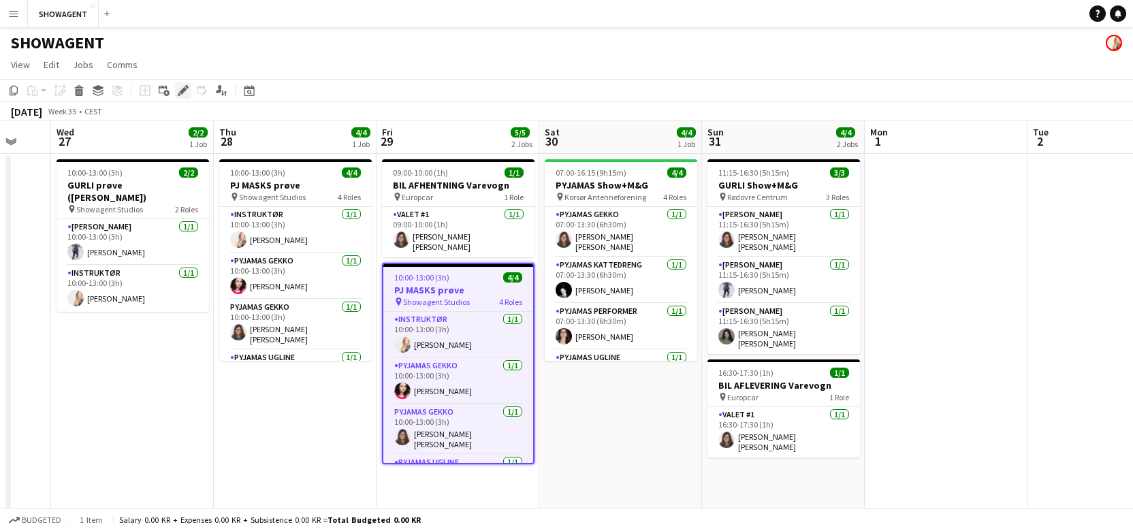
click at [180, 90] on icon "Edit" at bounding box center [183, 90] width 11 height 11
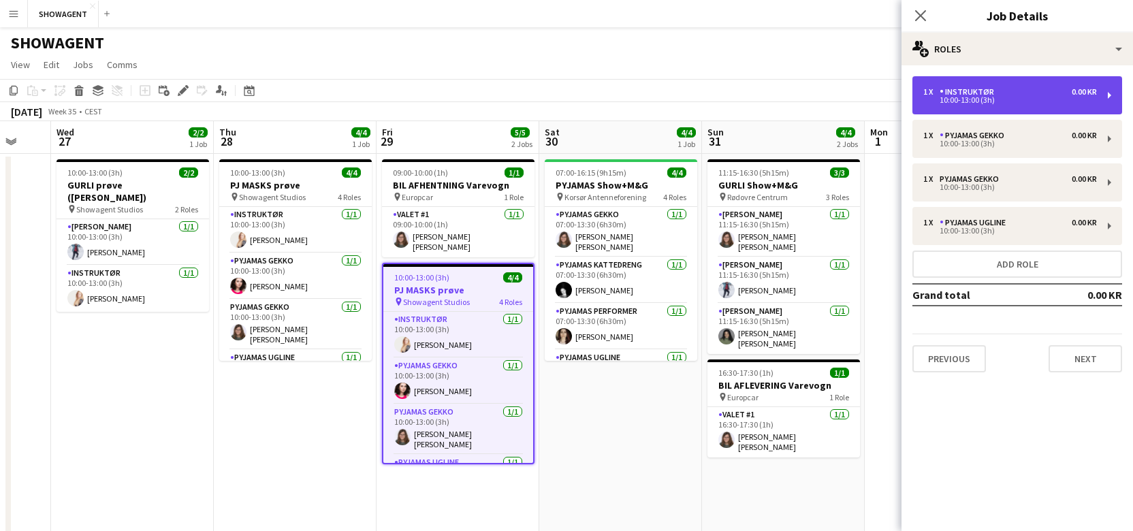
click at [973, 97] on div "10:00-13:00 (3h)" at bounding box center [1010, 100] width 174 height 7
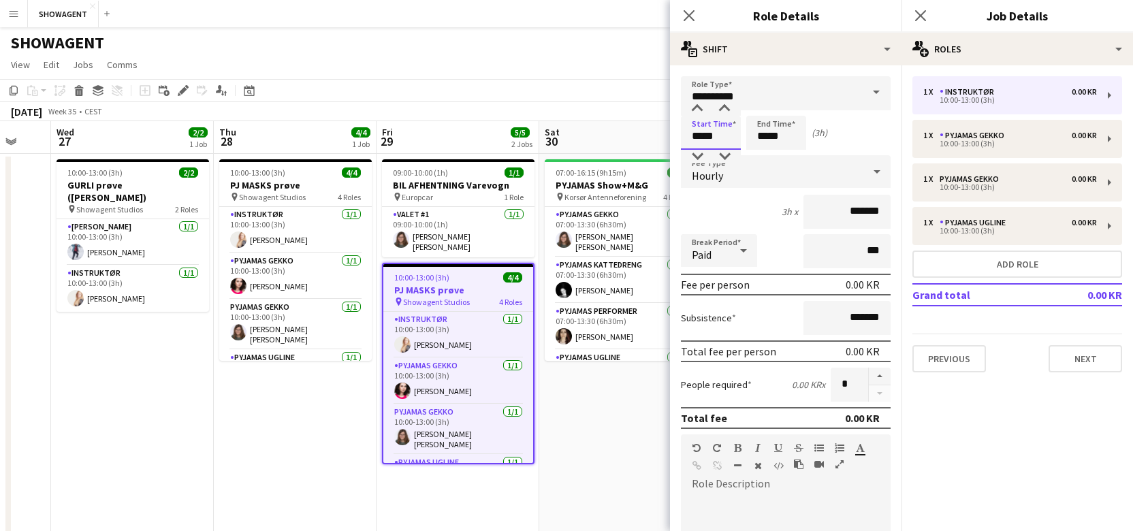
drag, startPoint x: 718, startPoint y: 138, endPoint x: 691, endPoint y: 138, distance: 27.2
click at [691, 138] on input "*****" at bounding box center [711, 133] width 60 height 34
type input "*****"
click at [790, 135] on input "*****" at bounding box center [776, 133] width 60 height 34
drag, startPoint x: 789, startPoint y: 136, endPoint x: 728, endPoint y: 140, distance: 60.7
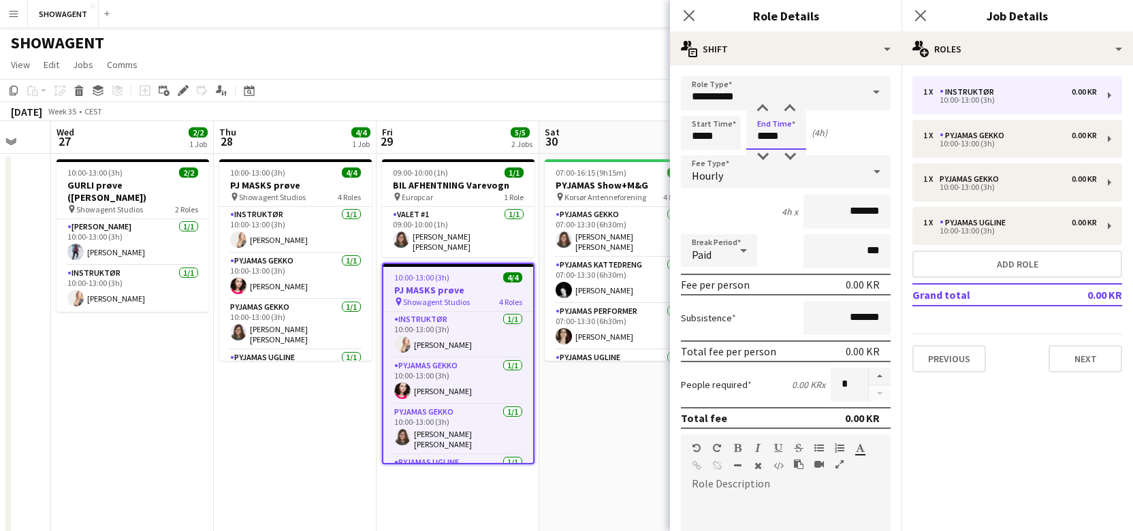
click at [728, 140] on div "Start Time ***** End Time ***** (4h)" at bounding box center [786, 133] width 210 height 34
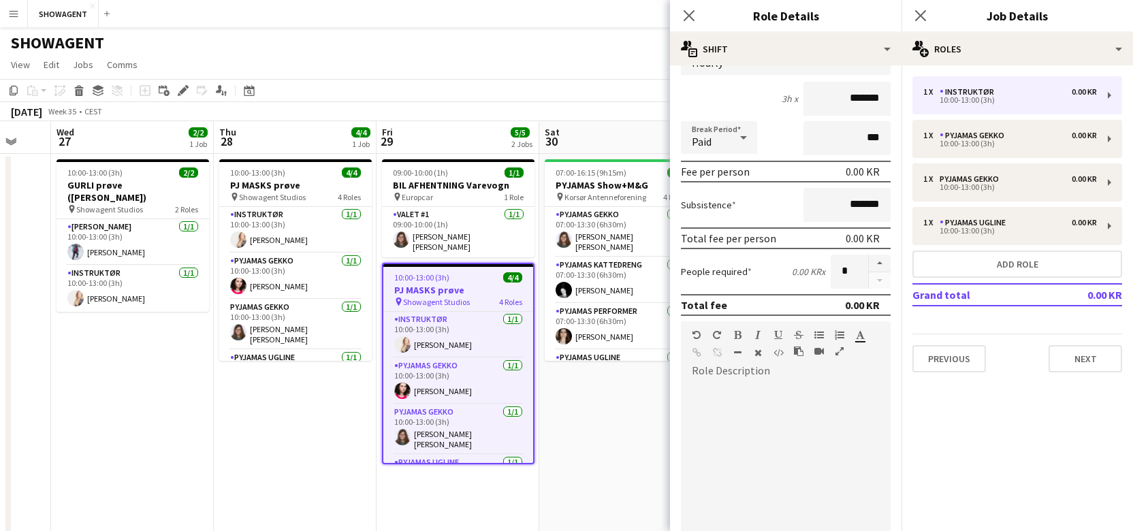
scroll to position [352, 0]
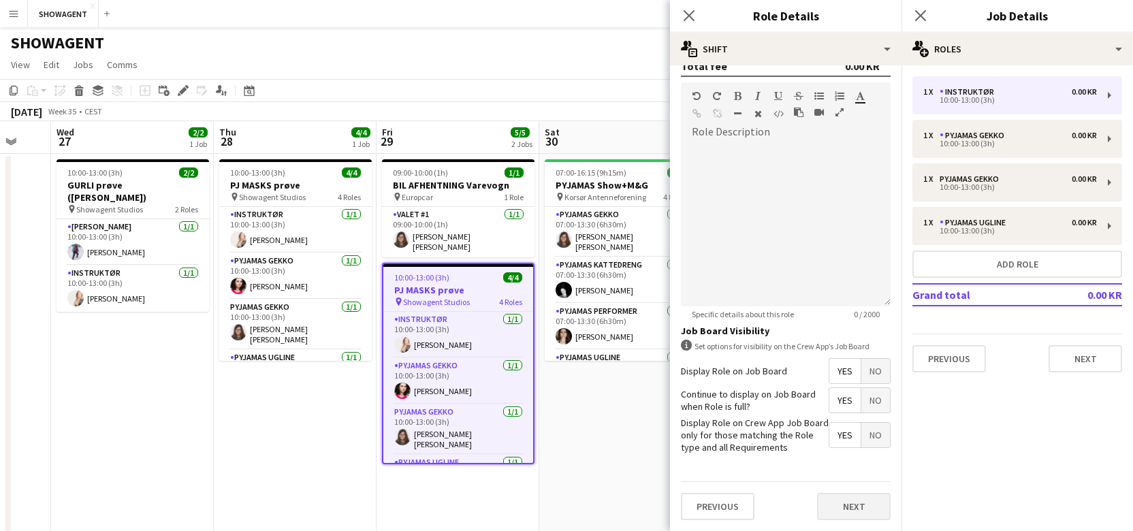
type input "*****"
click at [843, 513] on button "Next" at bounding box center [854, 506] width 74 height 27
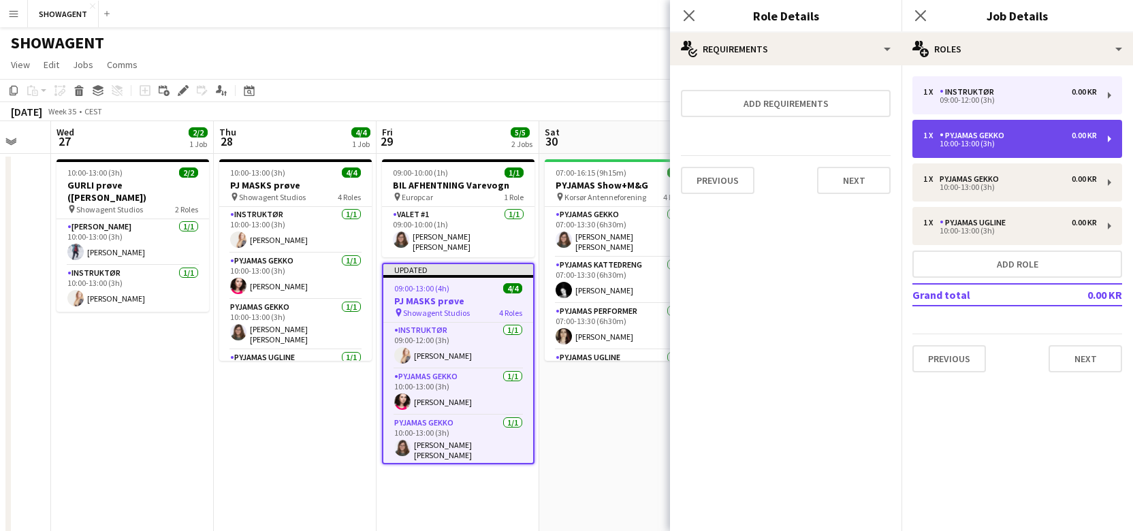
click at [976, 127] on div "1 x PYJAMAS GEKKO 0.00 KR 10:00-13:00 (3h)" at bounding box center [1017, 139] width 210 height 38
type input "**********"
type input "*****"
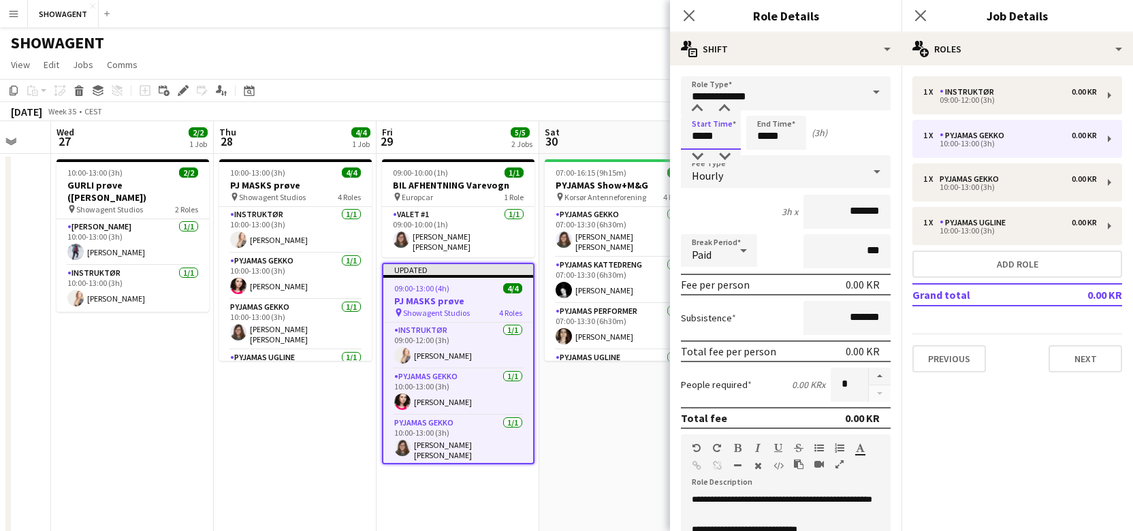
drag, startPoint x: 717, startPoint y: 136, endPoint x: 662, endPoint y: 139, distance: 55.2
type input "*****"
drag, startPoint x: 793, startPoint y: 141, endPoint x: 710, endPoint y: 139, distance: 83.1
click at [710, 139] on div "Start Time ***** End Time ***** (4h)" at bounding box center [786, 133] width 210 height 34
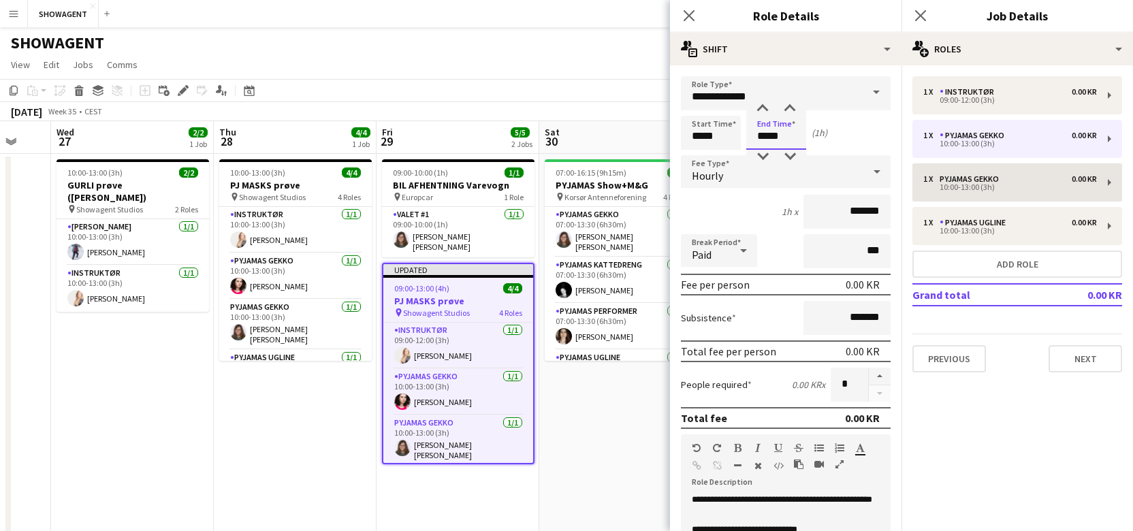
type input "*****"
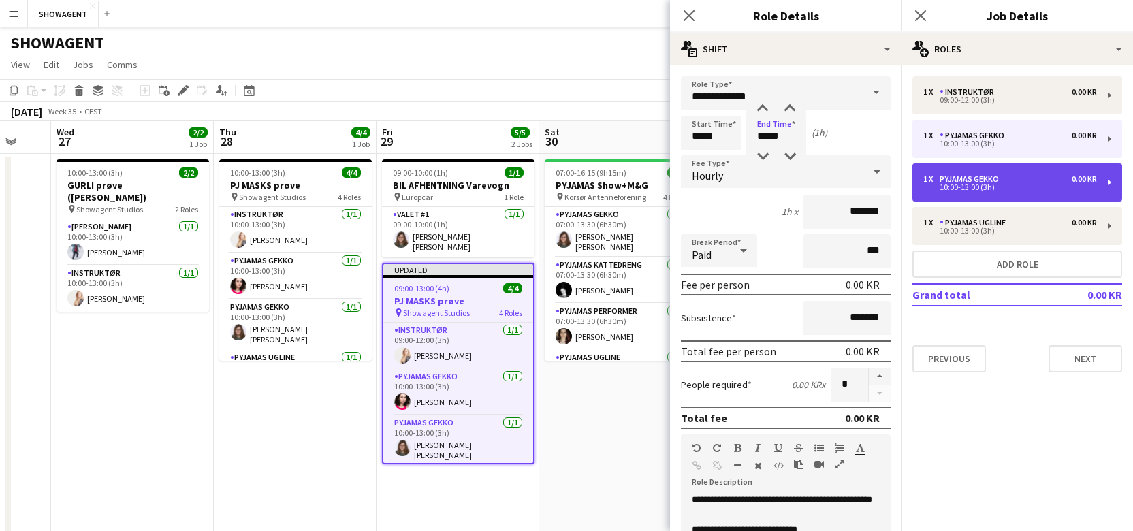
click at [960, 184] on div "10:00-13:00 (3h)" at bounding box center [1010, 187] width 174 height 7
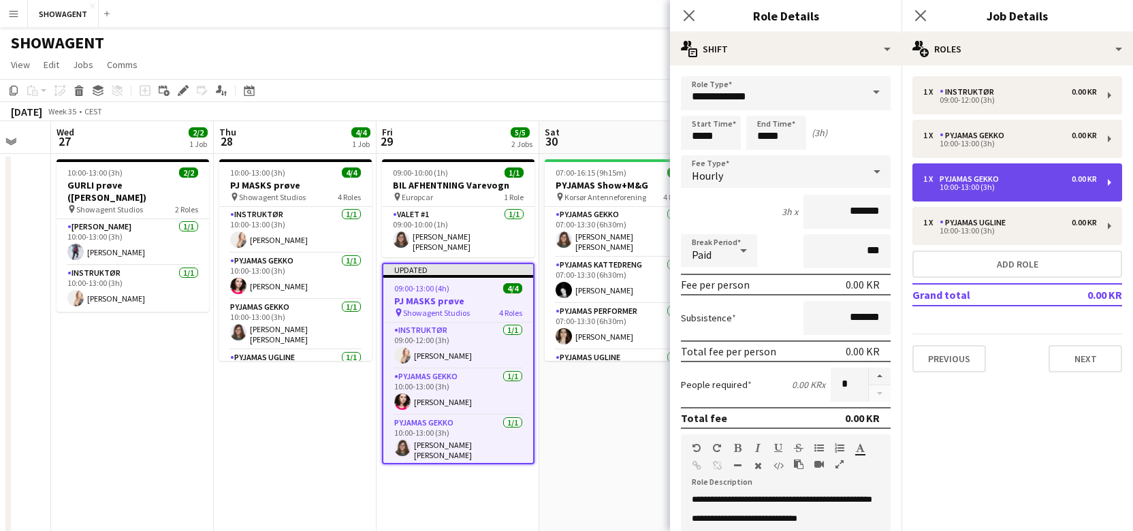
type input "*****"
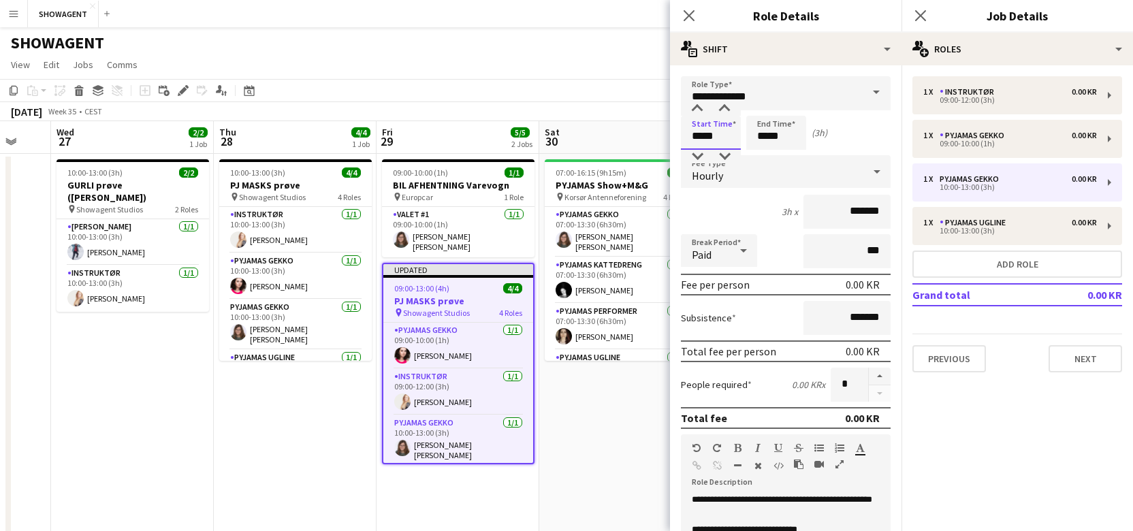
drag, startPoint x: 717, startPoint y: 134, endPoint x: 654, endPoint y: 135, distance: 62.6
type input "*****"
drag, startPoint x: 795, startPoint y: 138, endPoint x: 724, endPoint y: 136, distance: 71.5
click at [724, 136] on div "Start Time ***** End Time ***** (4h)" at bounding box center [786, 133] width 210 height 34
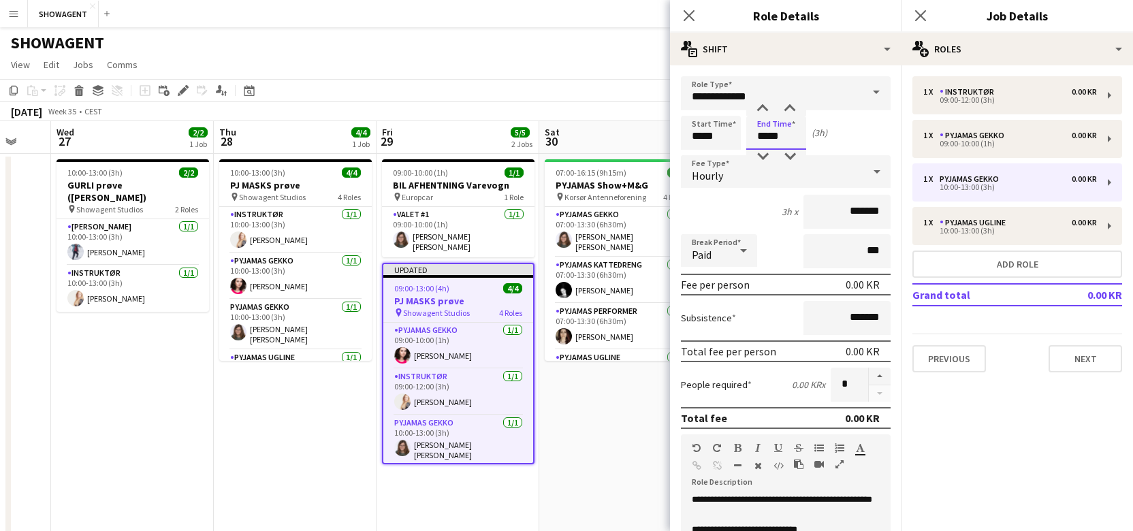
type input "*****"
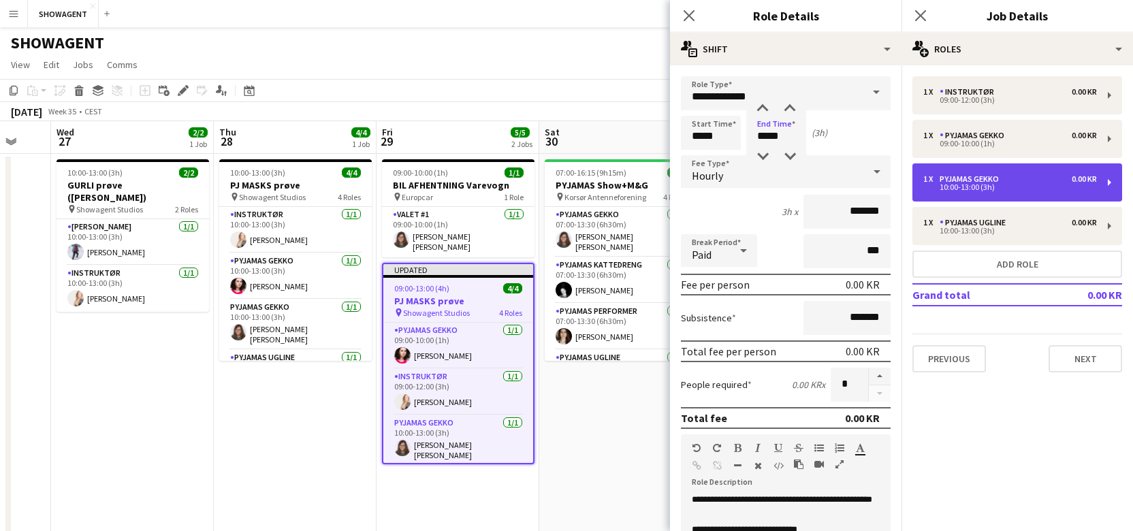
click at [959, 185] on div "10:00-13:00 (3h)" at bounding box center [1010, 187] width 174 height 7
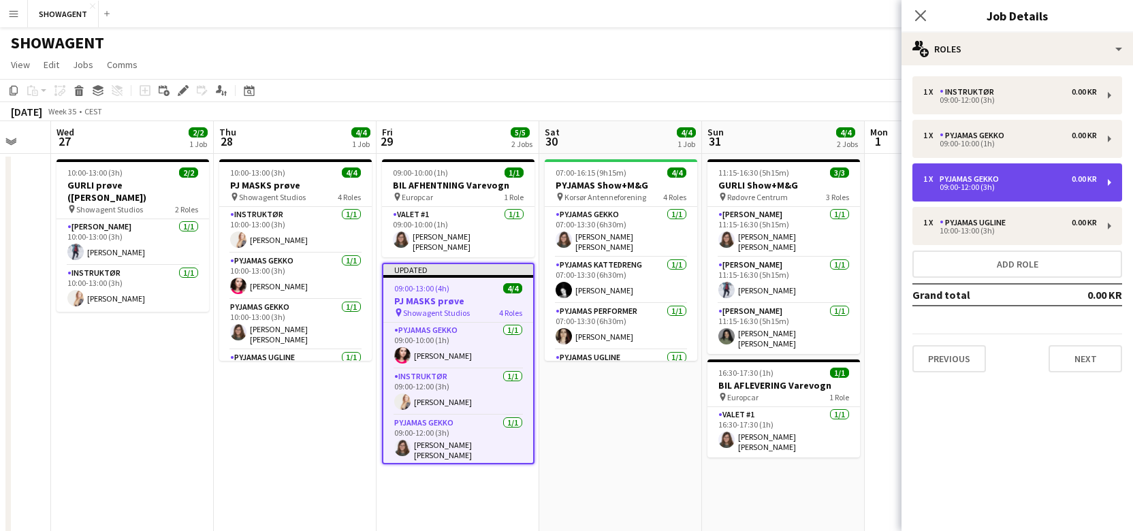
click at [959, 185] on div "09:00-12:00 (3h)" at bounding box center [1010, 187] width 174 height 7
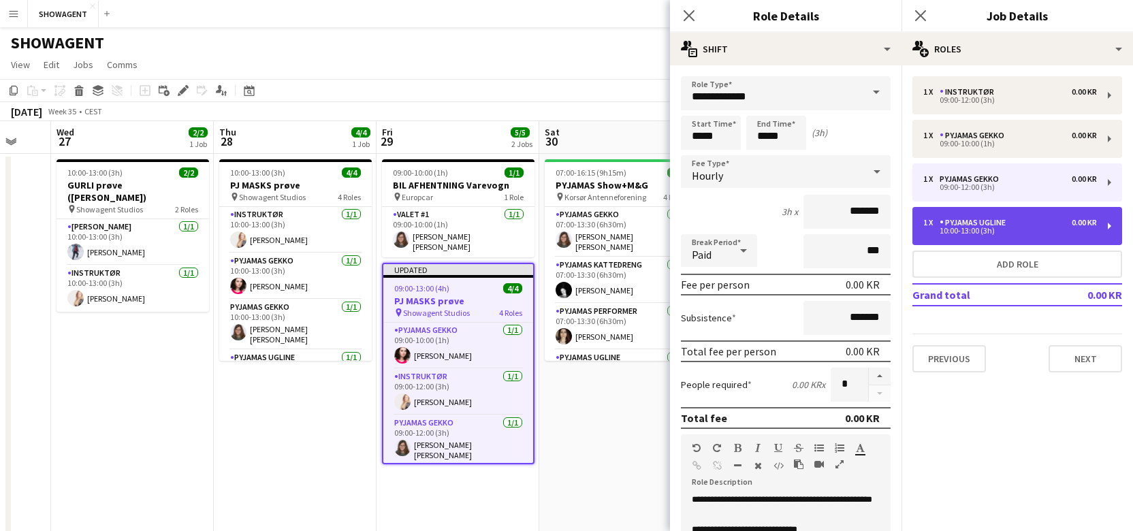
click at [964, 228] on div "10:00-13:00 (3h)" at bounding box center [1010, 230] width 174 height 7
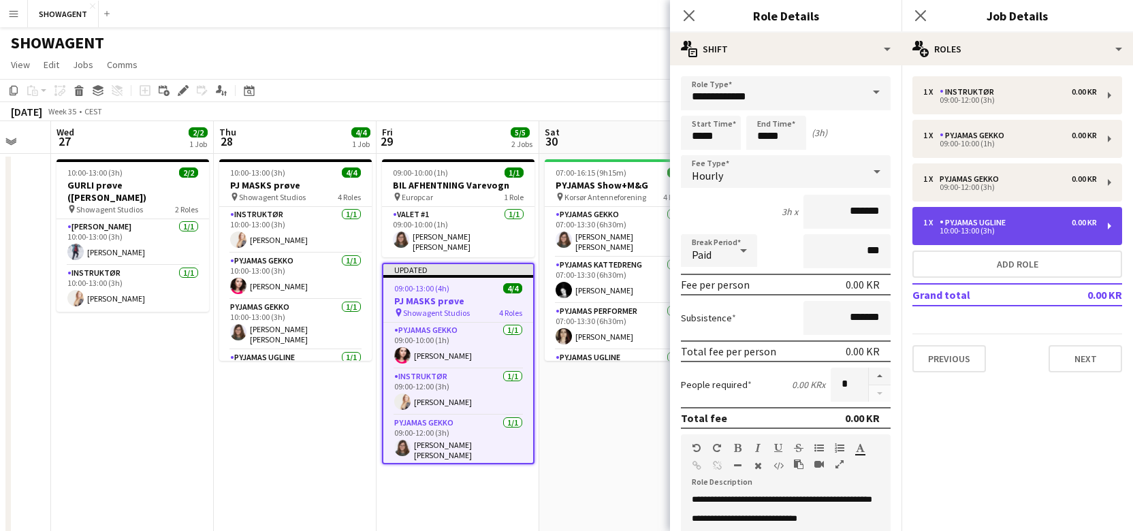
type input "**********"
type input "*****"
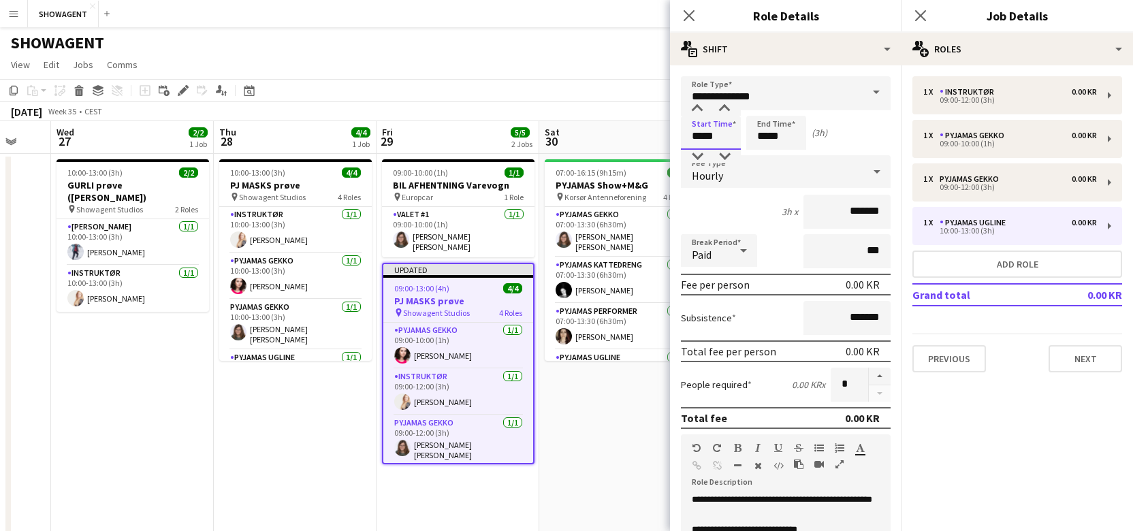
drag, startPoint x: 724, startPoint y: 141, endPoint x: 666, endPoint y: 135, distance: 58.9
type input "*****"
drag, startPoint x: 778, startPoint y: 136, endPoint x: 785, endPoint y: 137, distance: 6.9
click at [779, 137] on input "*****" at bounding box center [776, 133] width 60 height 34
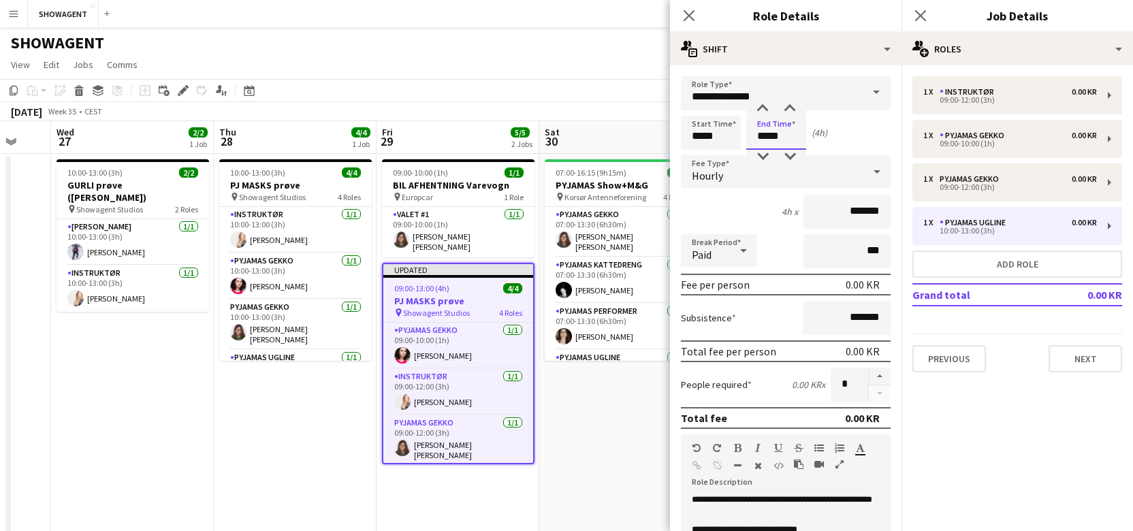
drag, startPoint x: 777, startPoint y: 138, endPoint x: 741, endPoint y: 140, distance: 36.1
click at [741, 140] on div "Start Time ***** End Time ***** (4h)" at bounding box center [786, 133] width 210 height 34
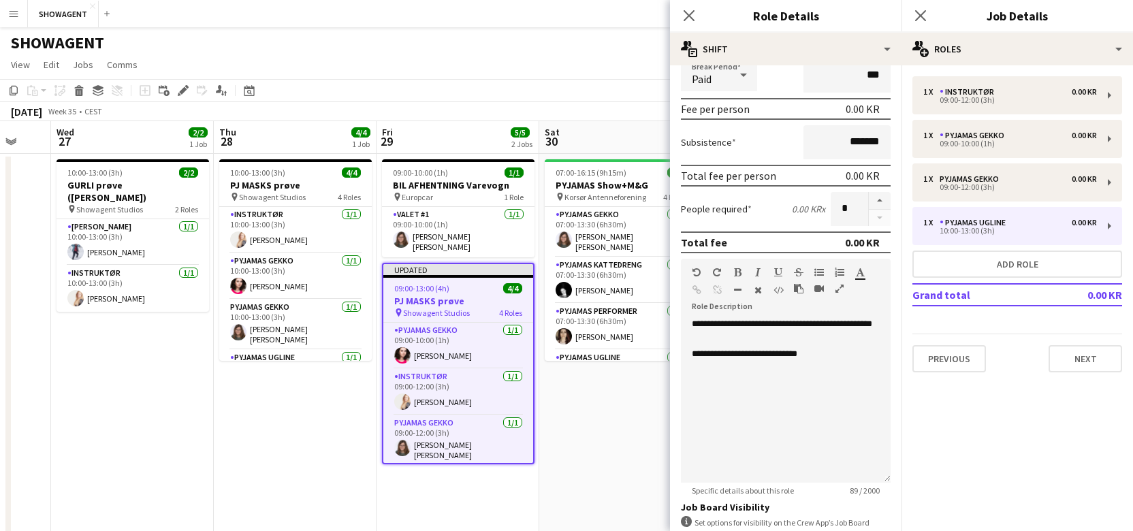
scroll to position [352, 0]
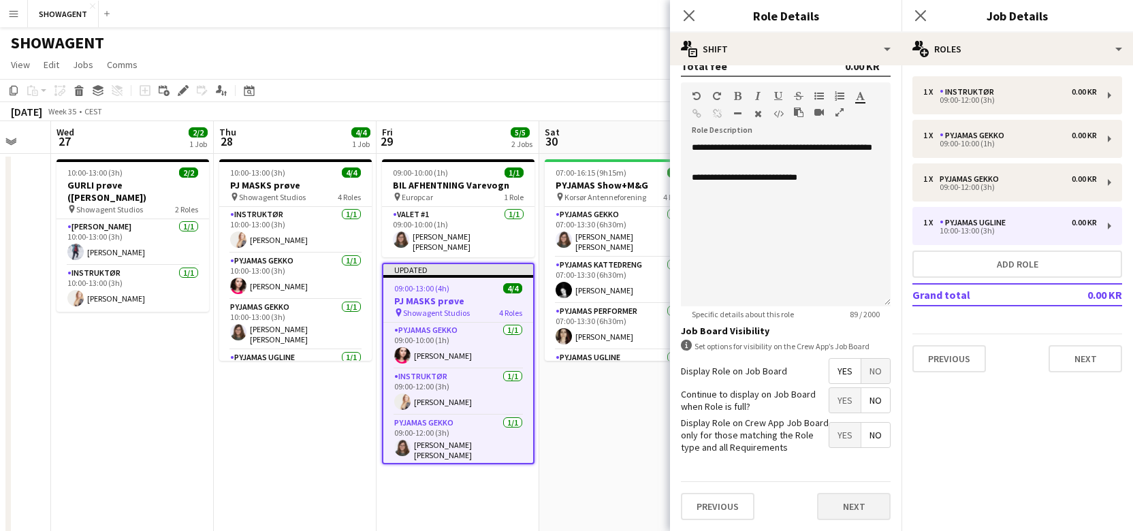
type input "*****"
click at [857, 506] on button "Next" at bounding box center [854, 506] width 74 height 27
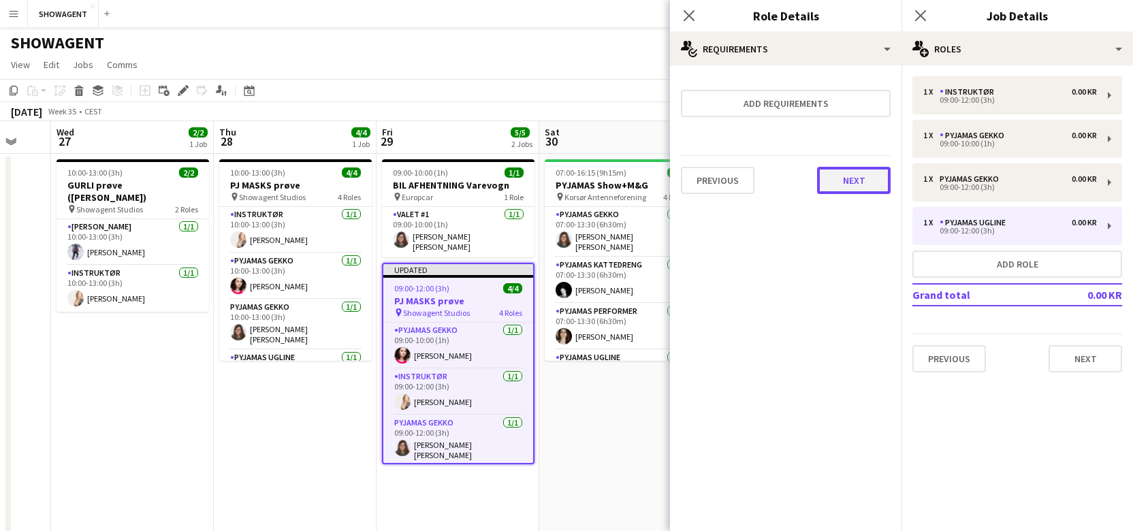
click at [854, 181] on button "Next" at bounding box center [854, 180] width 74 height 27
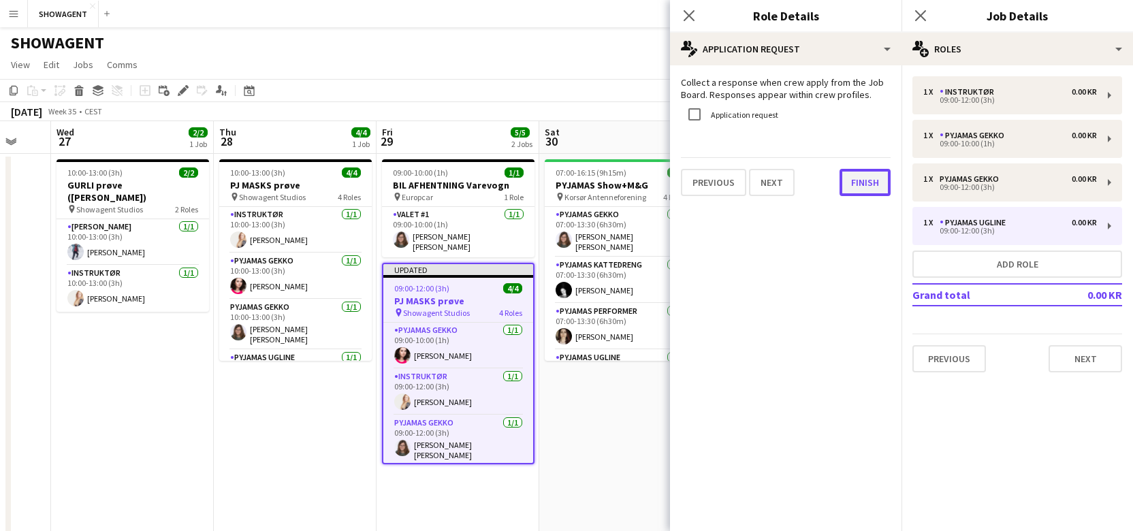
click at [854, 180] on button "Finish" at bounding box center [864, 182] width 51 height 27
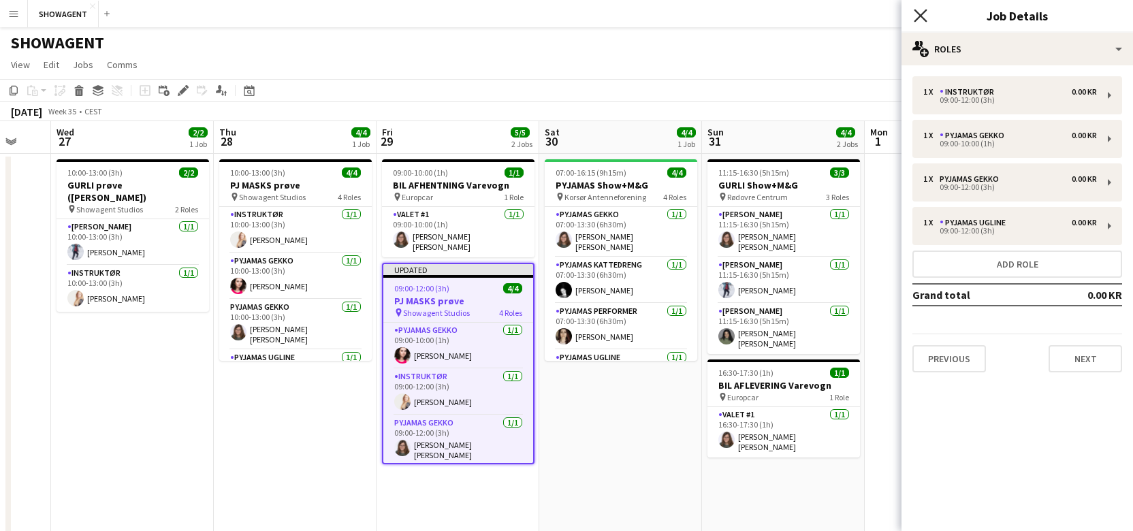
click at [922, 16] on icon "Close pop-in" at bounding box center [919, 15] width 13 height 13
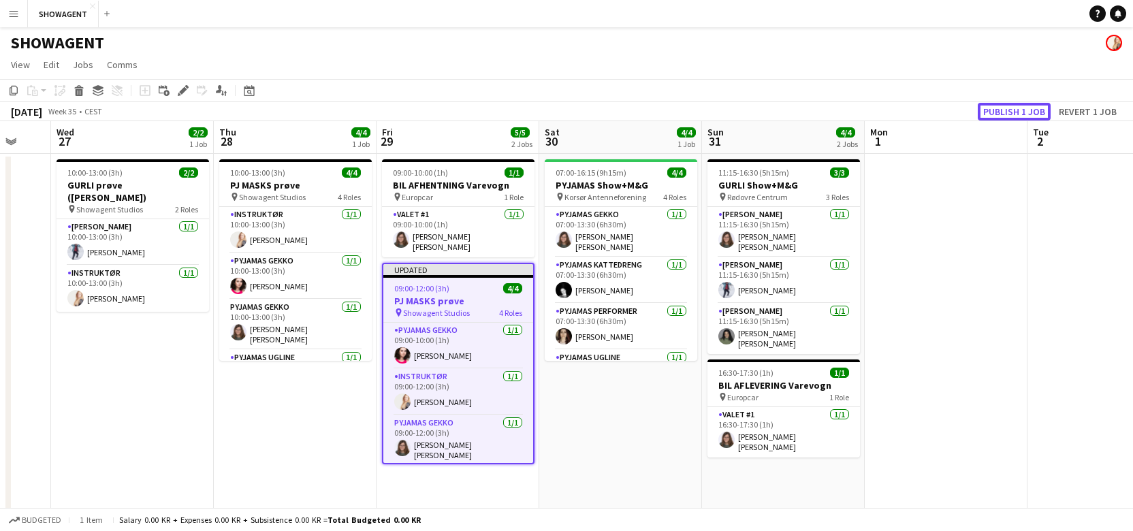
click at [1017, 109] on button "Publish 1 job" at bounding box center [1013, 112] width 73 height 18
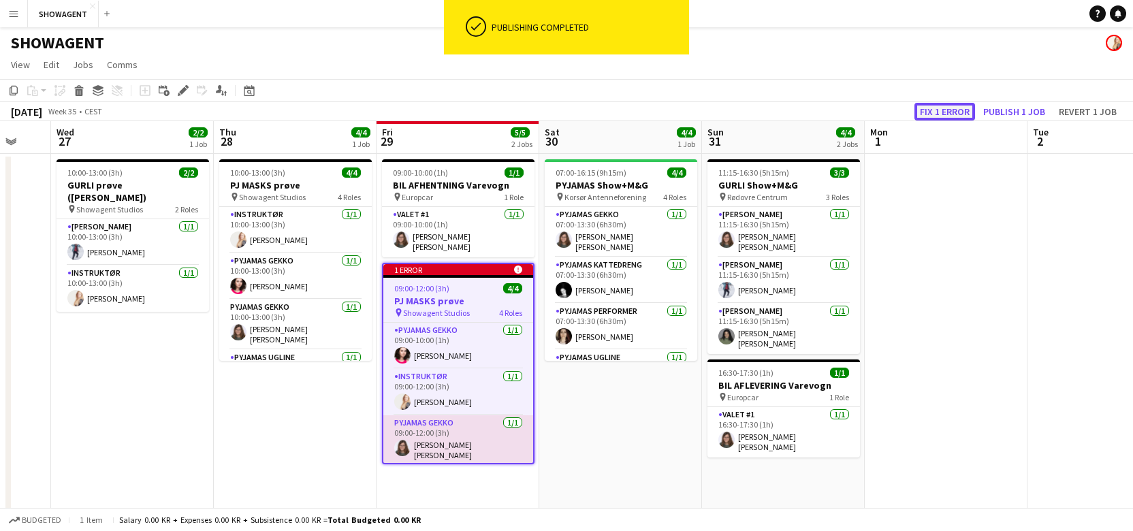
click at [952, 104] on button "Fix 1 error" at bounding box center [944, 112] width 61 height 18
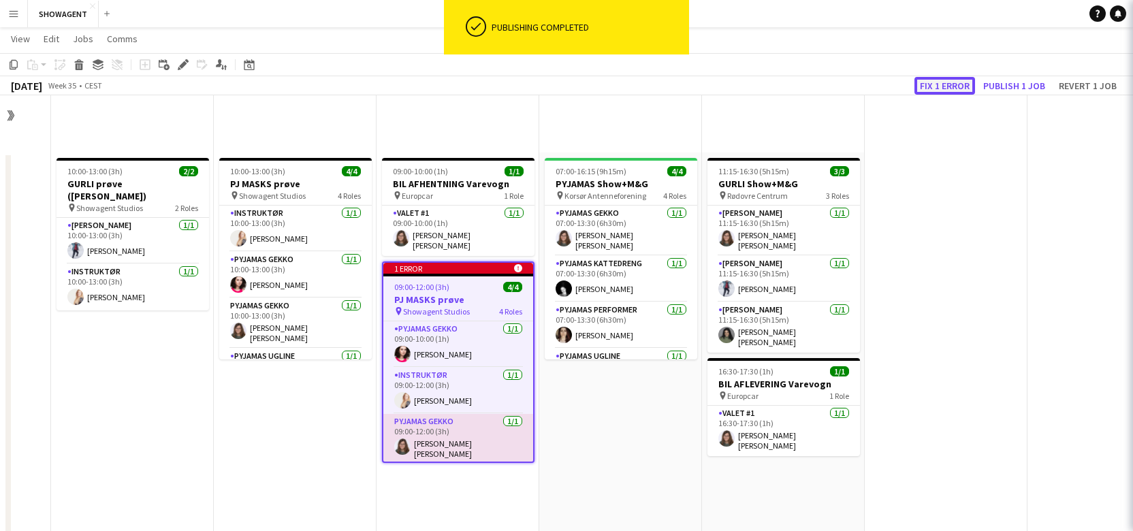
scroll to position [505, 0]
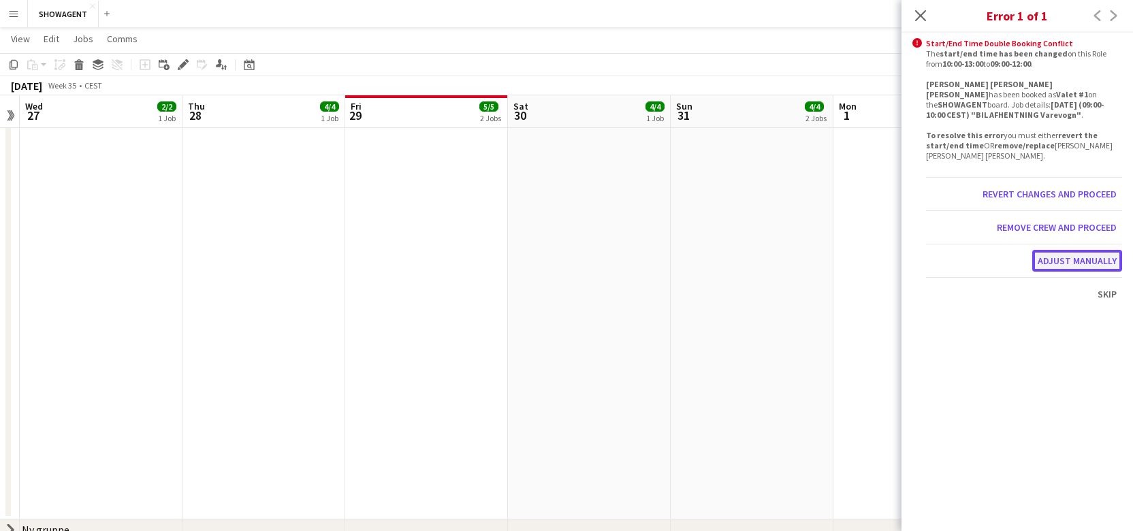
click at [1070, 255] on button "Adjust manually" at bounding box center [1077, 261] width 90 height 22
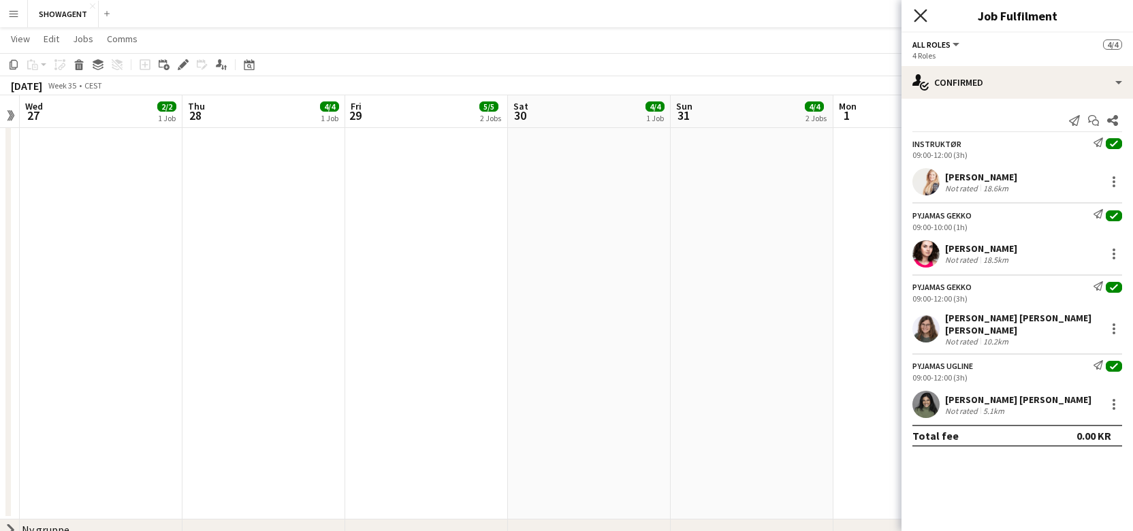
click at [920, 18] on icon "Close pop-in" at bounding box center [919, 15] width 13 height 13
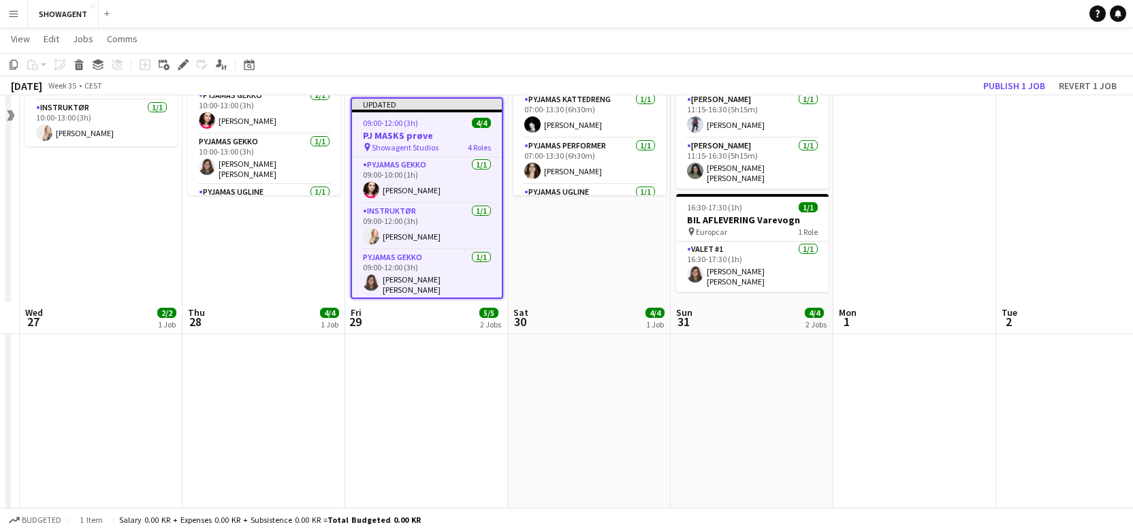
scroll to position [0, 0]
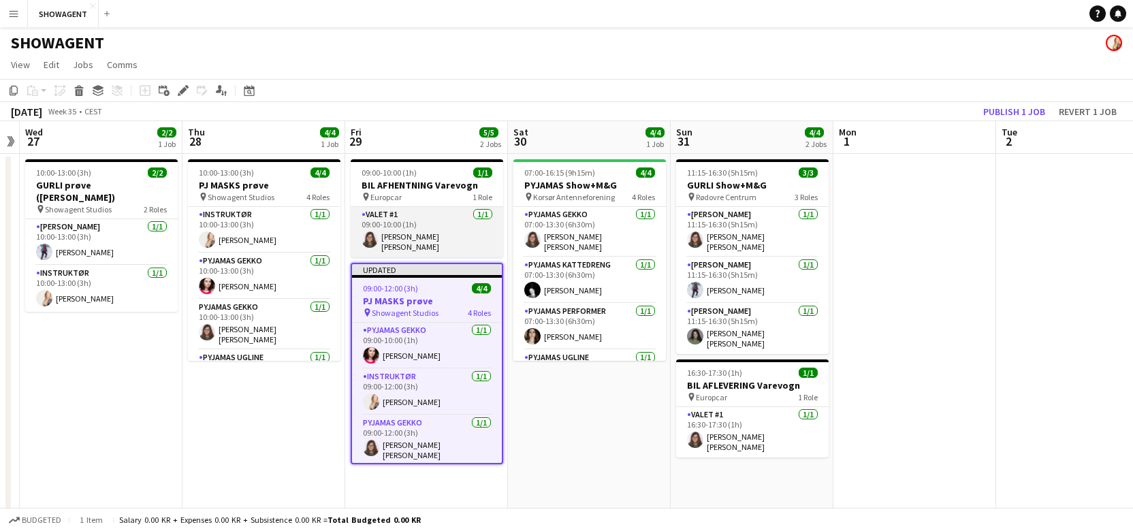
click at [413, 231] on app-card-role "Valet #1 [DATE] 09:00-10:00 (1h) [PERSON_NAME] [PERSON_NAME] [PERSON_NAME]" at bounding box center [427, 232] width 152 height 50
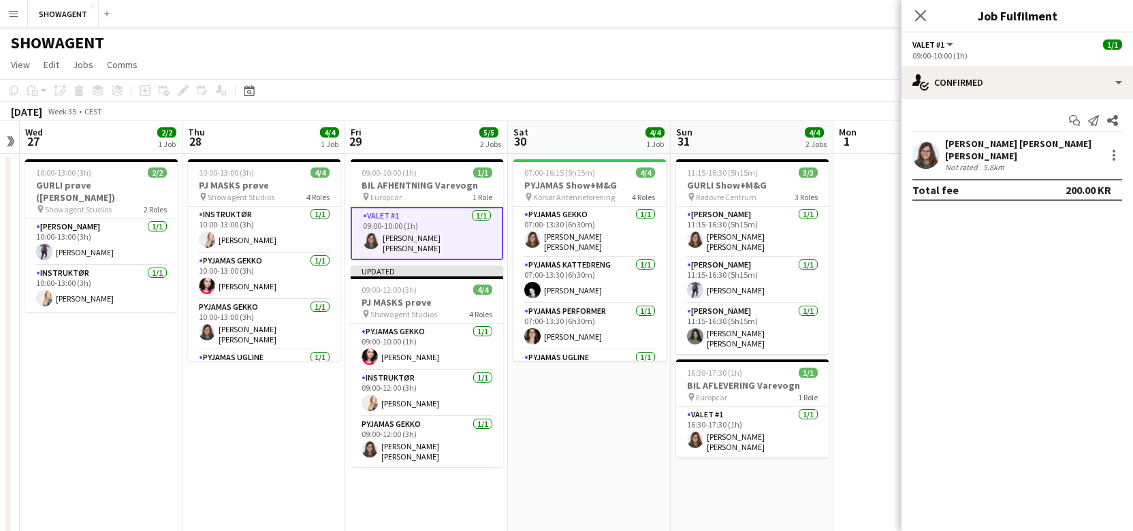
click at [969, 144] on div "[PERSON_NAME] [PERSON_NAME] [PERSON_NAME]" at bounding box center [1022, 149] width 155 height 25
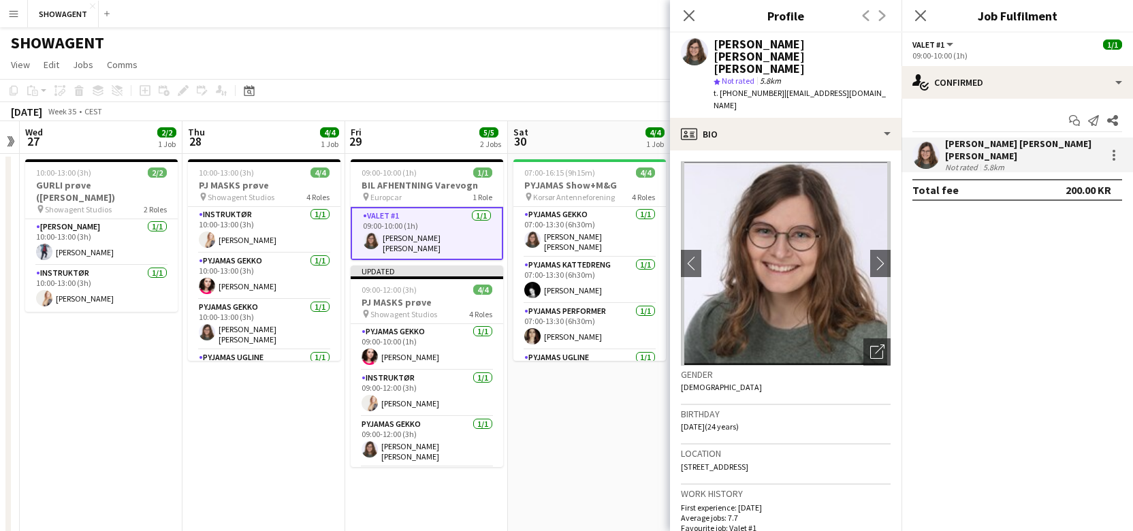
click at [687, 16] on icon at bounding box center [688, 15] width 11 height 11
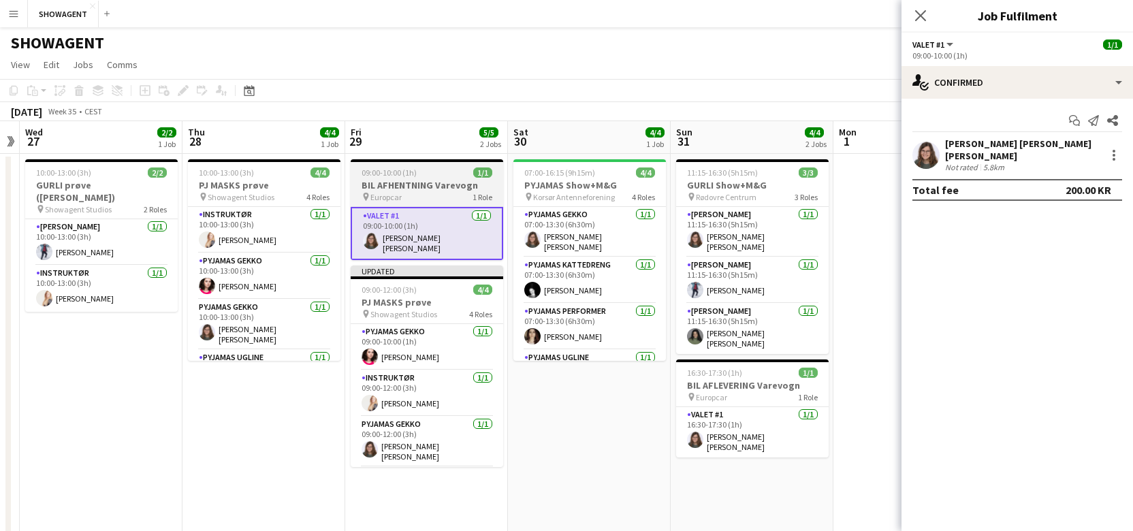
click at [397, 184] on h3 "BIL AFHENTNING Varevogn" at bounding box center [427, 185] width 152 height 12
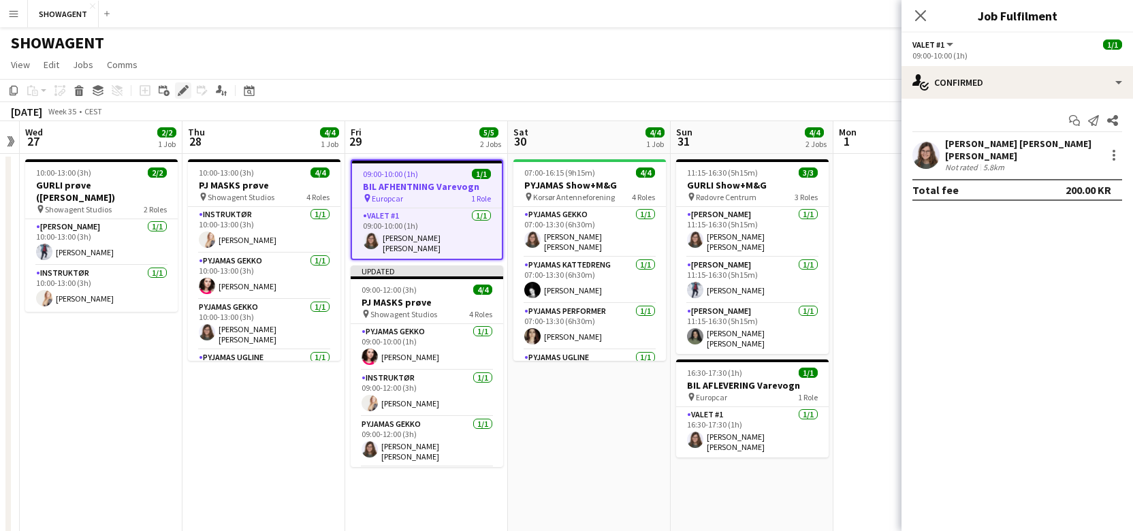
click at [180, 88] on icon "Edit" at bounding box center [183, 90] width 11 height 11
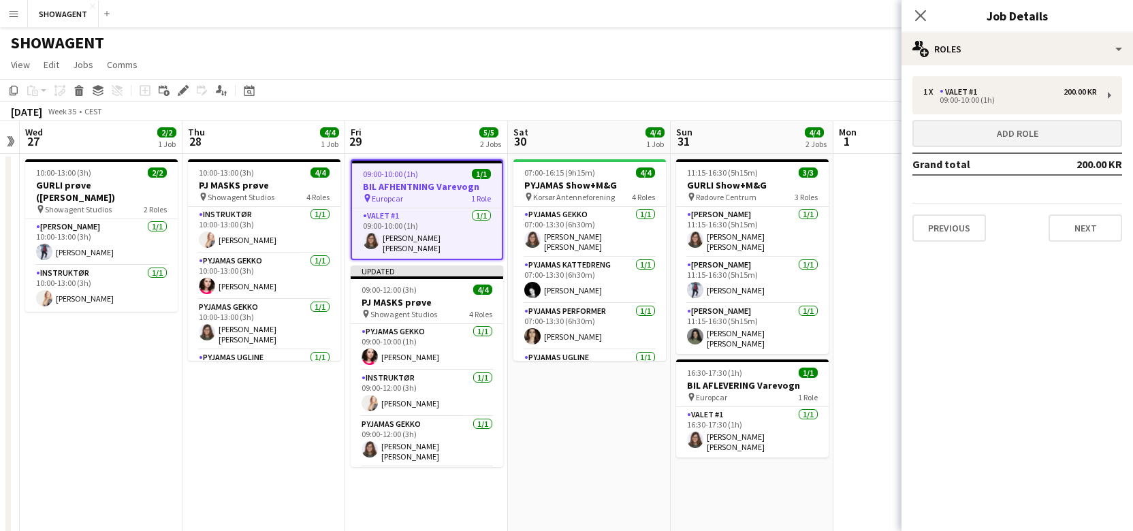
scroll to position [1, 0]
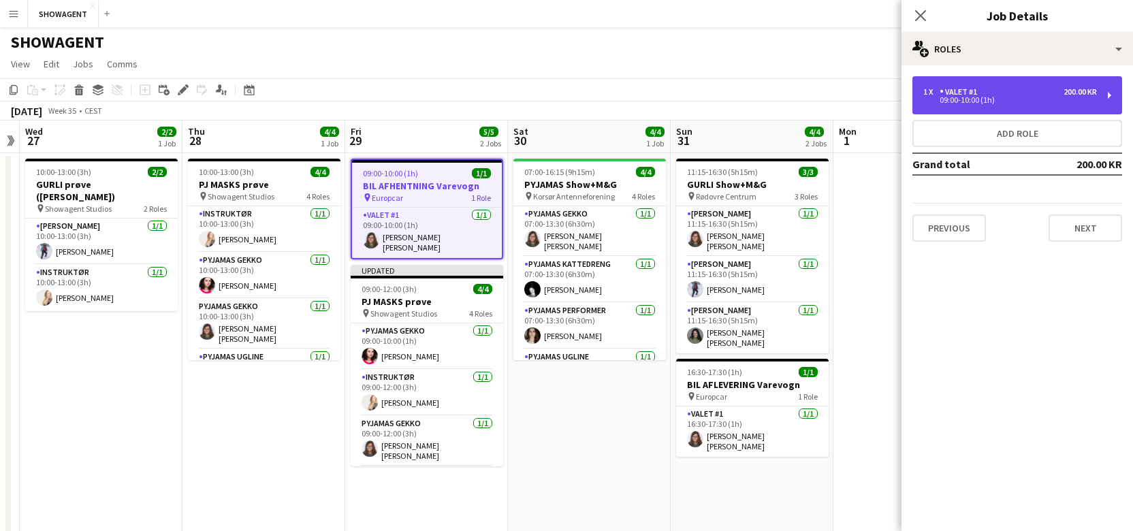
click at [986, 106] on div "1 x Valet #1 200.00 KR 09:00-10:00 (1h)" at bounding box center [1017, 95] width 210 height 38
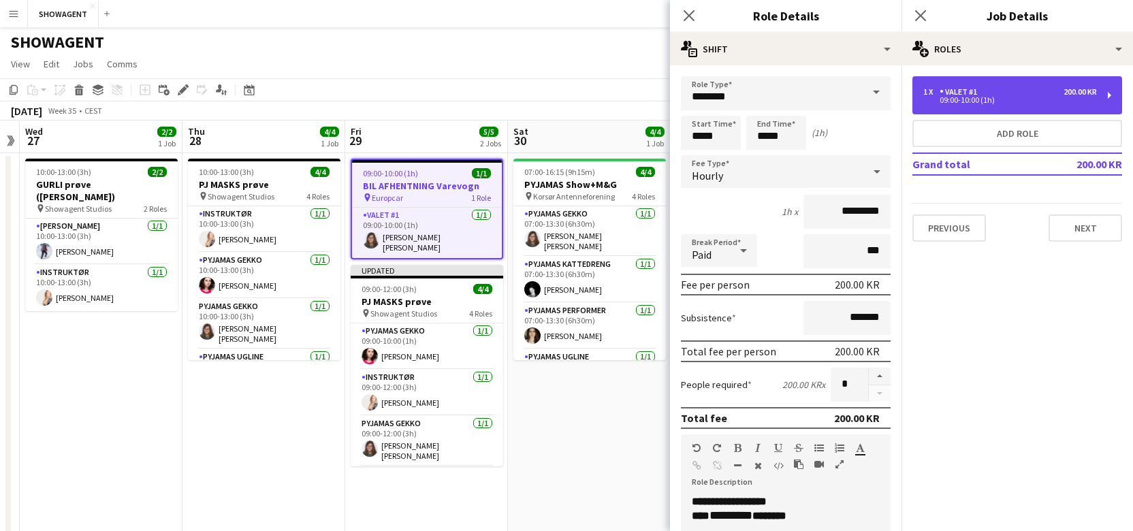
scroll to position [0, 0]
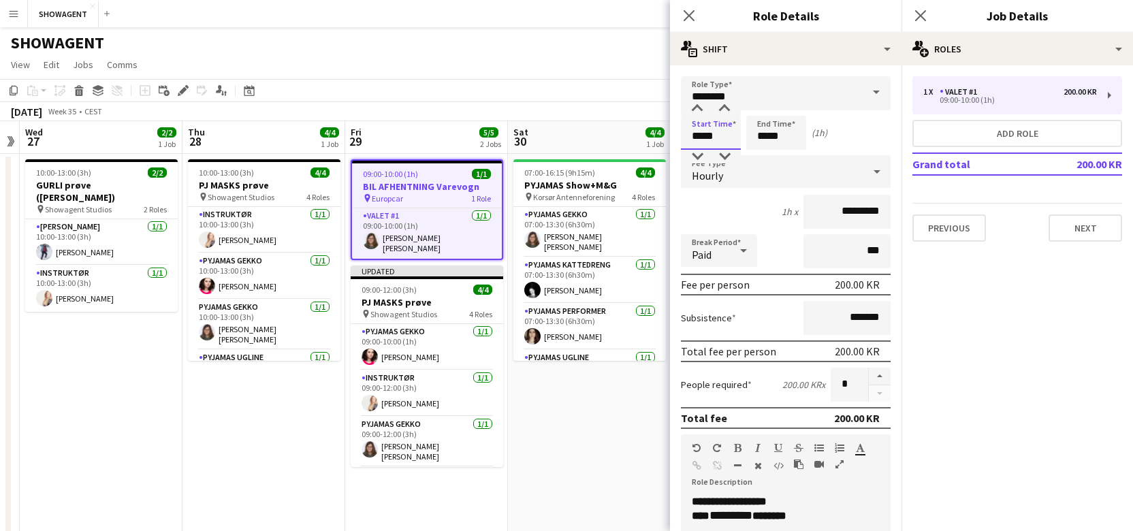
drag, startPoint x: 724, startPoint y: 138, endPoint x: 661, endPoint y: 136, distance: 63.3
click at [661, 136] on body "Menu Boards Boards Boards All jobs Status Workforce Workforce My Workforce Recr…" at bounding box center [566, 535] width 1133 height 1071
type input "*****"
drag, startPoint x: 779, startPoint y: 137, endPoint x: 731, endPoint y: 136, distance: 47.6
click at [731, 136] on div "Start Time ***** End Time ***** (2h)" at bounding box center [786, 133] width 210 height 34
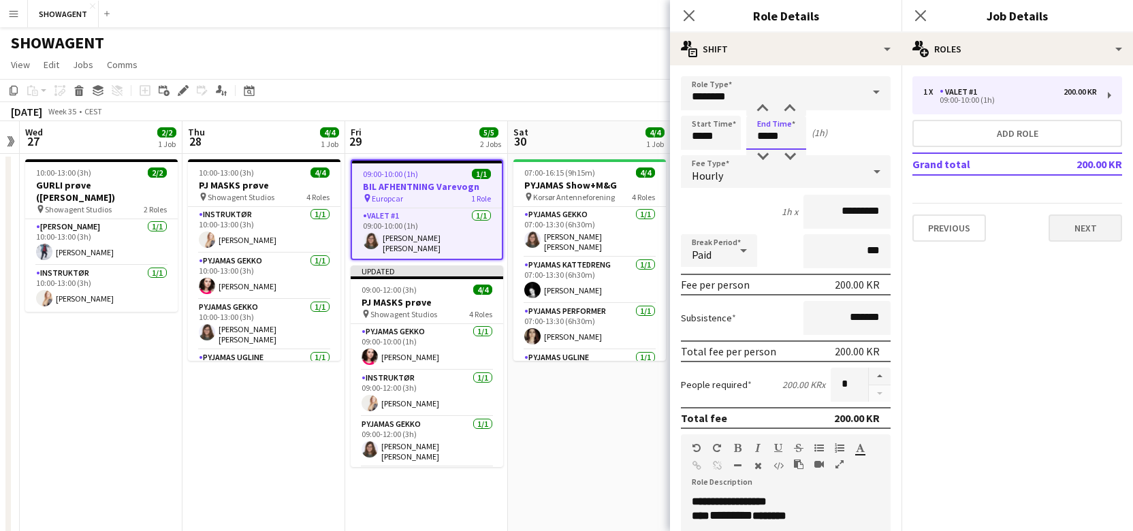
type input "*****"
click at [1057, 224] on button "Next" at bounding box center [1085, 227] width 74 height 27
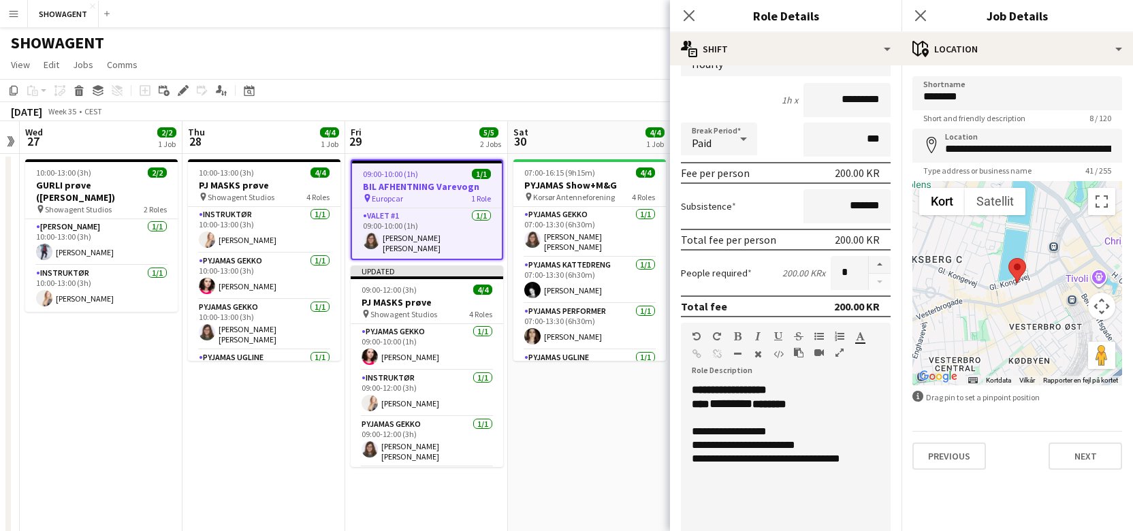
scroll to position [352, 0]
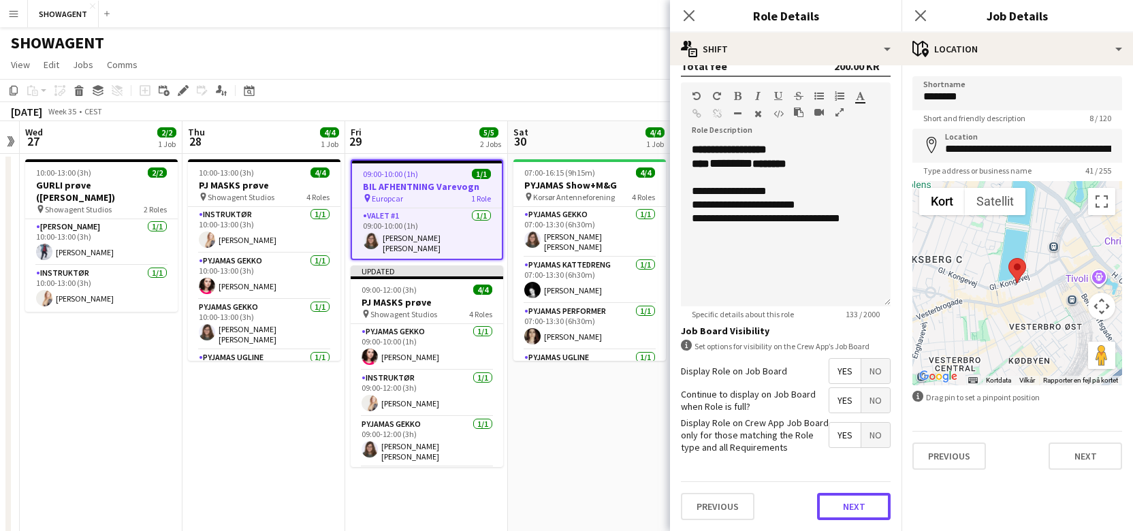
click at [855, 513] on button "Next" at bounding box center [854, 506] width 74 height 27
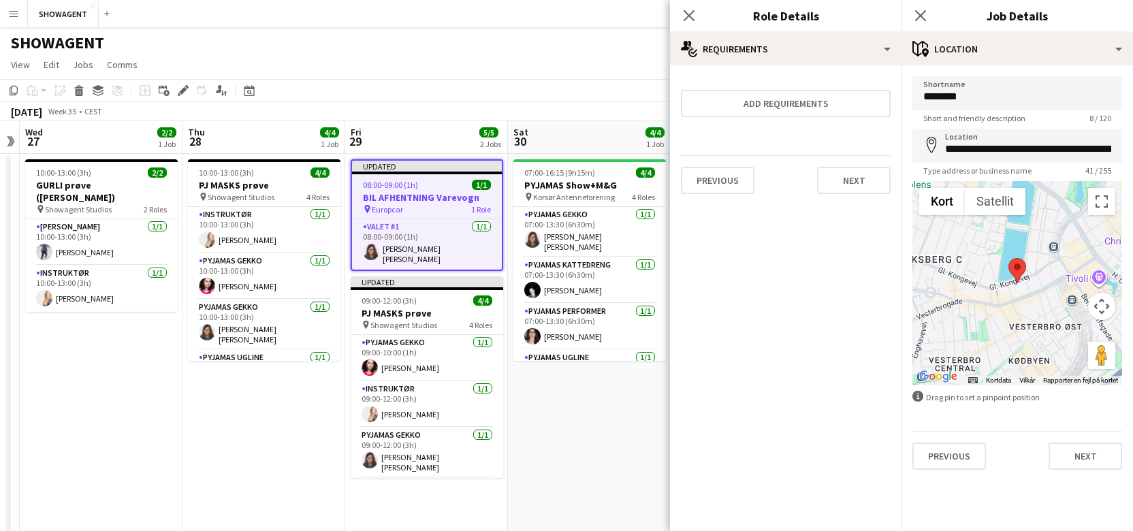
scroll to position [0, 0]
click at [862, 185] on button "Next" at bounding box center [854, 180] width 74 height 27
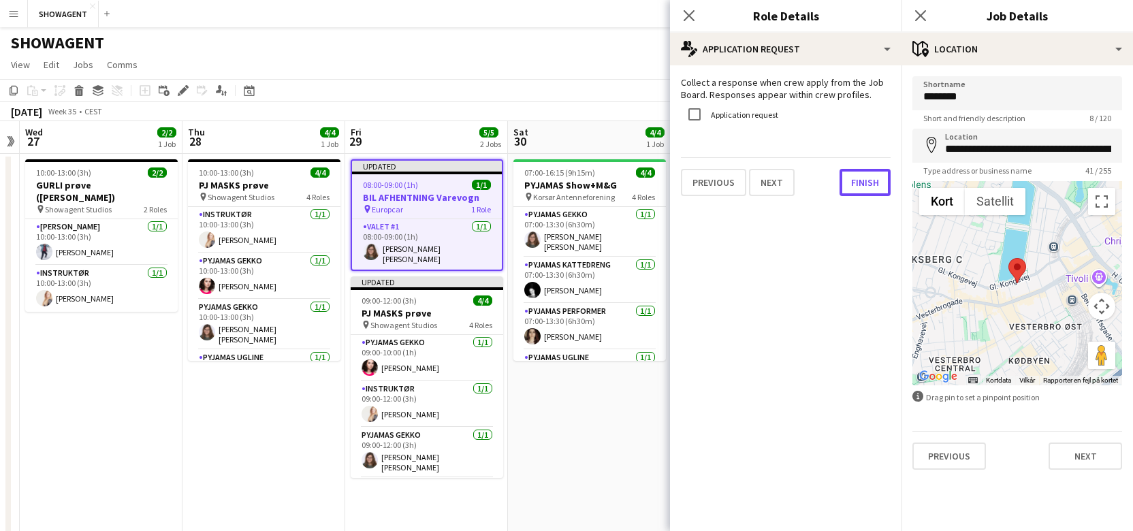
click at [862, 183] on button "Finish" at bounding box center [864, 182] width 51 height 27
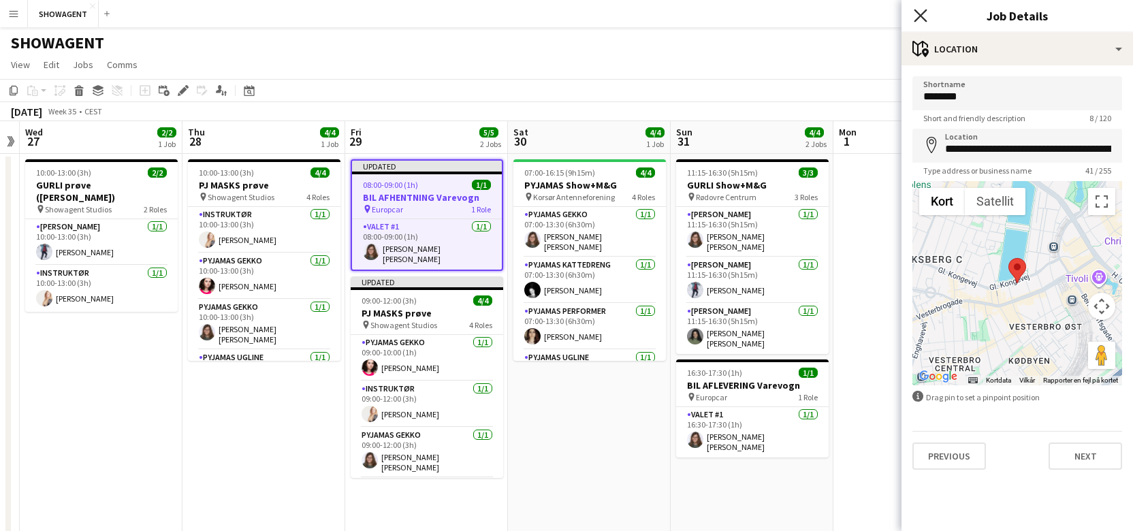
click at [918, 18] on icon at bounding box center [919, 15] width 13 height 13
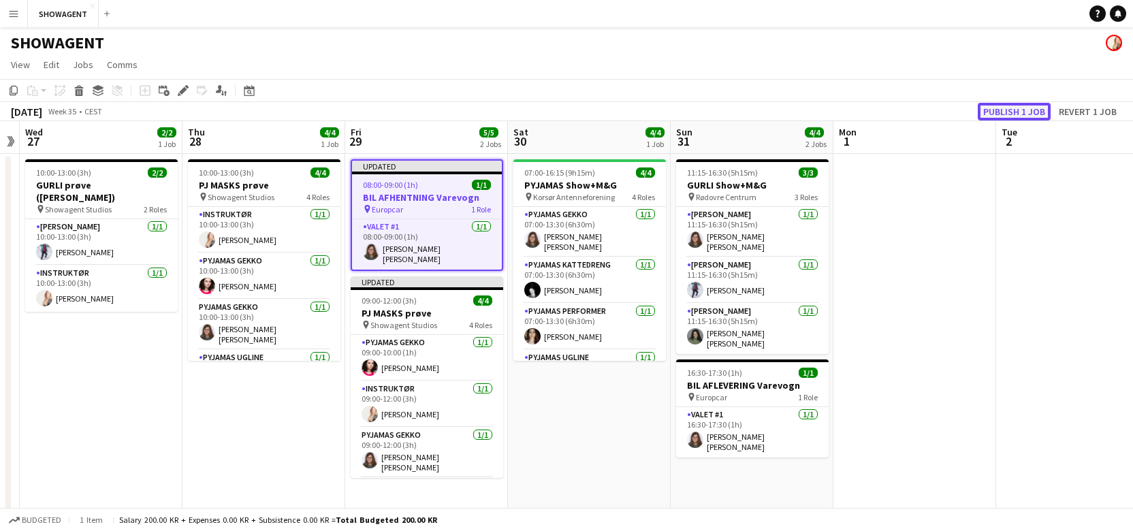
click at [1003, 111] on button "Publish 1 job" at bounding box center [1013, 112] width 73 height 18
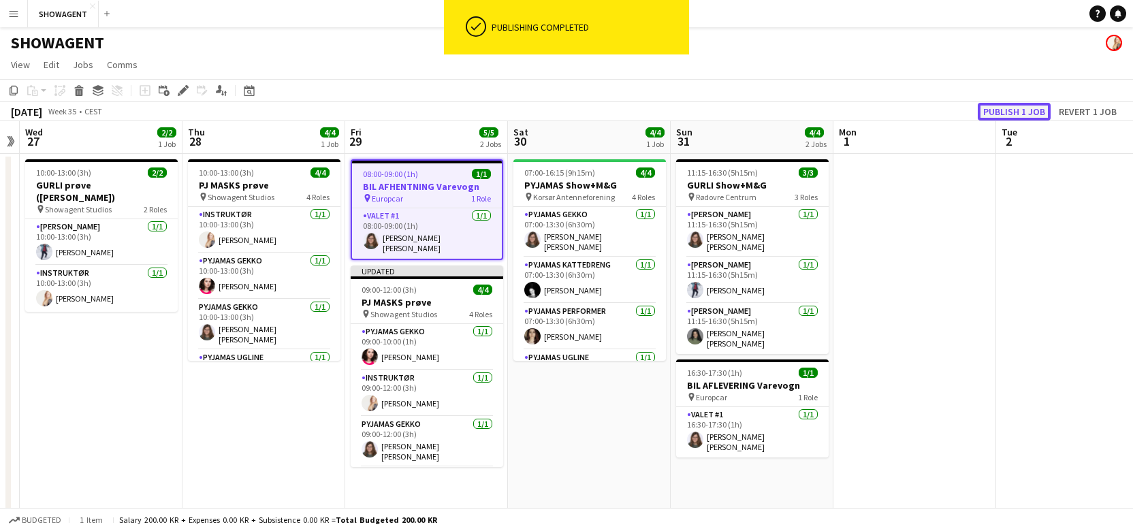
click at [1001, 112] on button "Publish 1 job" at bounding box center [1013, 112] width 73 height 18
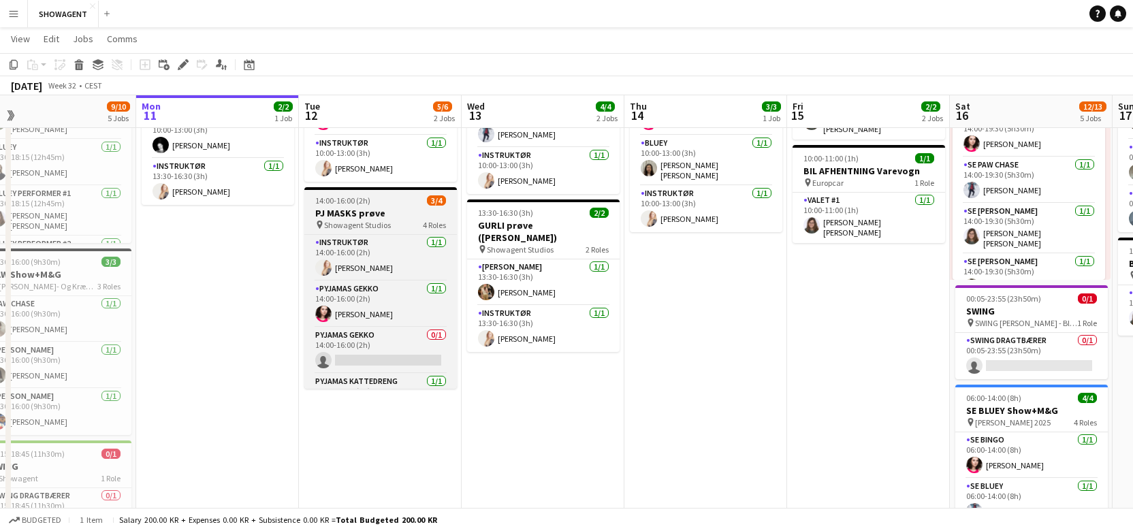
click at [389, 225] on div "pin Showagent Studios 4 Roles" at bounding box center [380, 224] width 152 height 11
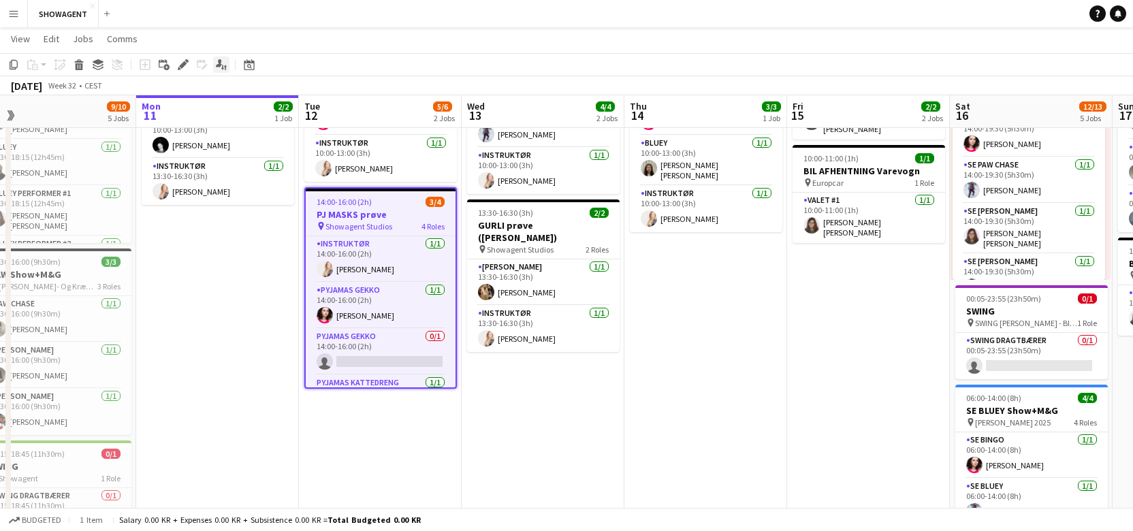
click at [216, 64] on icon "Applicants" at bounding box center [221, 64] width 11 height 11
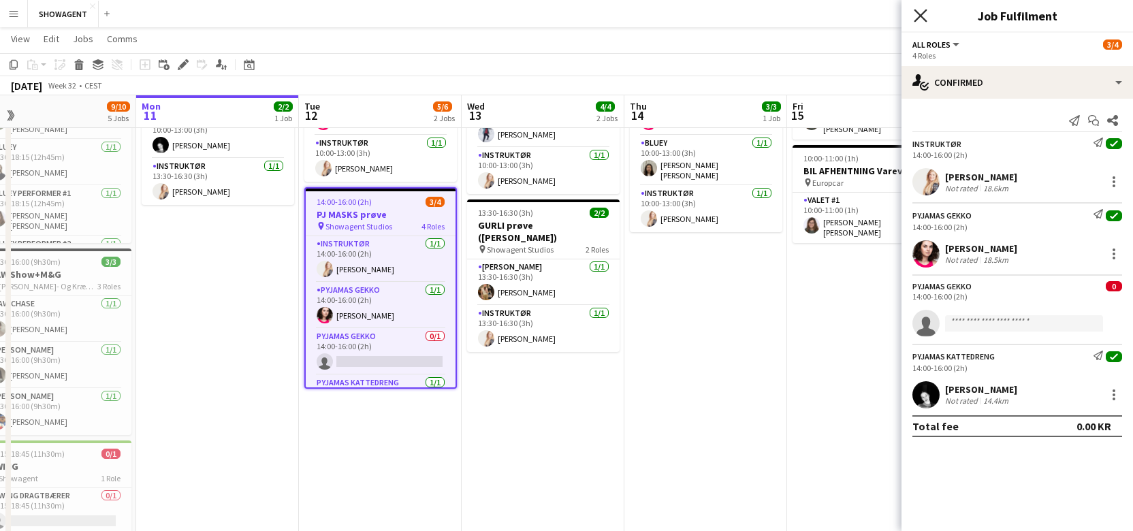
click at [922, 15] on icon "Close pop-in" at bounding box center [919, 15] width 13 height 13
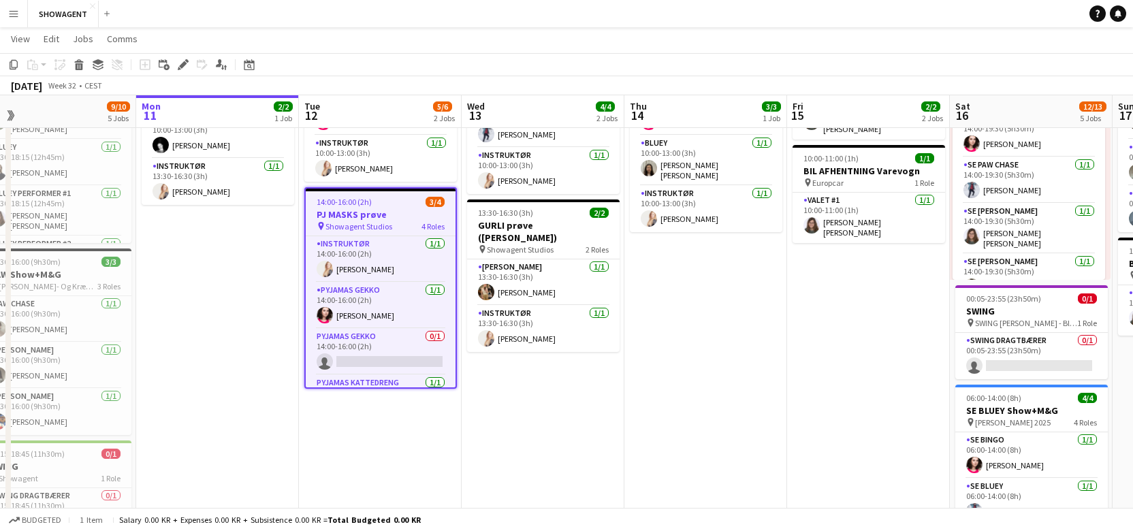
click at [196, 260] on app-date-cell "In progress 10:00-16:30 (6h30m) 2/2 GURLI prøve ([PERSON_NAME]) pin Showagent S…" at bounding box center [217, 472] width 163 height 872
